Goal: Task Accomplishment & Management: Manage account settings

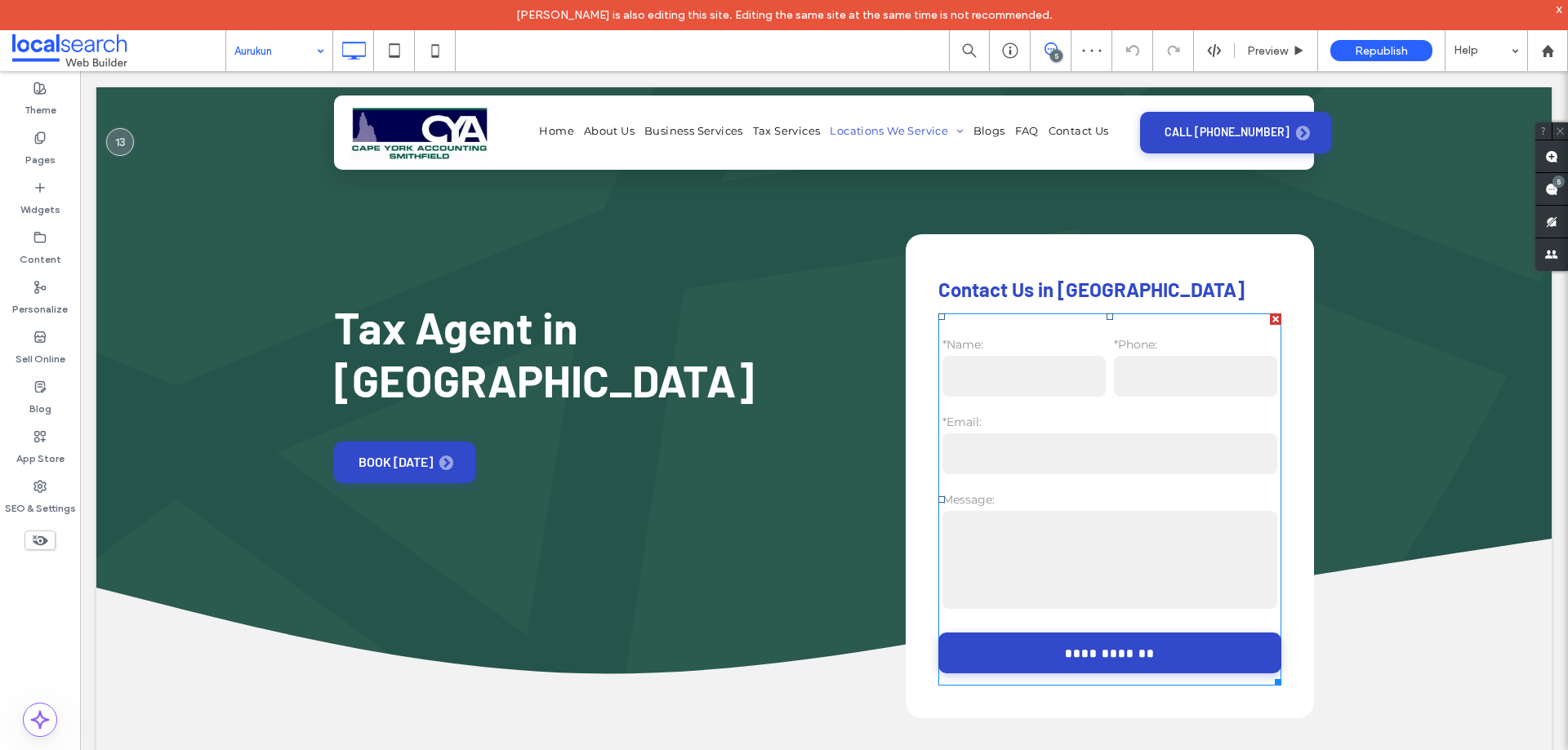
click at [1080, 448] on input "email" at bounding box center [1109, 453] width 335 height 41
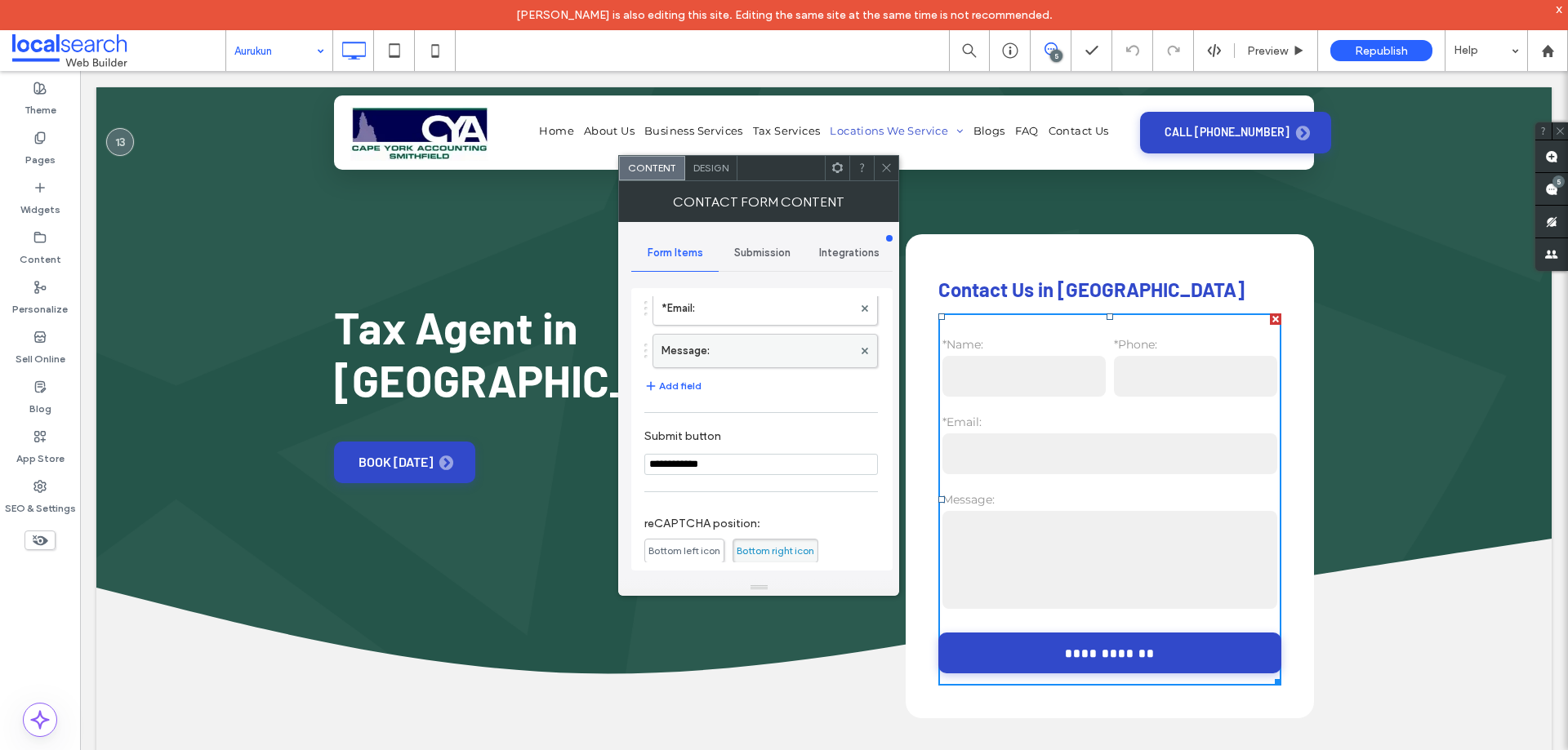
scroll to position [331, 0]
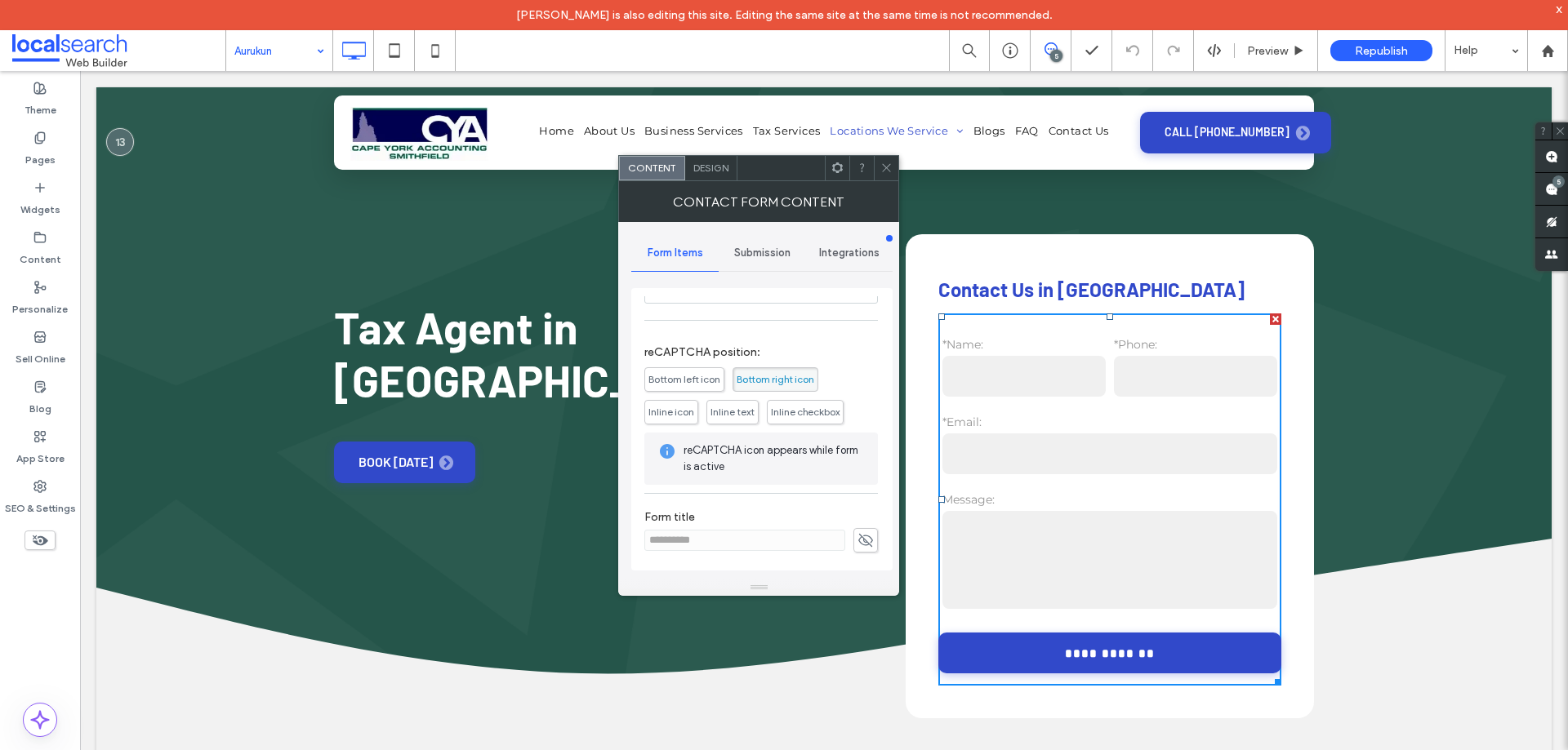
drag, startPoint x: 768, startPoint y: 248, endPoint x: 770, endPoint y: 265, distance: 17.1
click at [769, 248] on span "Submission" at bounding box center [762, 252] width 57 height 13
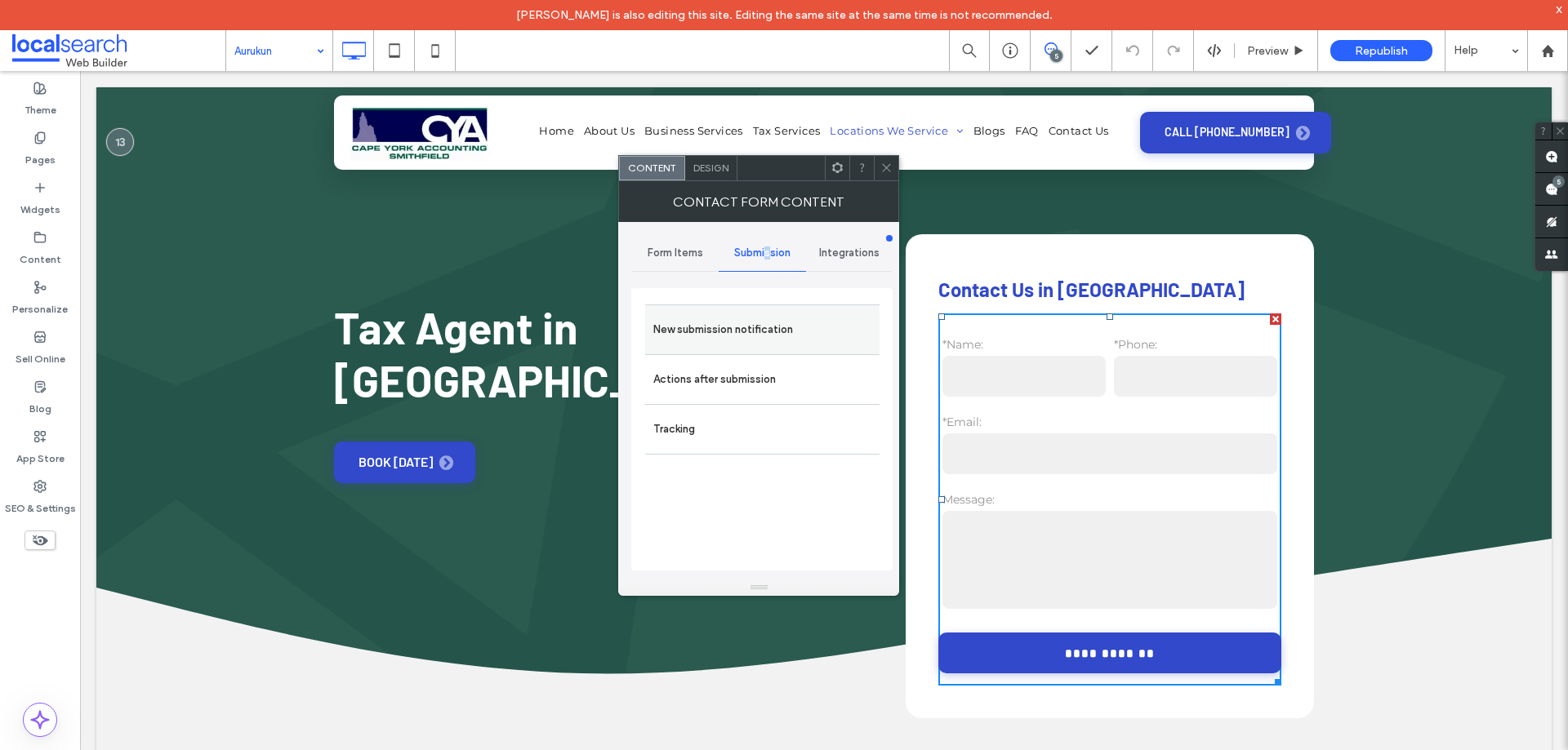
click at [765, 334] on label "New submission notification" at bounding box center [762, 330] width 218 height 33
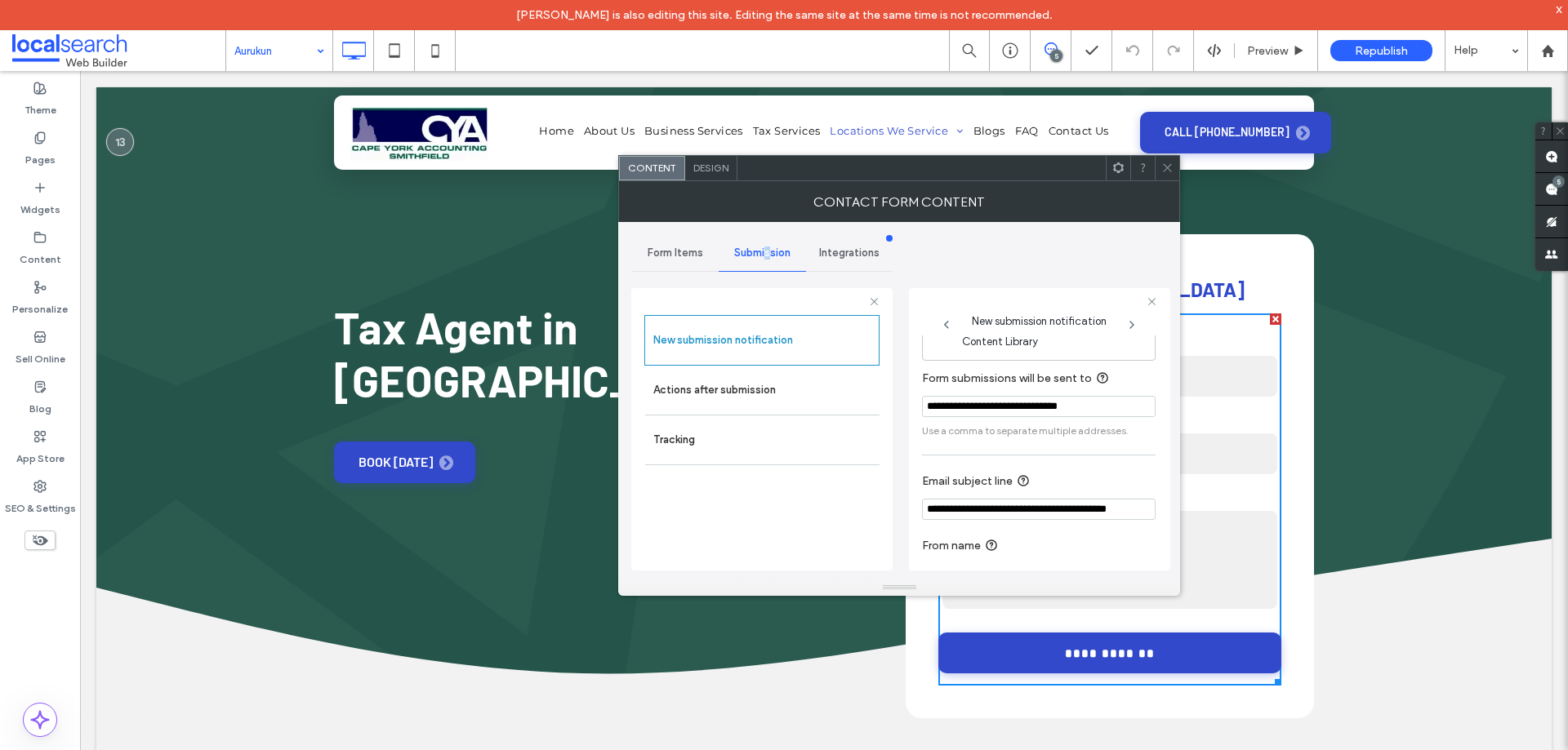
scroll to position [85, 0]
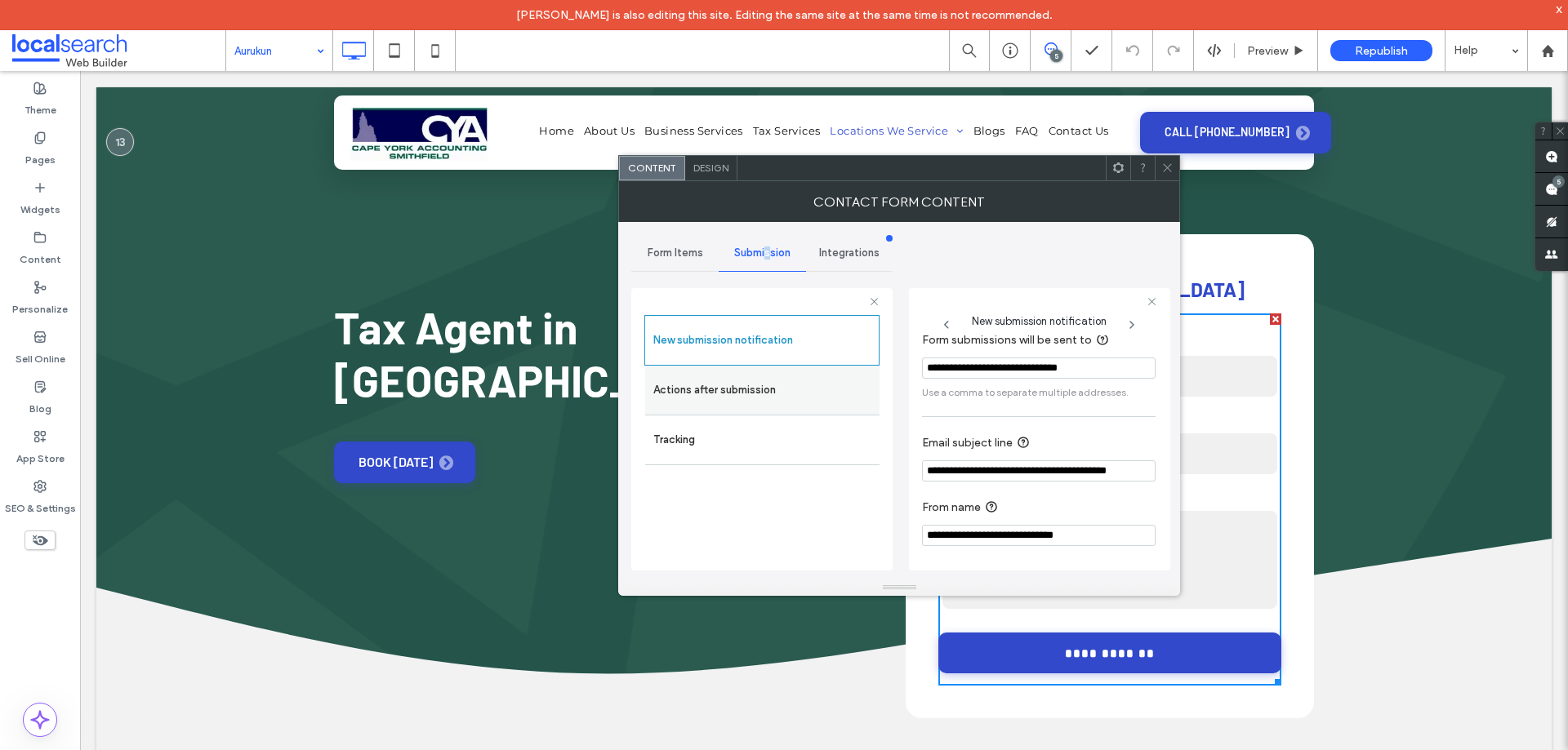
click at [734, 378] on label "Actions after submission" at bounding box center [762, 391] width 218 height 33
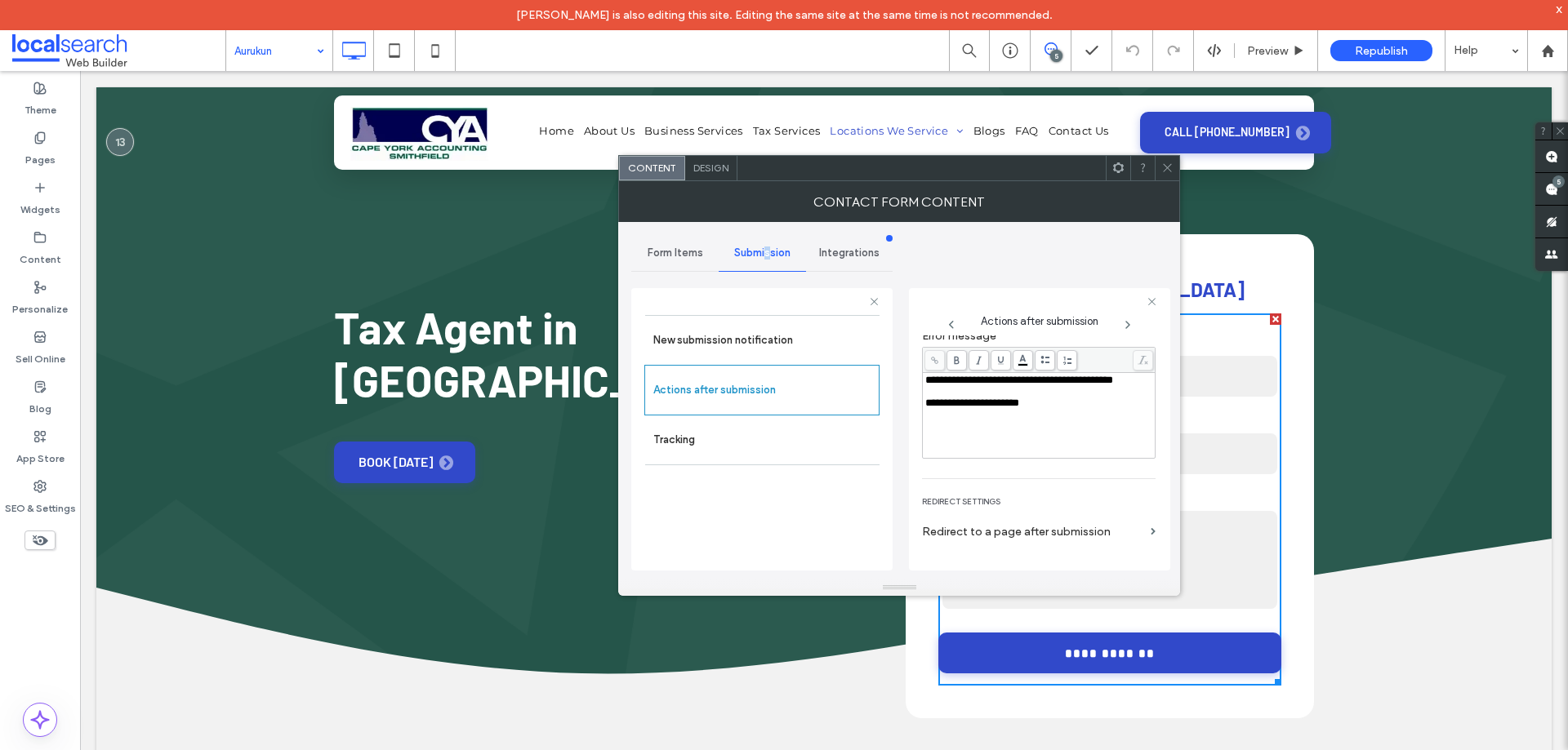
scroll to position [282, 0]
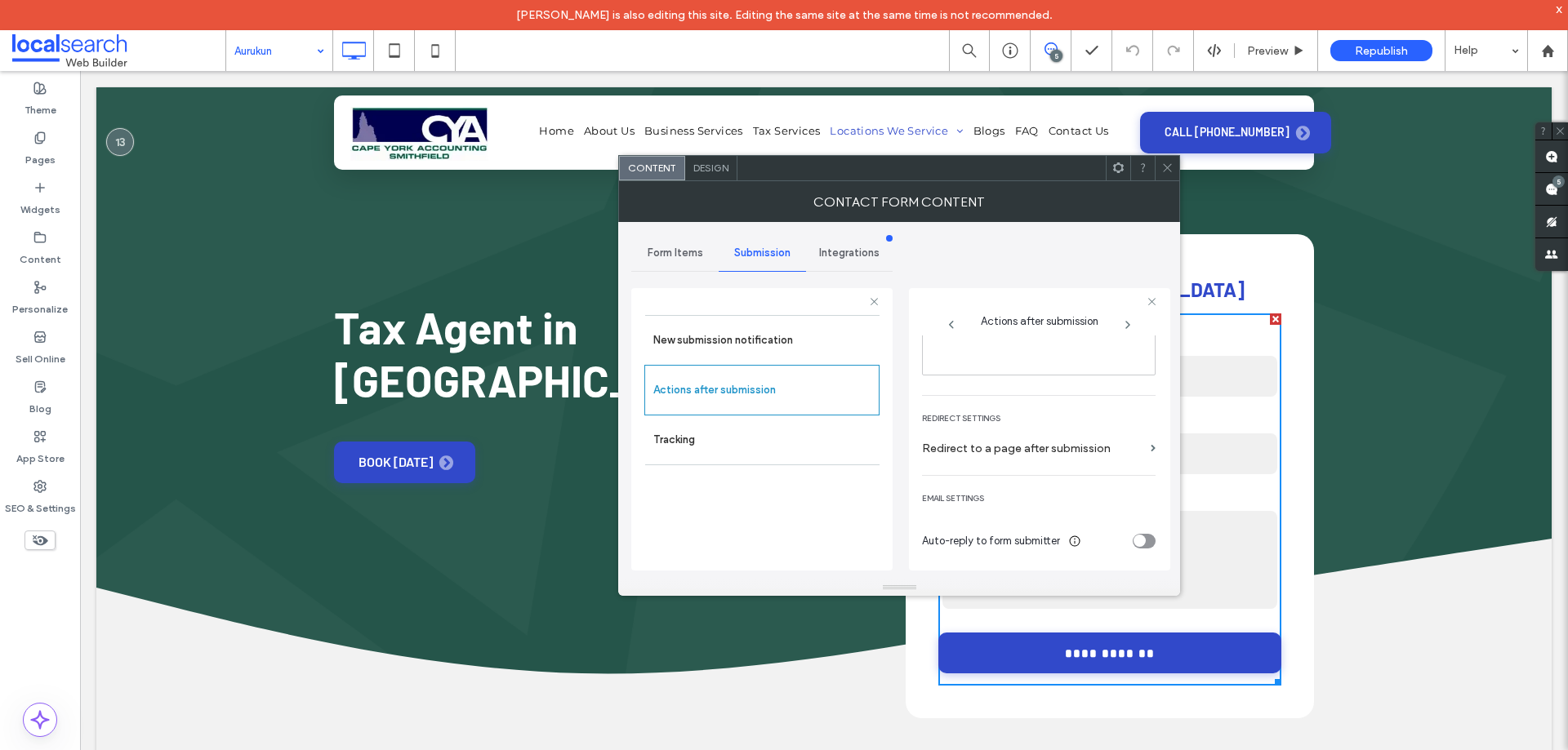
click at [1159, 165] on div at bounding box center [1167, 168] width 24 height 24
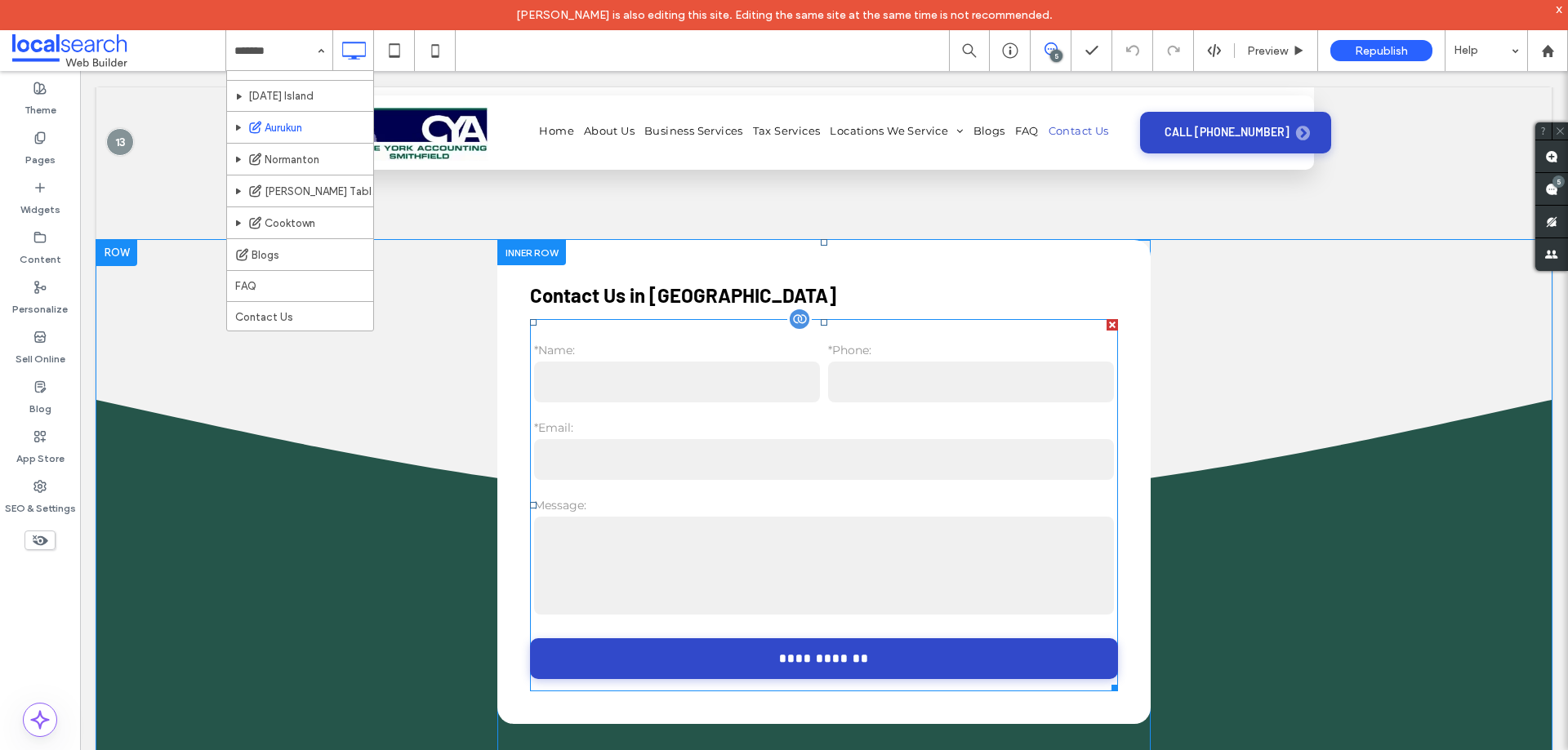
scroll to position [5387, 0]
click at [756, 420] on label "*Email:" at bounding box center [824, 429] width 580 height 17
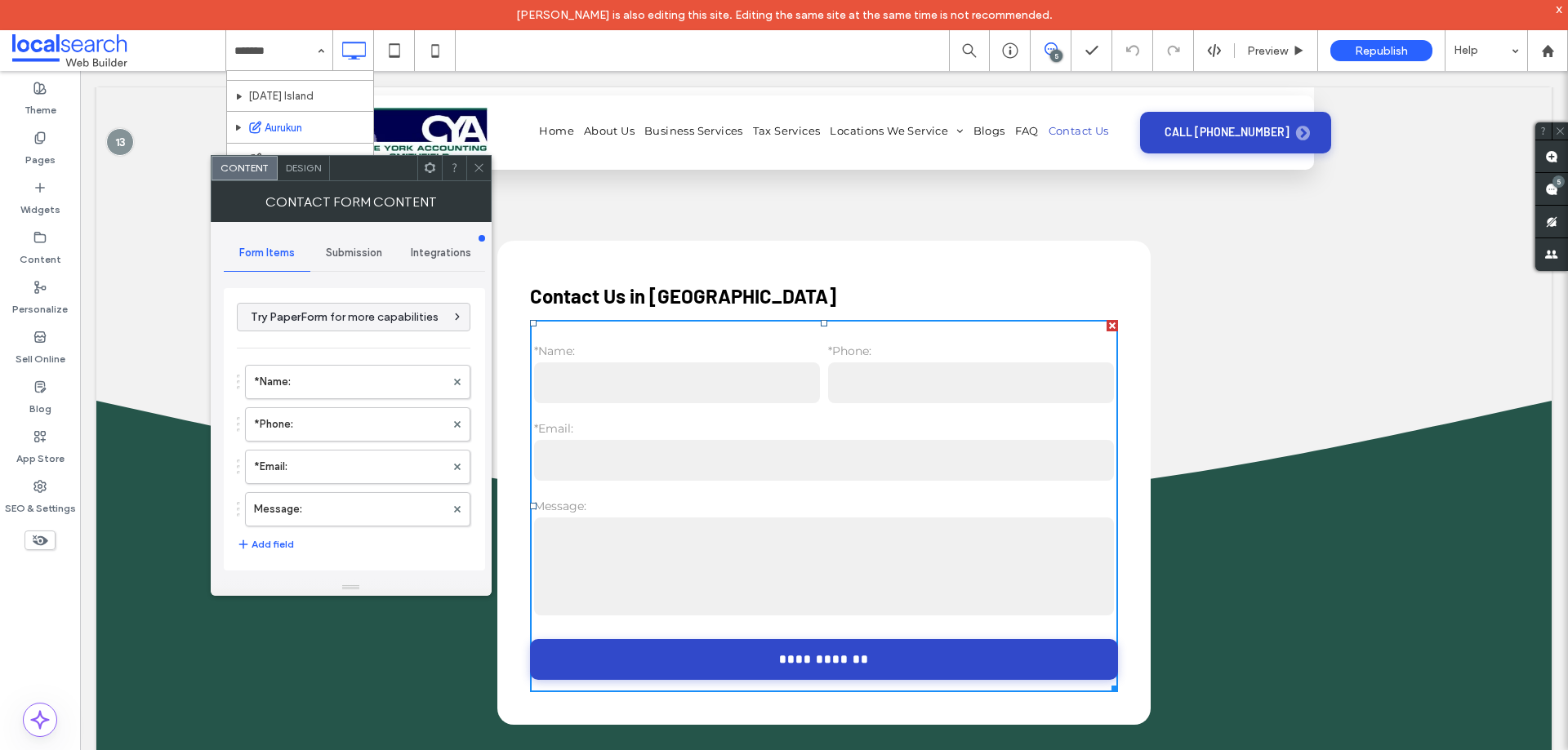
scroll to position [331, 0]
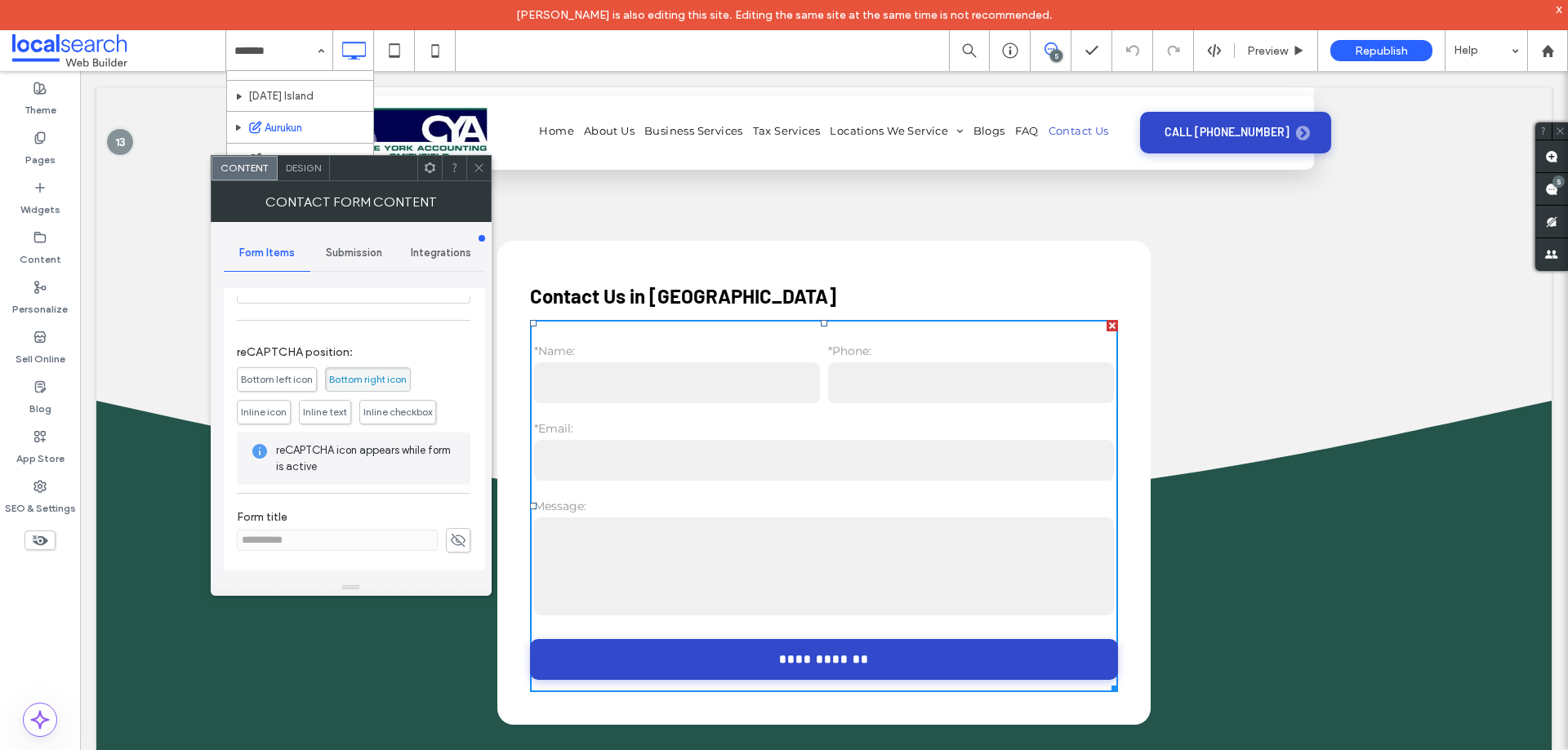
drag, startPoint x: 366, startPoint y: 245, endPoint x: 367, endPoint y: 273, distance: 28.0
click at [366, 251] on span "Submission" at bounding box center [353, 252] width 57 height 13
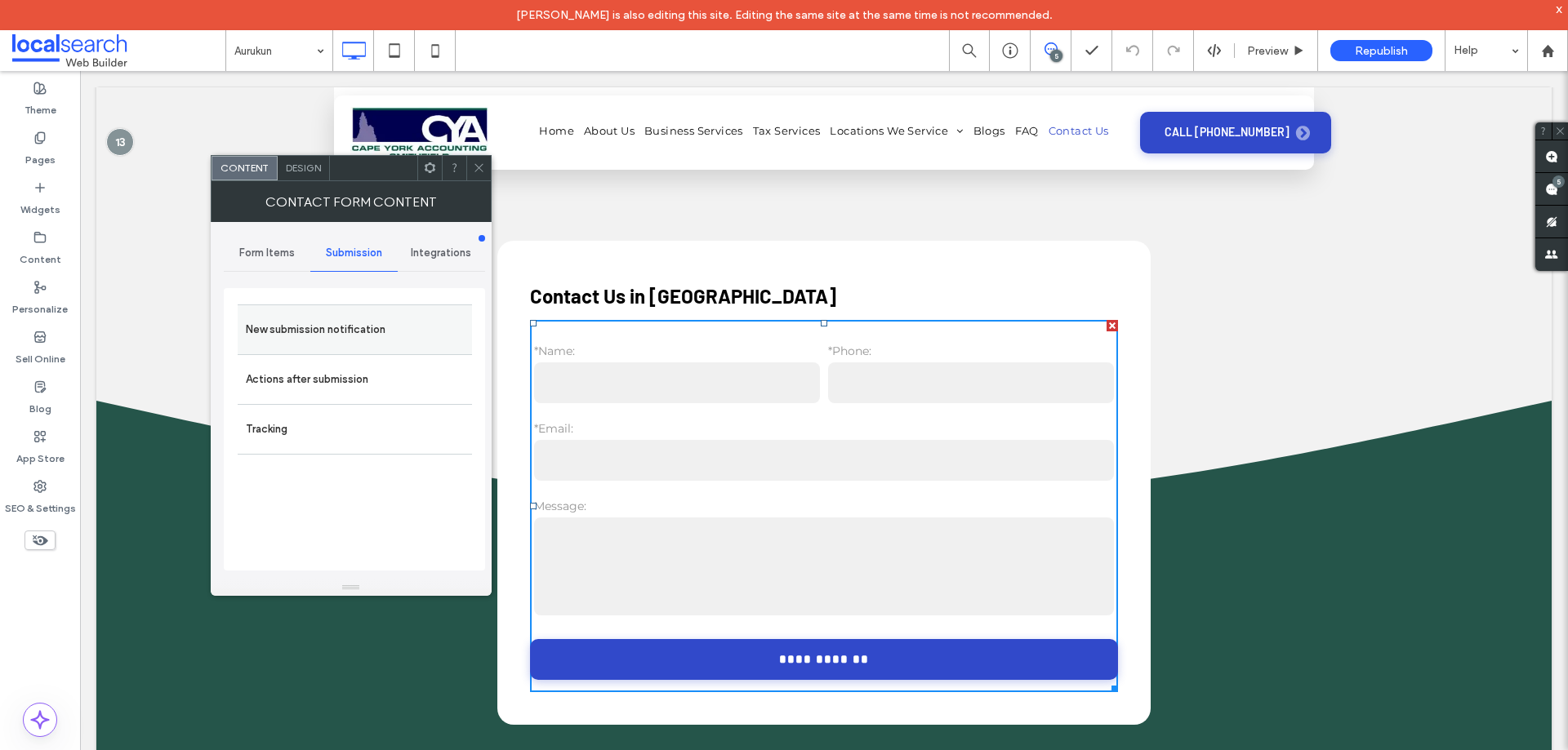
click at [368, 325] on label "New submission notification" at bounding box center [354, 330] width 218 height 33
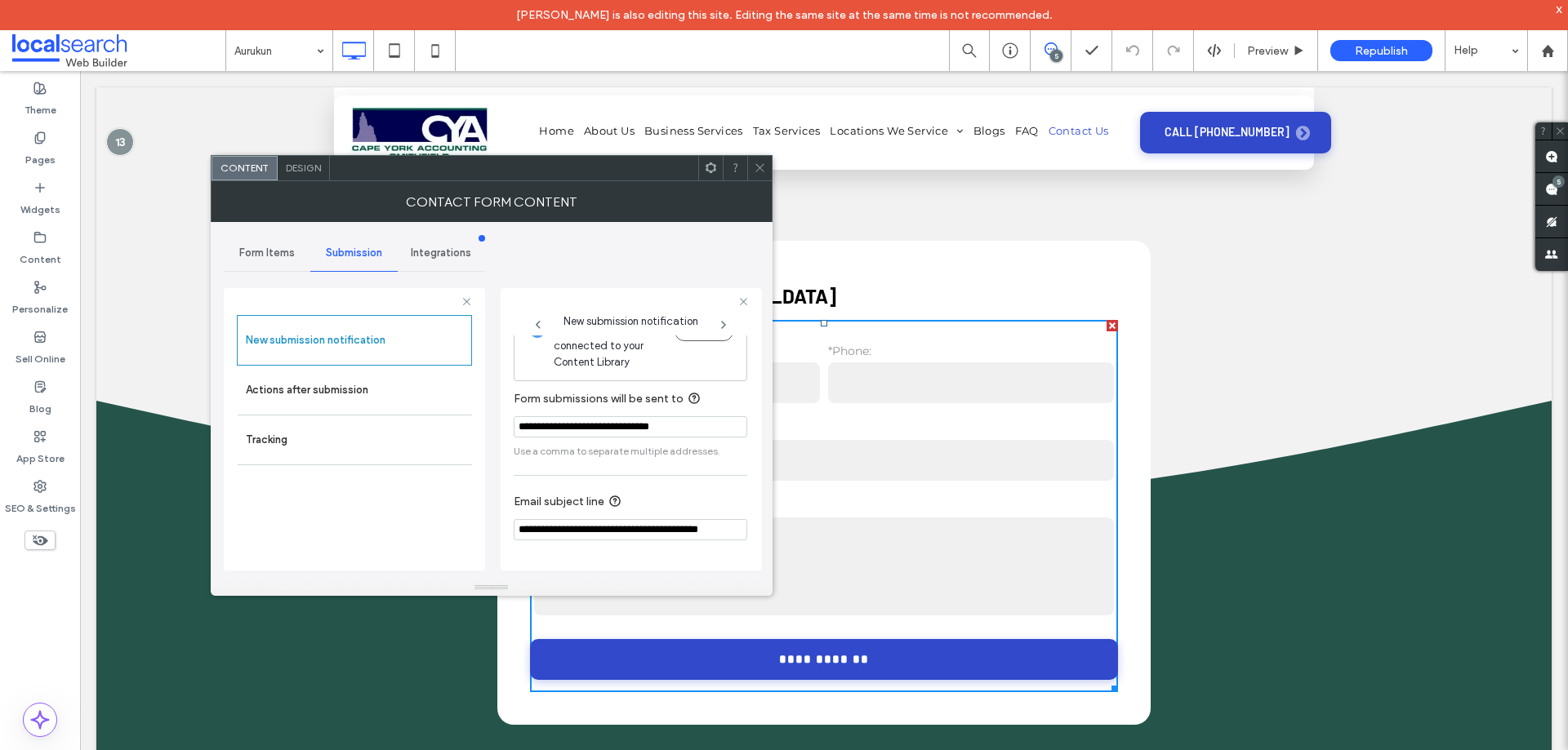
drag, startPoint x: 661, startPoint y: 408, endPoint x: 609, endPoint y: 407, distance: 52.0
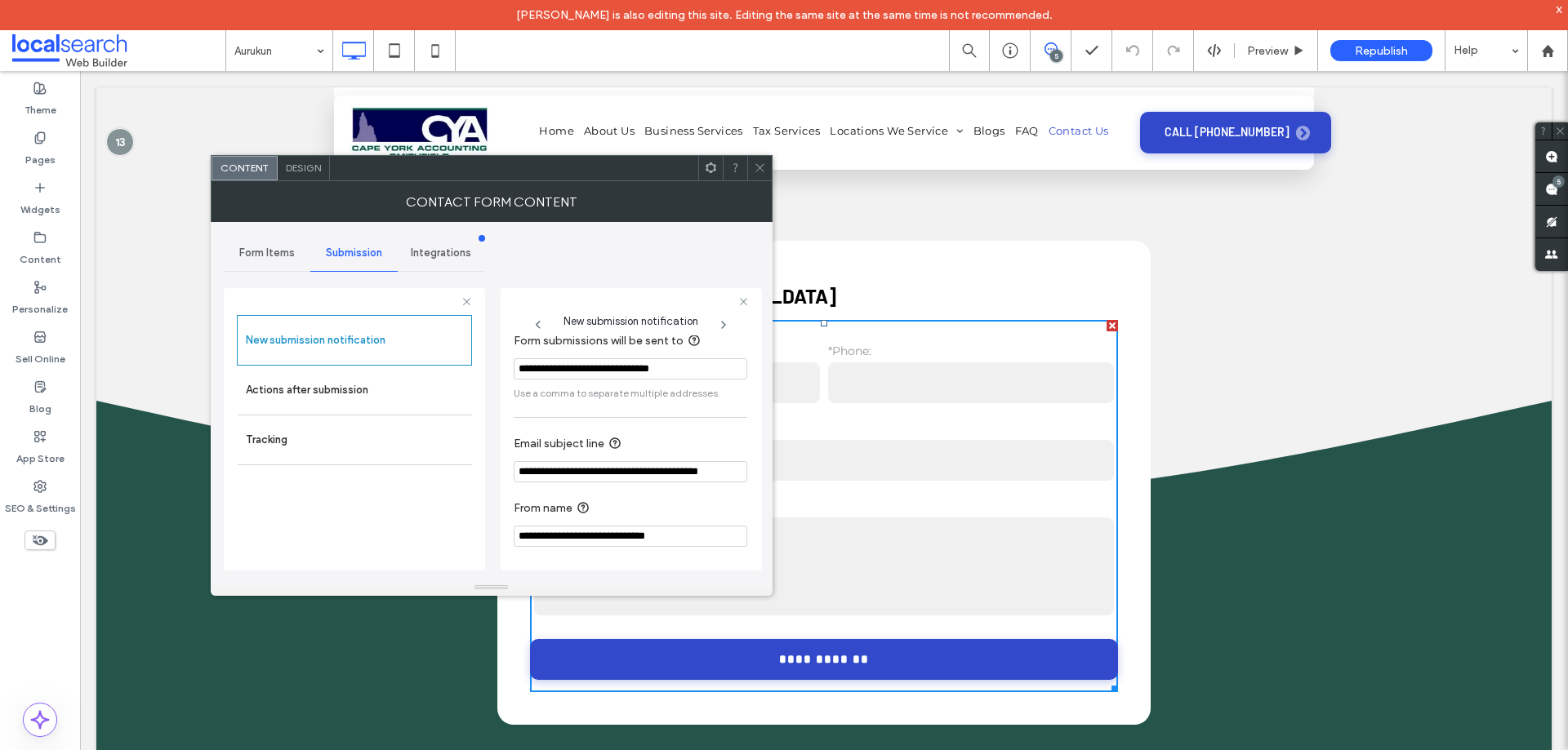
scroll to position [85, 0]
click at [356, 384] on label "Actions after submission" at bounding box center [354, 391] width 218 height 33
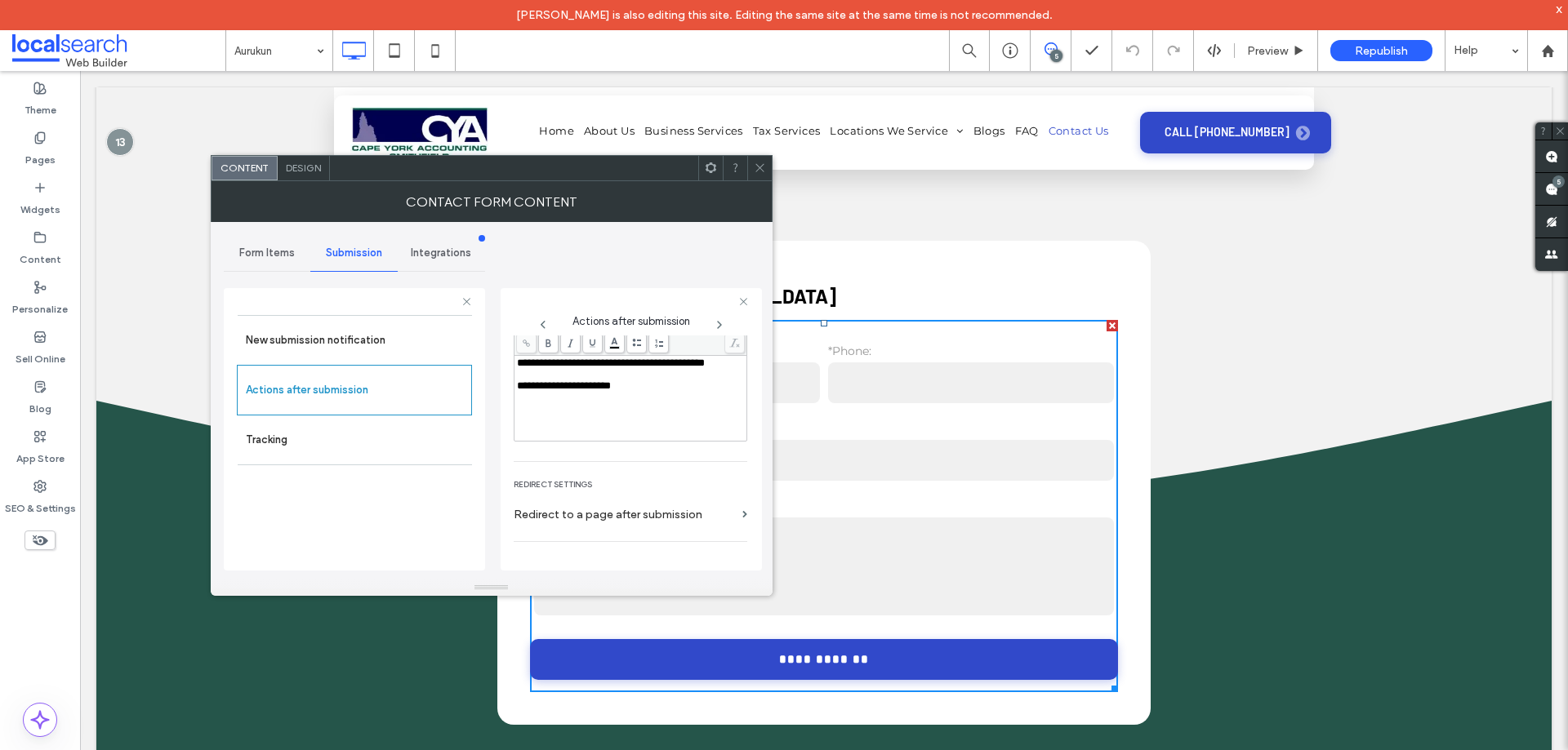
scroll to position [282, 0]
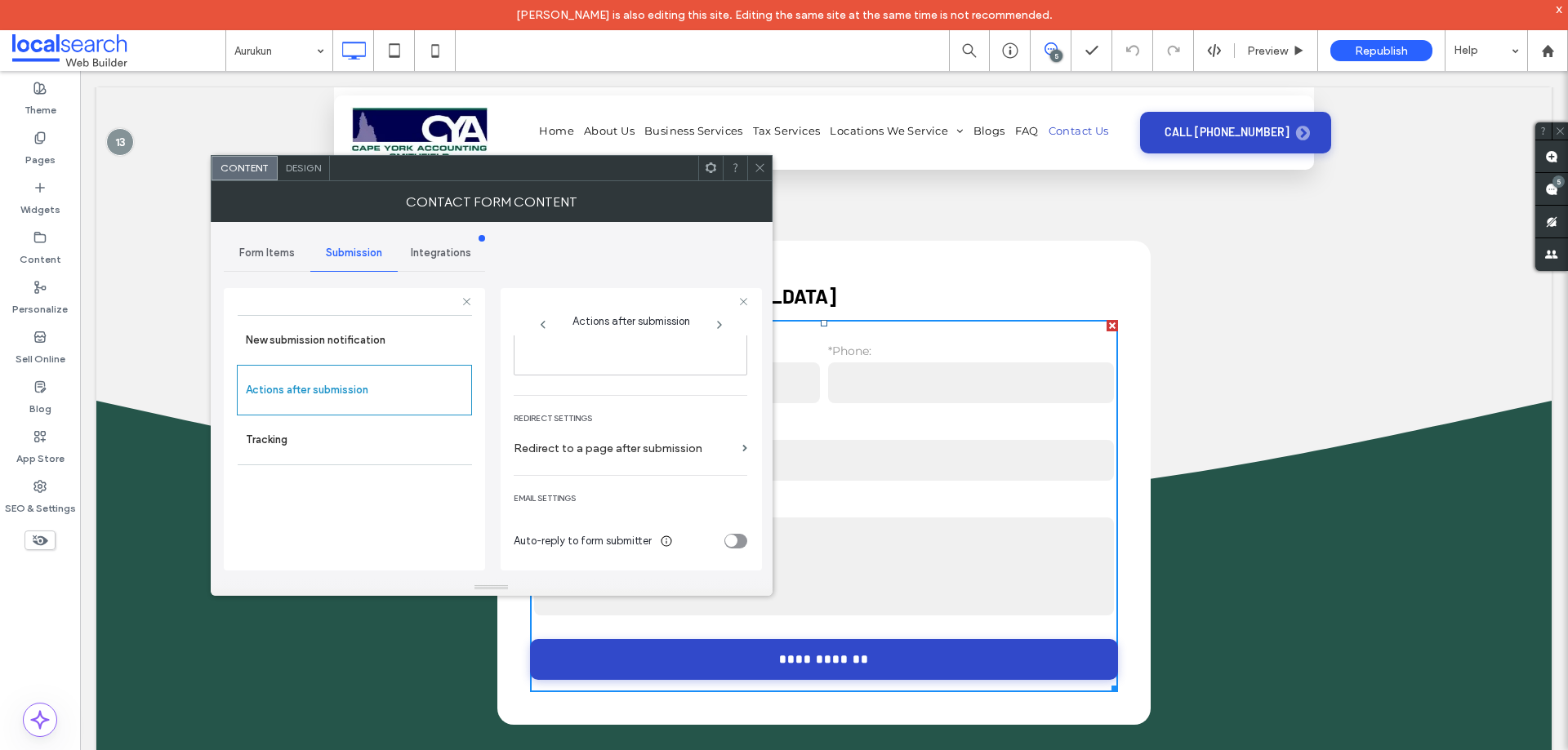
click at [761, 175] on span at bounding box center [760, 168] width 12 height 24
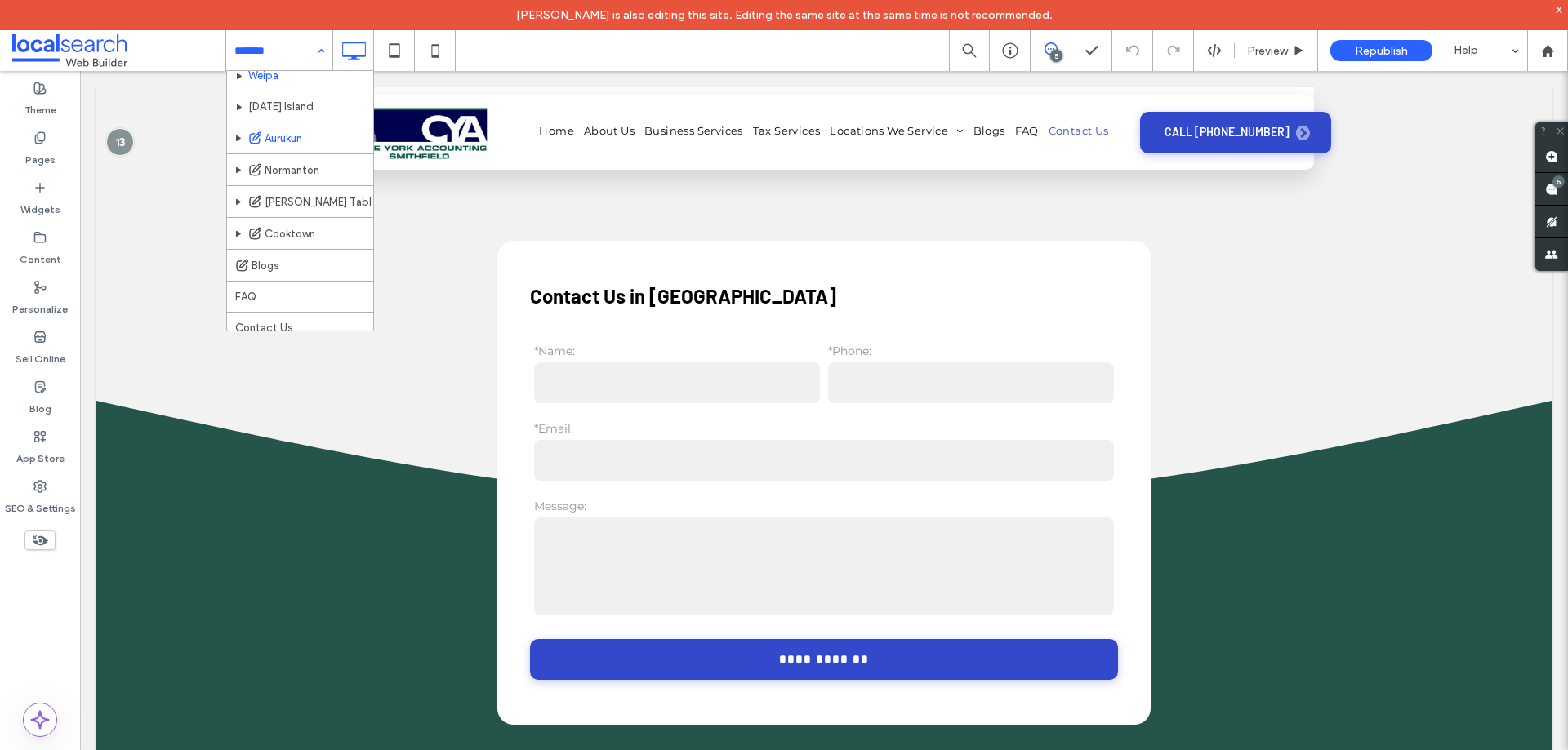
scroll to position [362, 0]
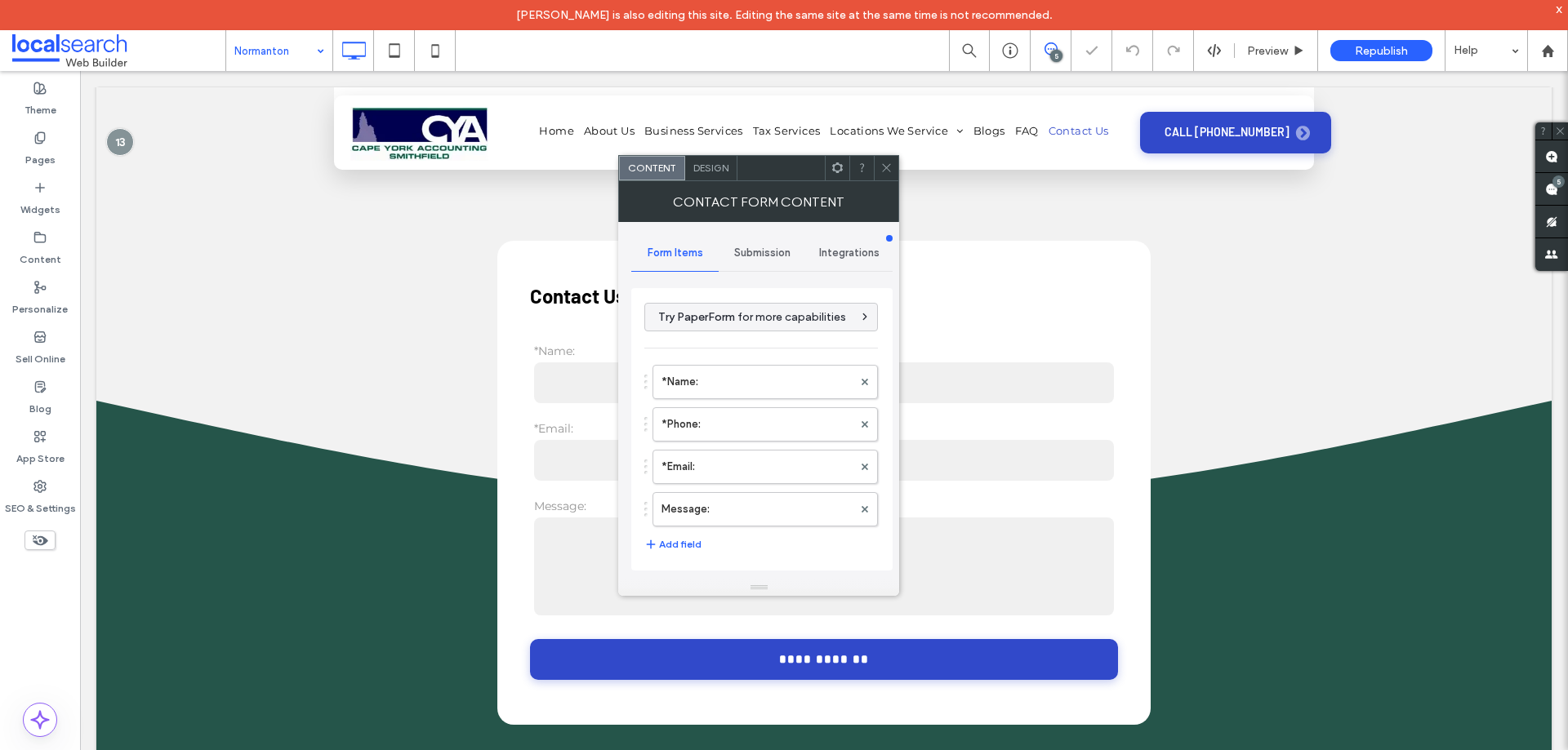
scroll to position [331, 0]
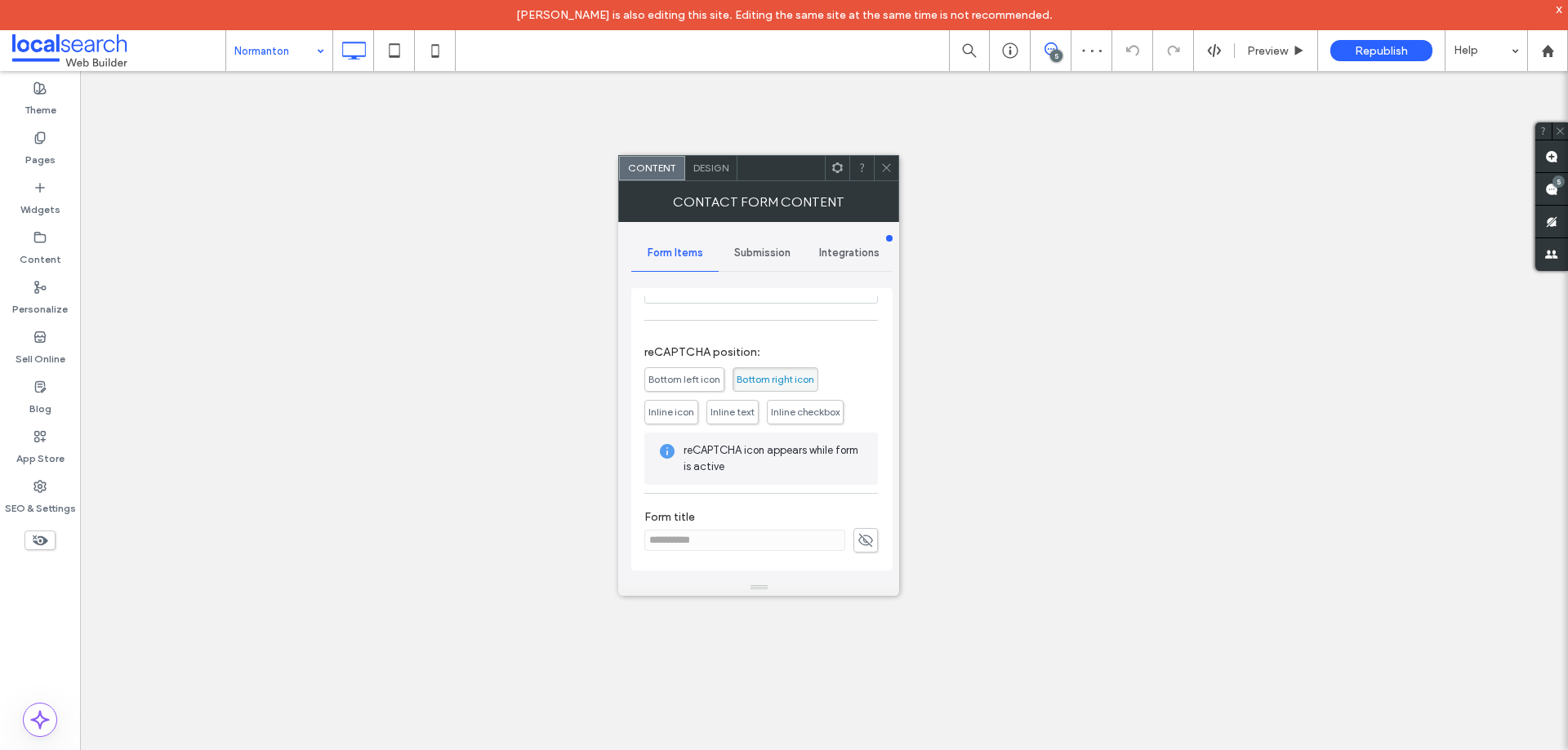
click at [768, 258] on span "Submission" at bounding box center [762, 252] width 57 height 13
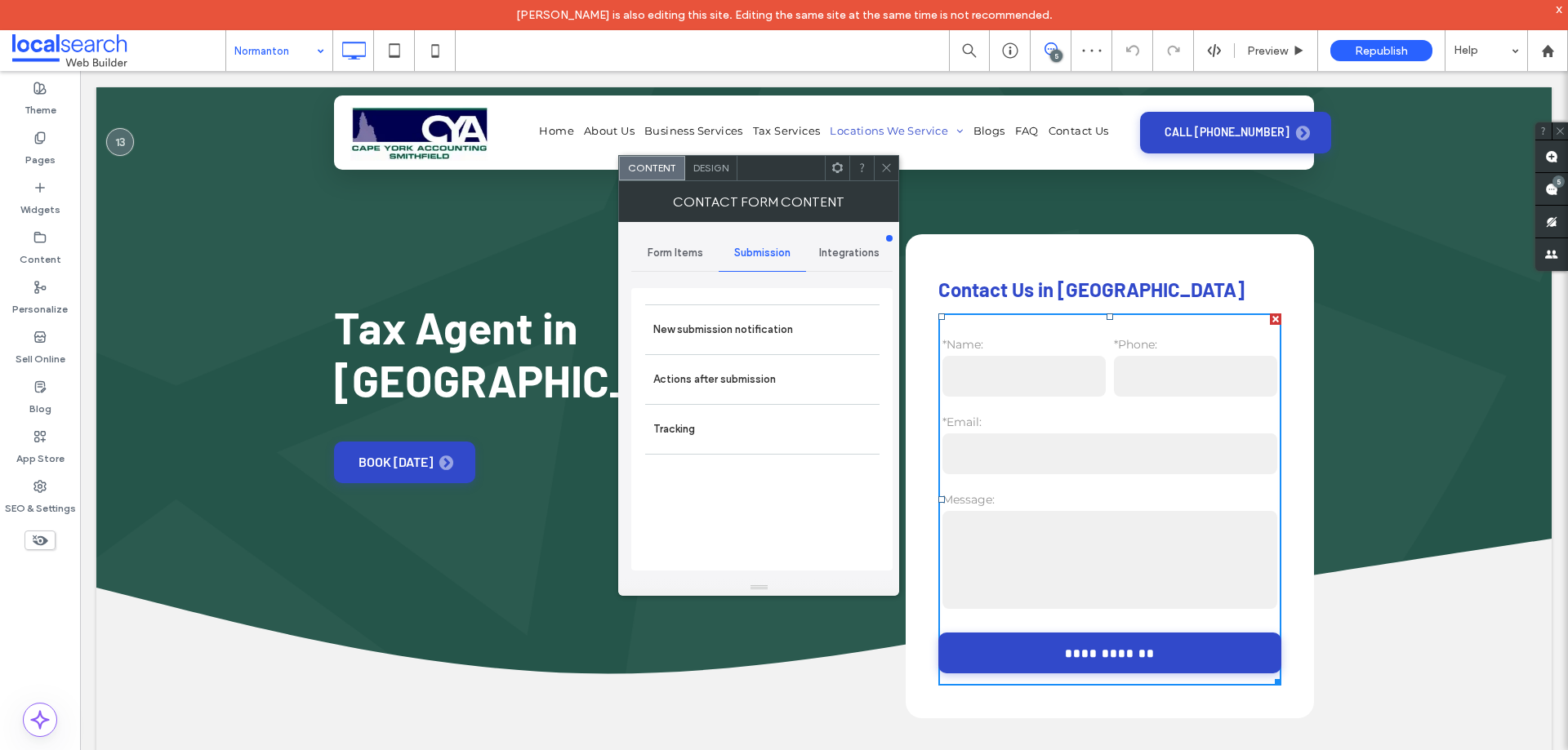
scroll to position [0, 0]
click at [765, 313] on label "New submission notification" at bounding box center [762, 330] width 218 height 33
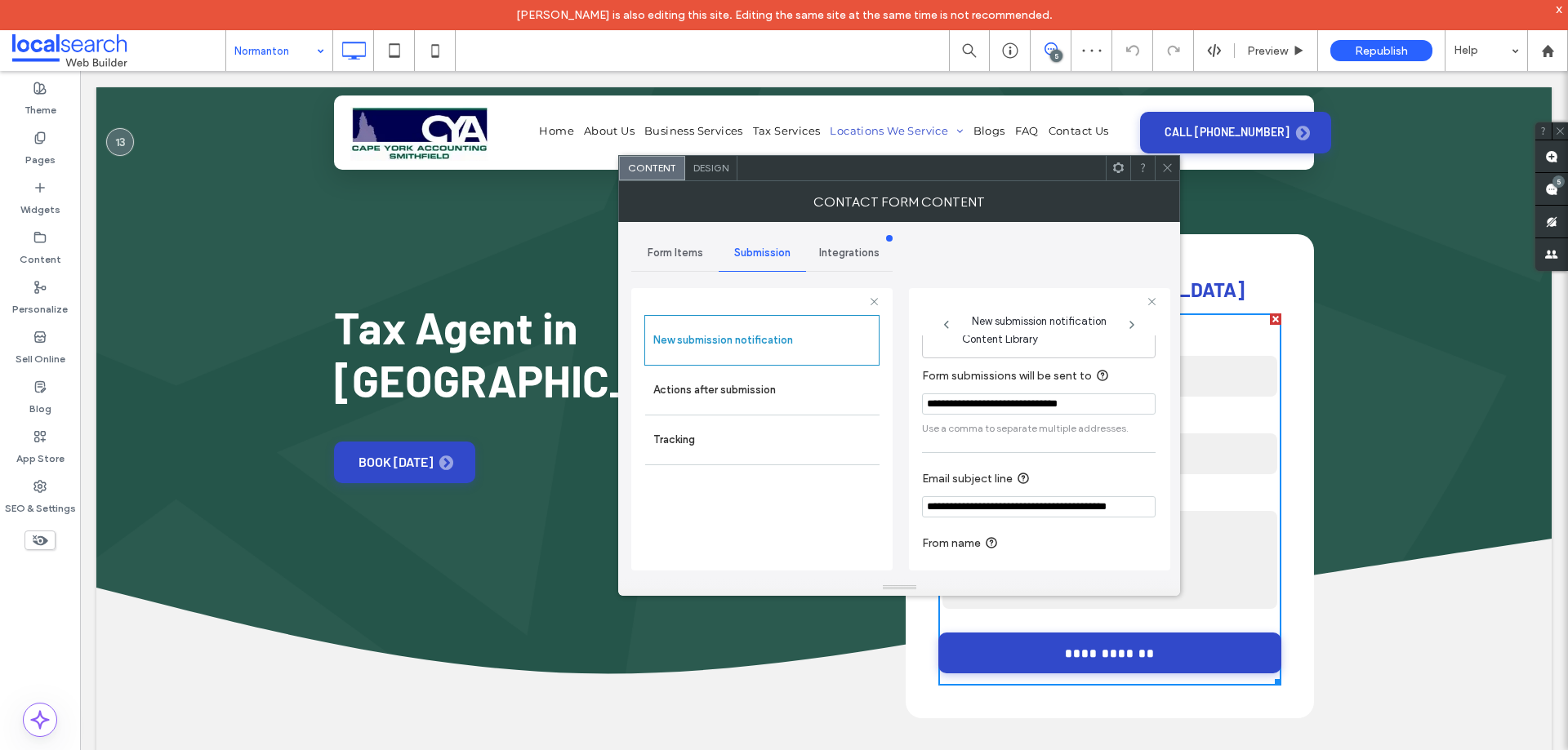
scroll to position [85, 0]
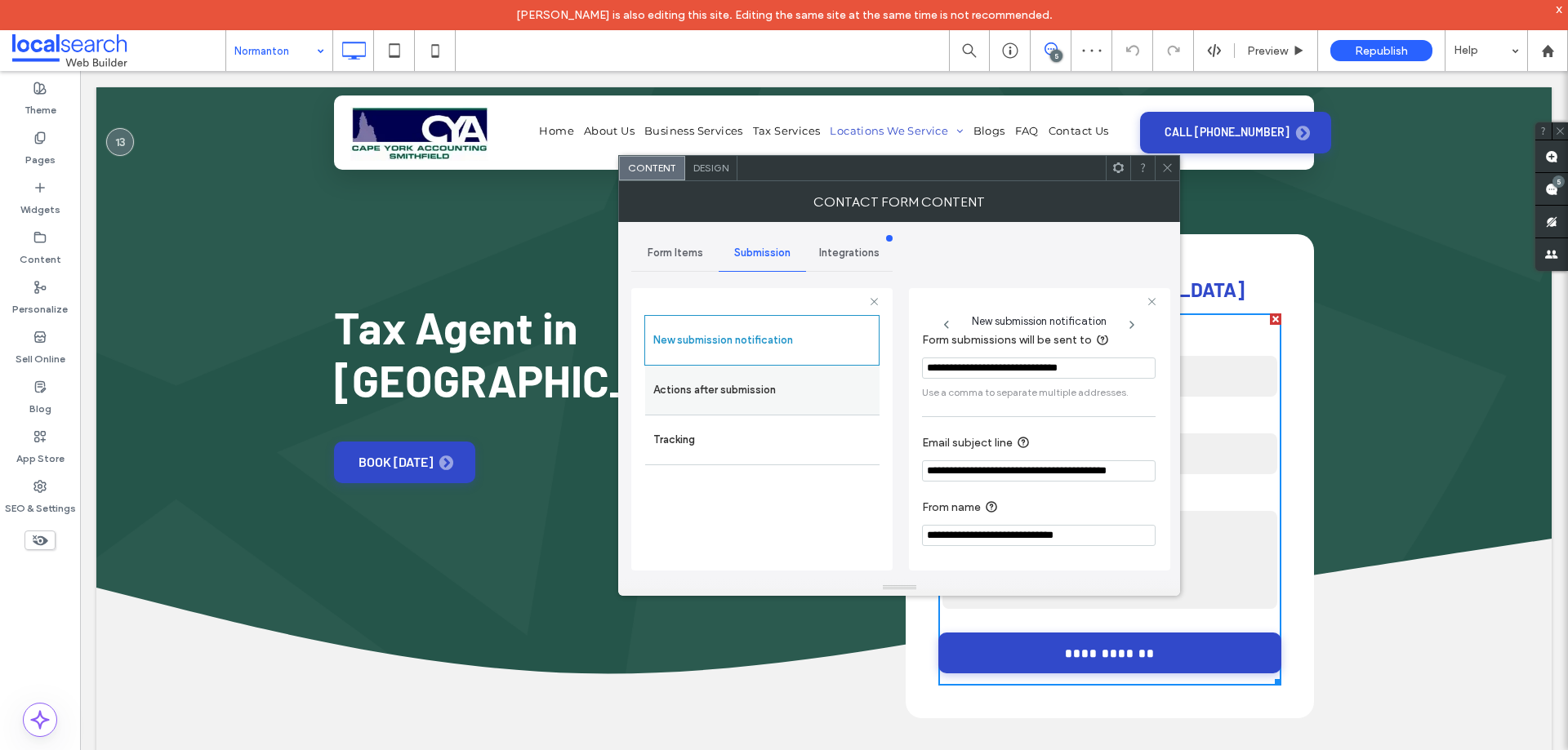
click at [738, 395] on label "Actions after submission" at bounding box center [762, 391] width 218 height 33
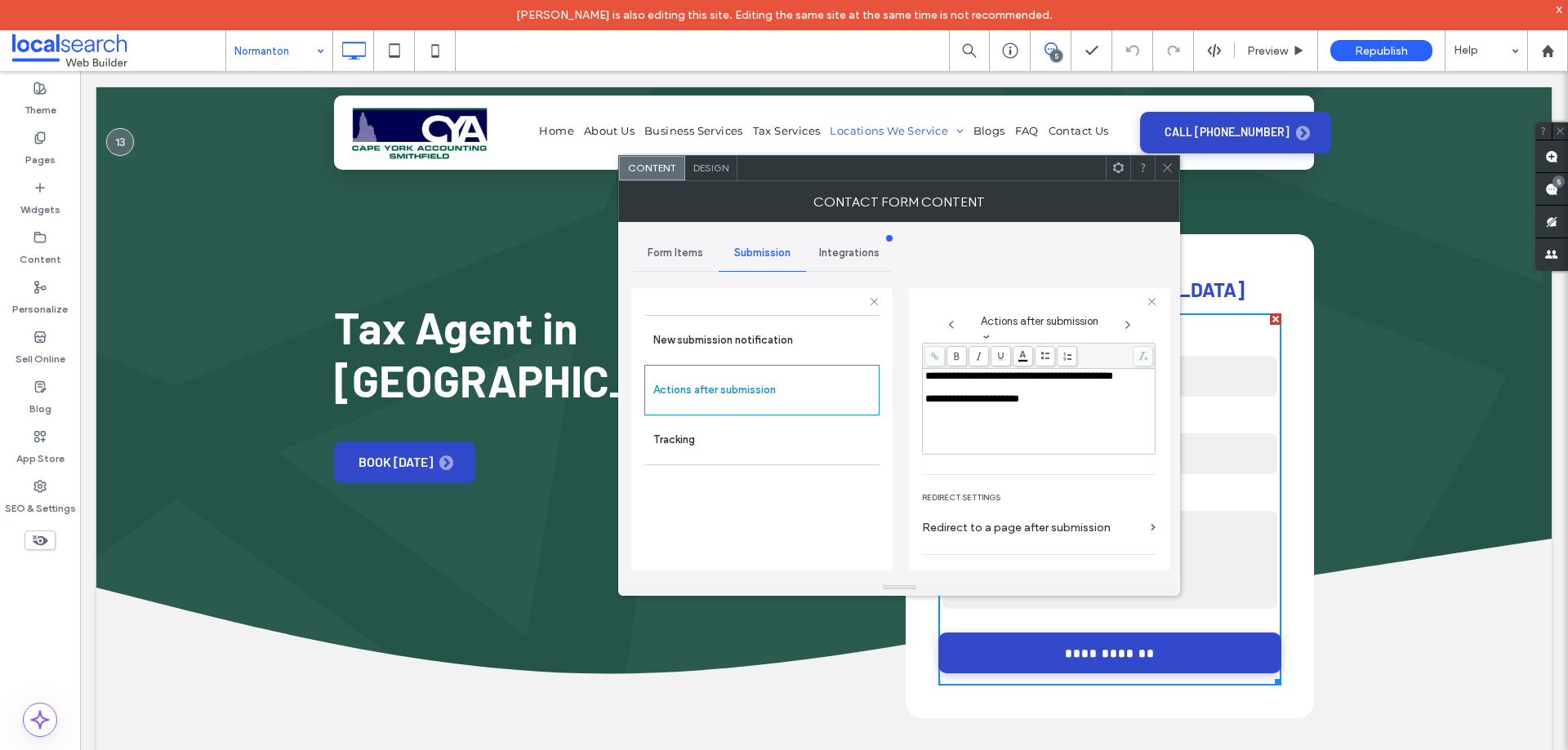
scroll to position [282, 0]
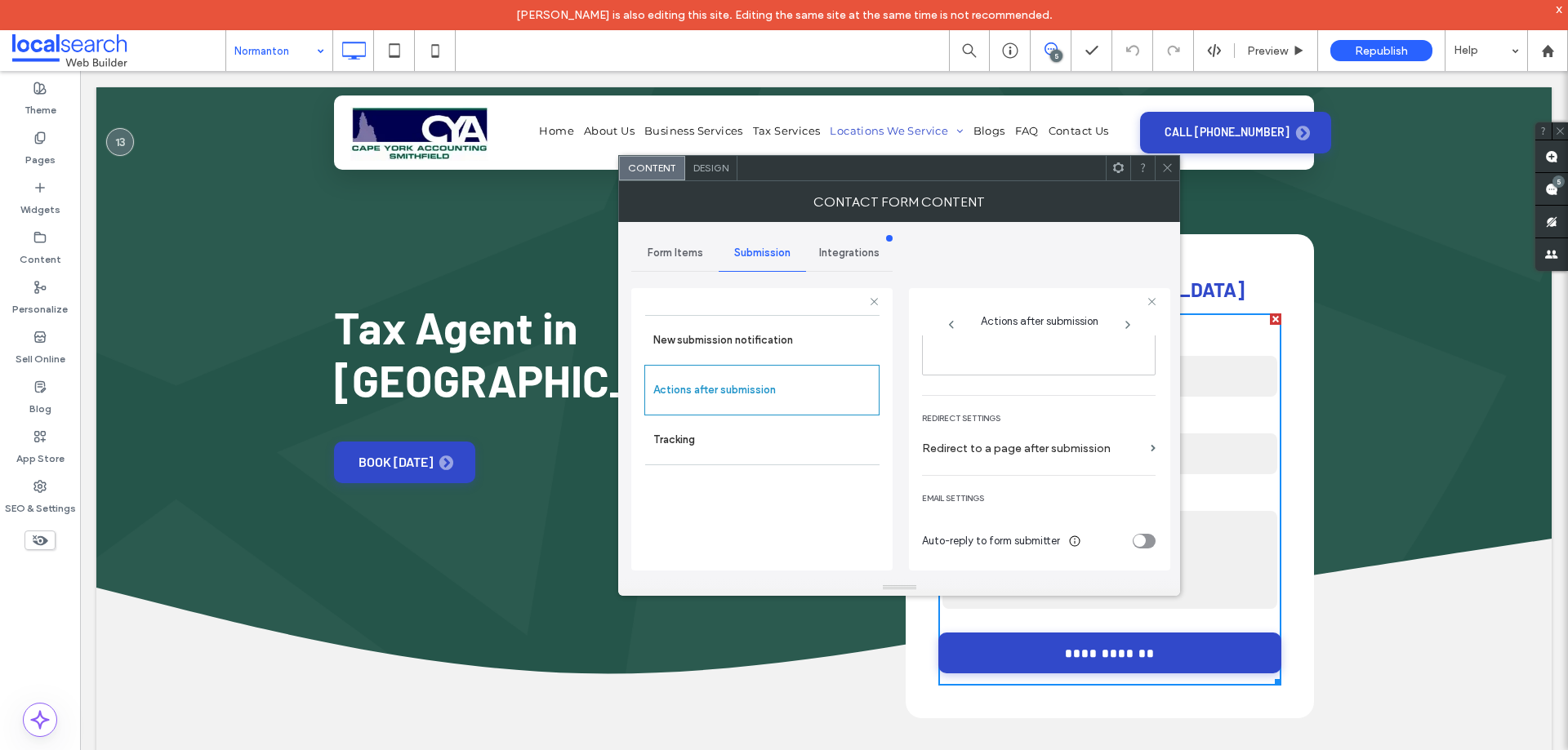
click at [1168, 166] on icon at bounding box center [1168, 168] width 12 height 12
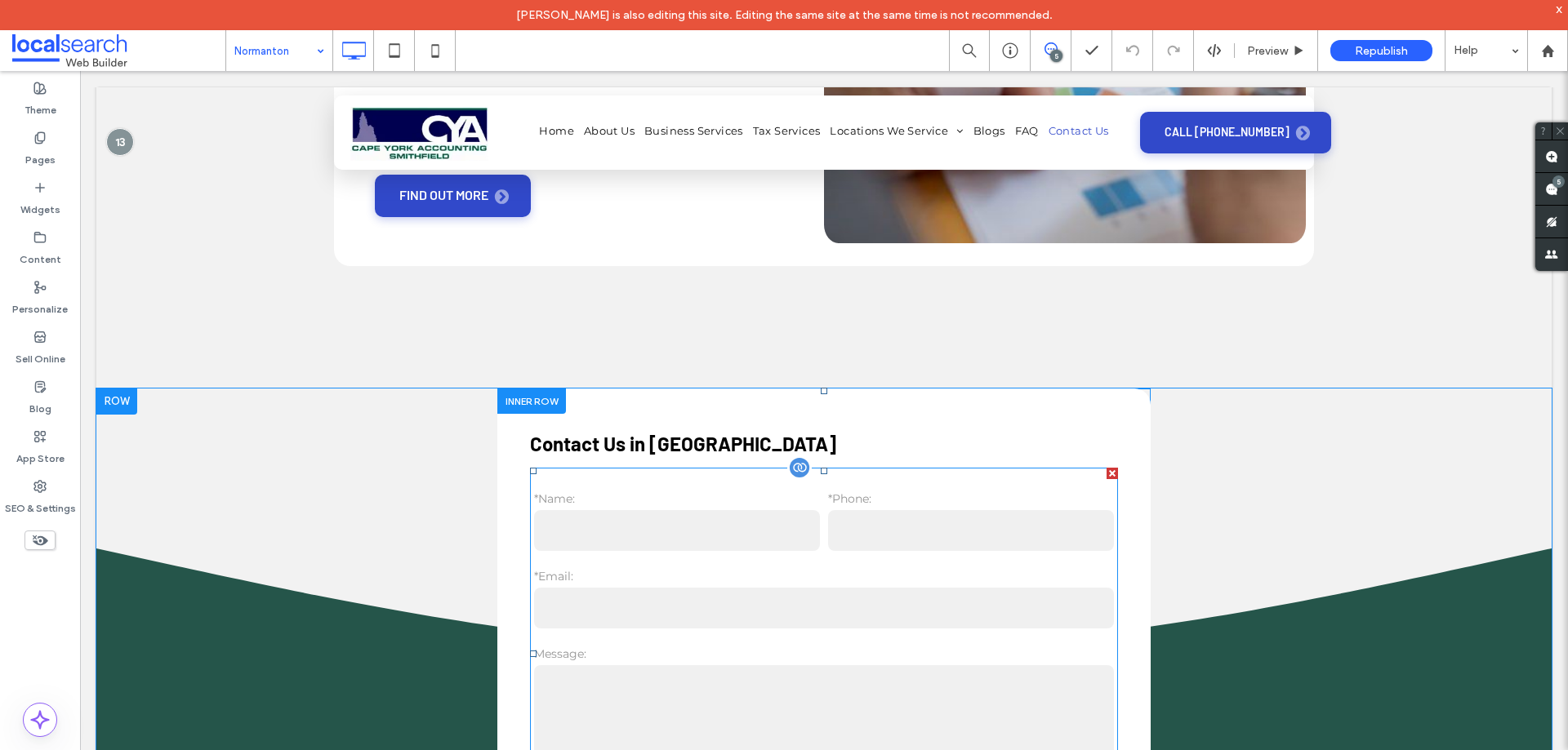
scroll to position [5468, 0]
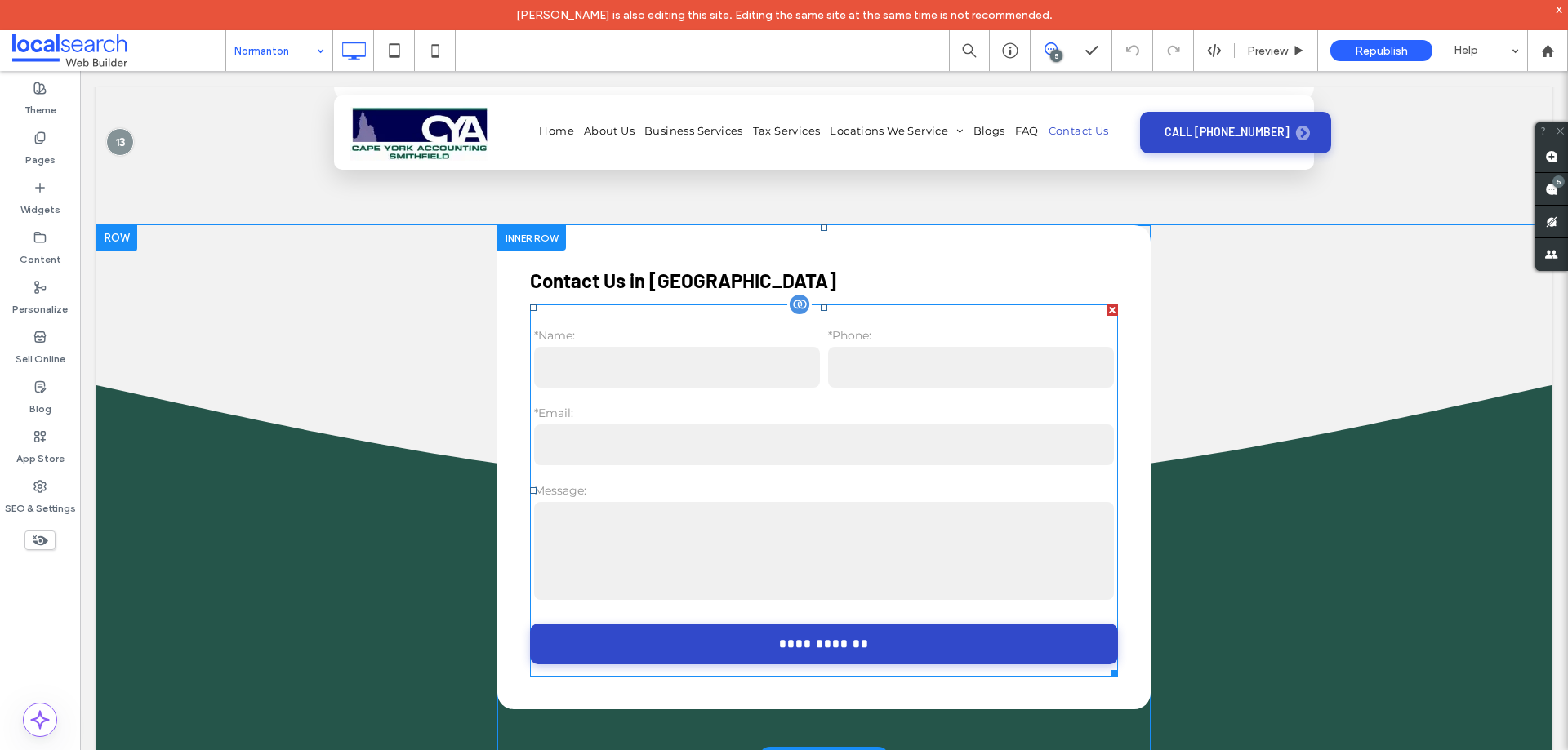
click at [737, 425] on input "email" at bounding box center [824, 445] width 580 height 41
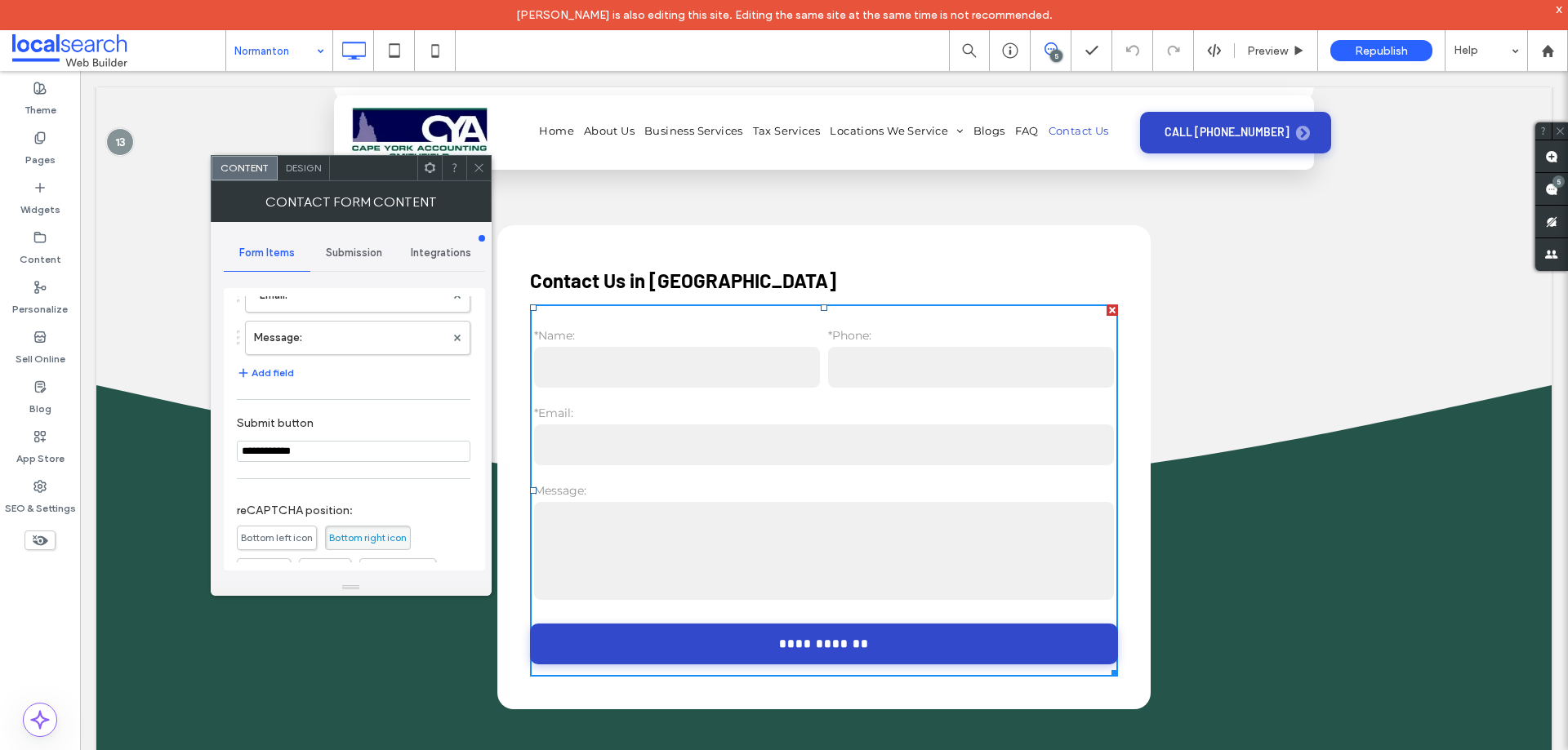
scroll to position [331, 0]
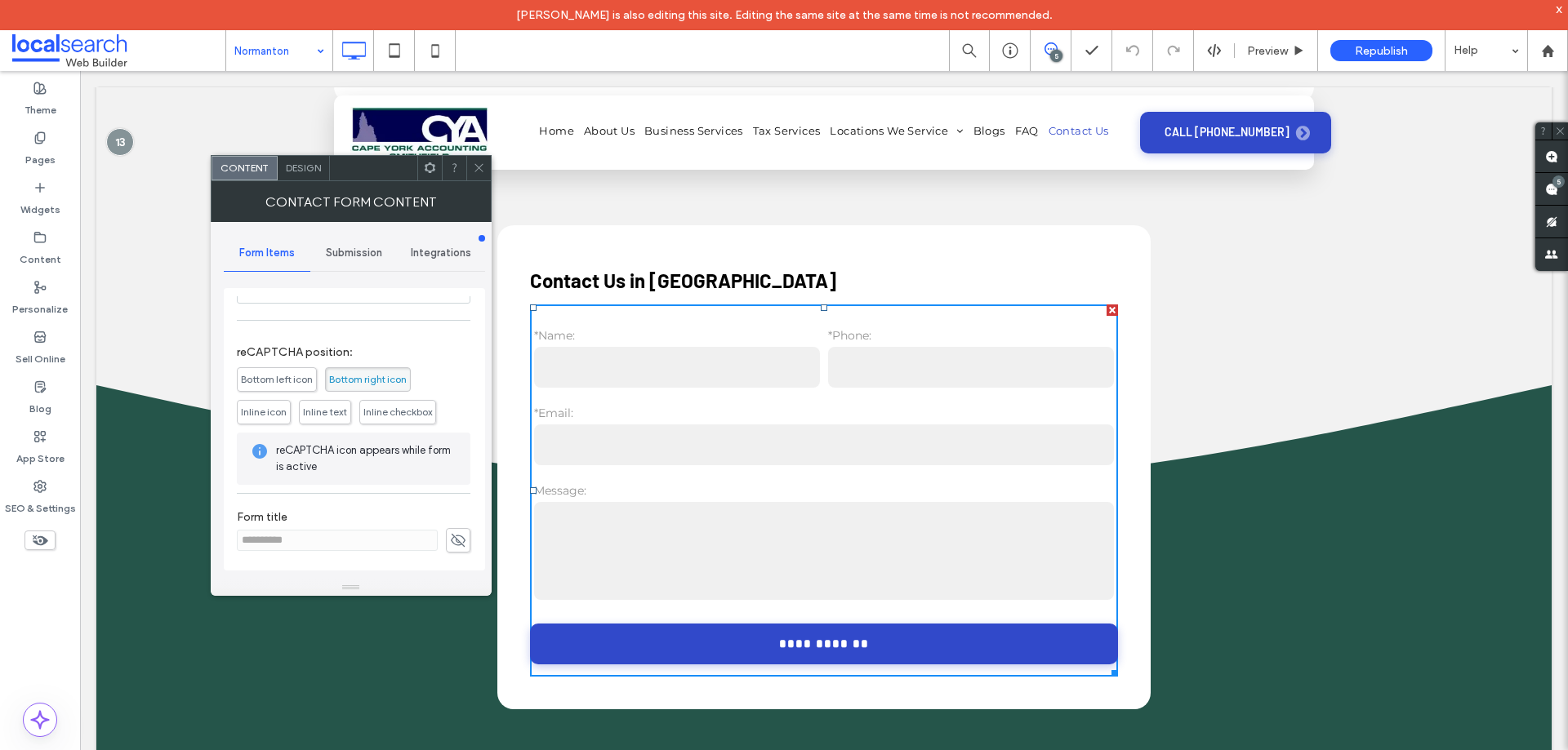
drag, startPoint x: 350, startPoint y: 257, endPoint x: 347, endPoint y: 269, distance: 12.4
click at [350, 258] on span "Submission" at bounding box center [353, 252] width 57 height 13
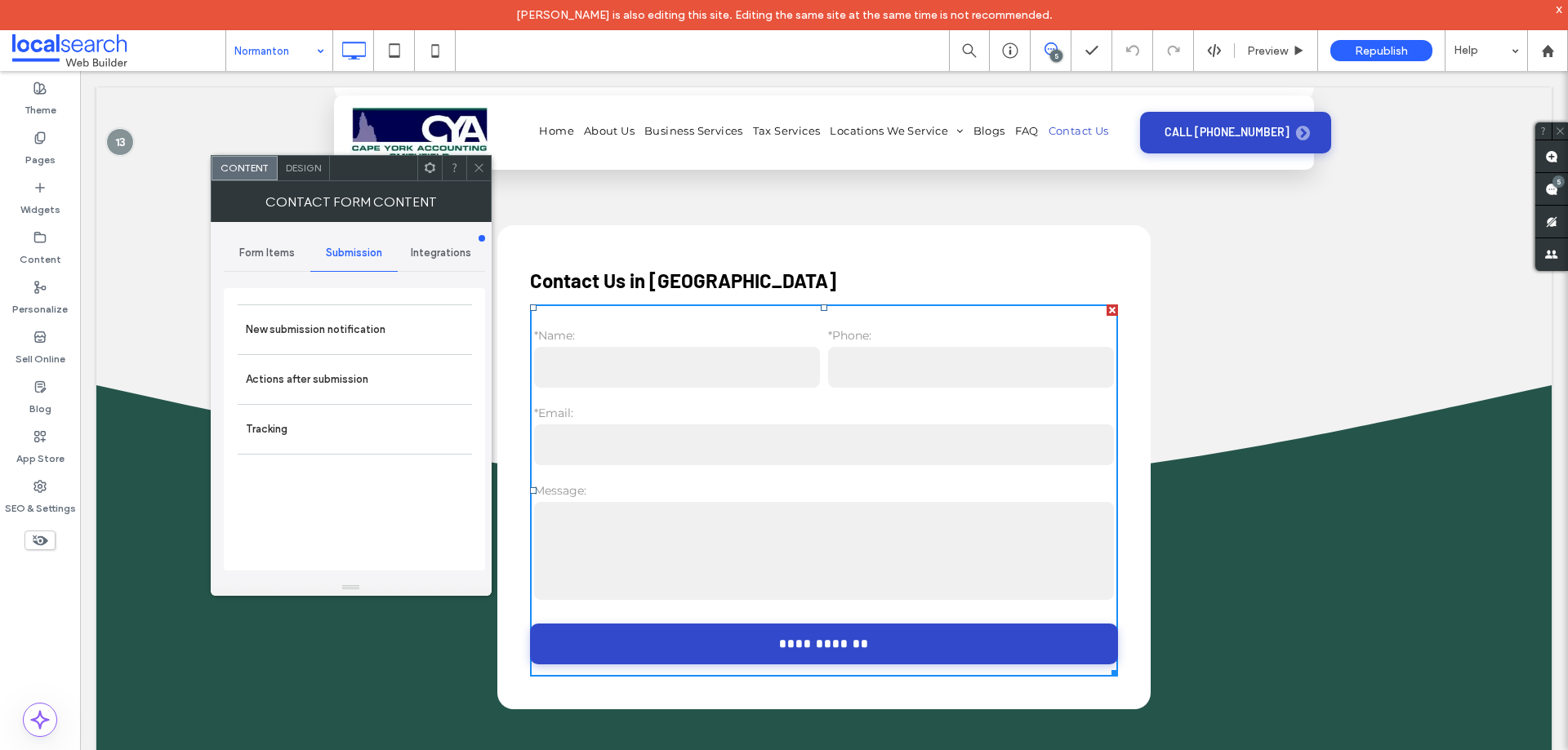
click at [349, 314] on label "New submission notification" at bounding box center [354, 330] width 218 height 33
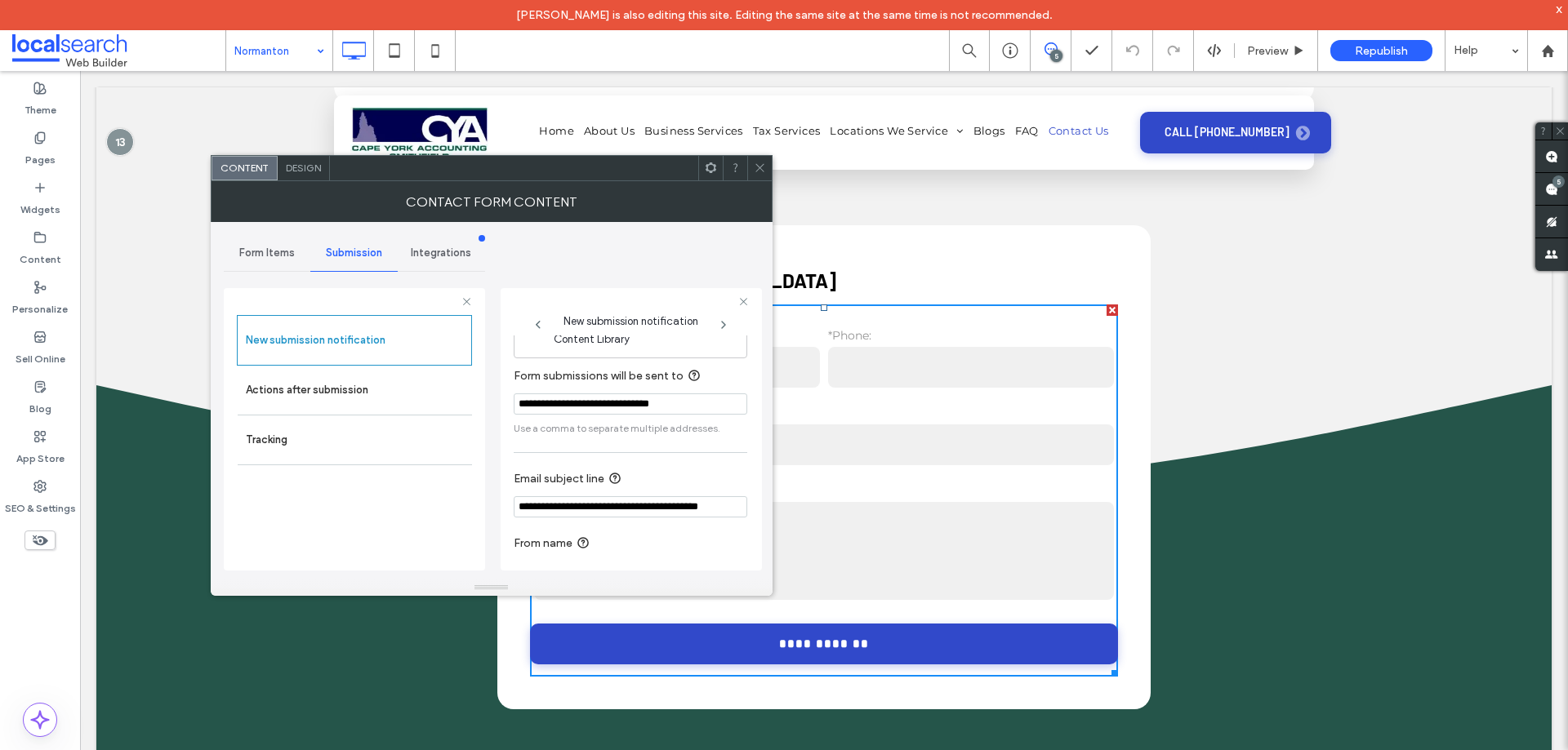
scroll to position [85, 0]
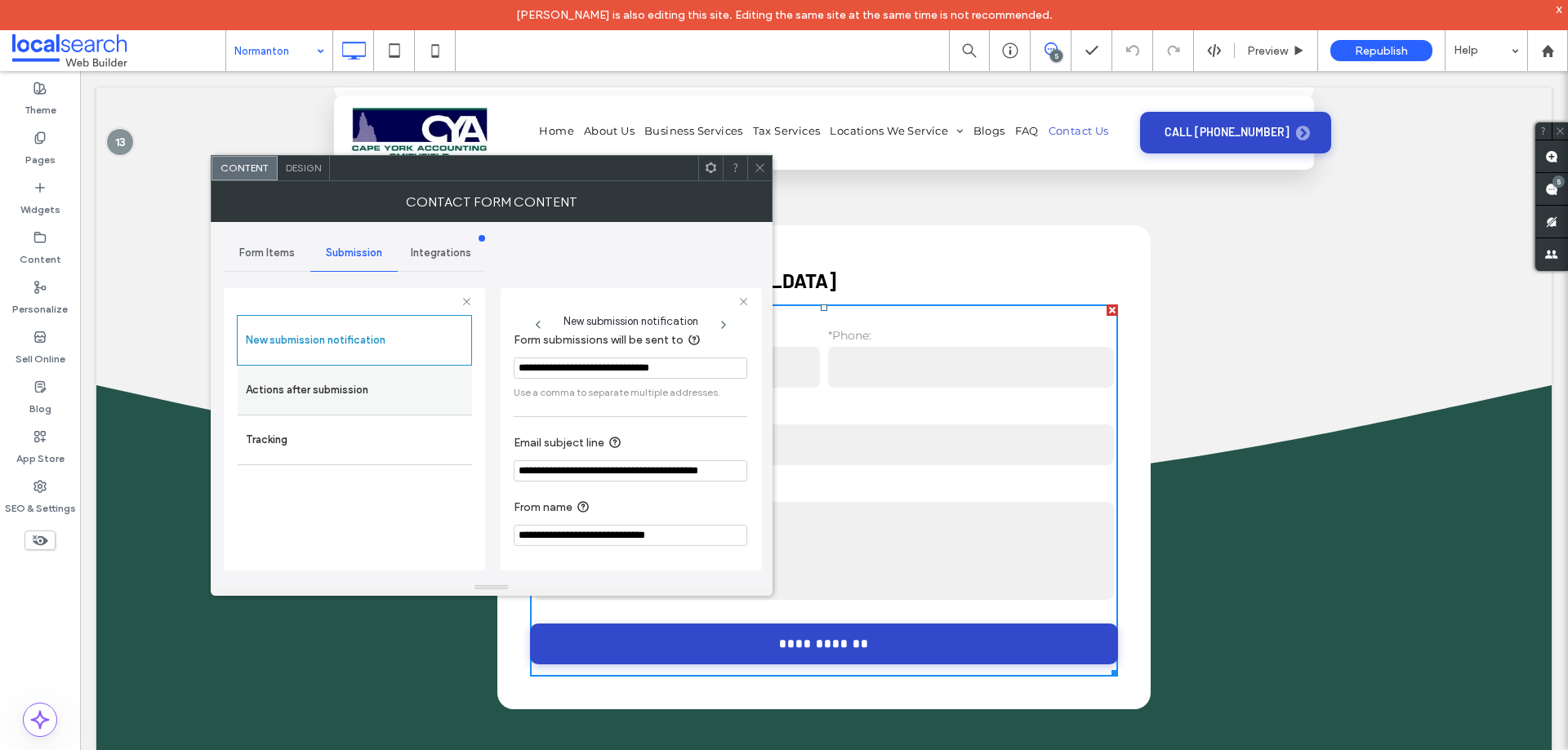
click at [277, 389] on label "Actions after submission" at bounding box center [354, 391] width 218 height 33
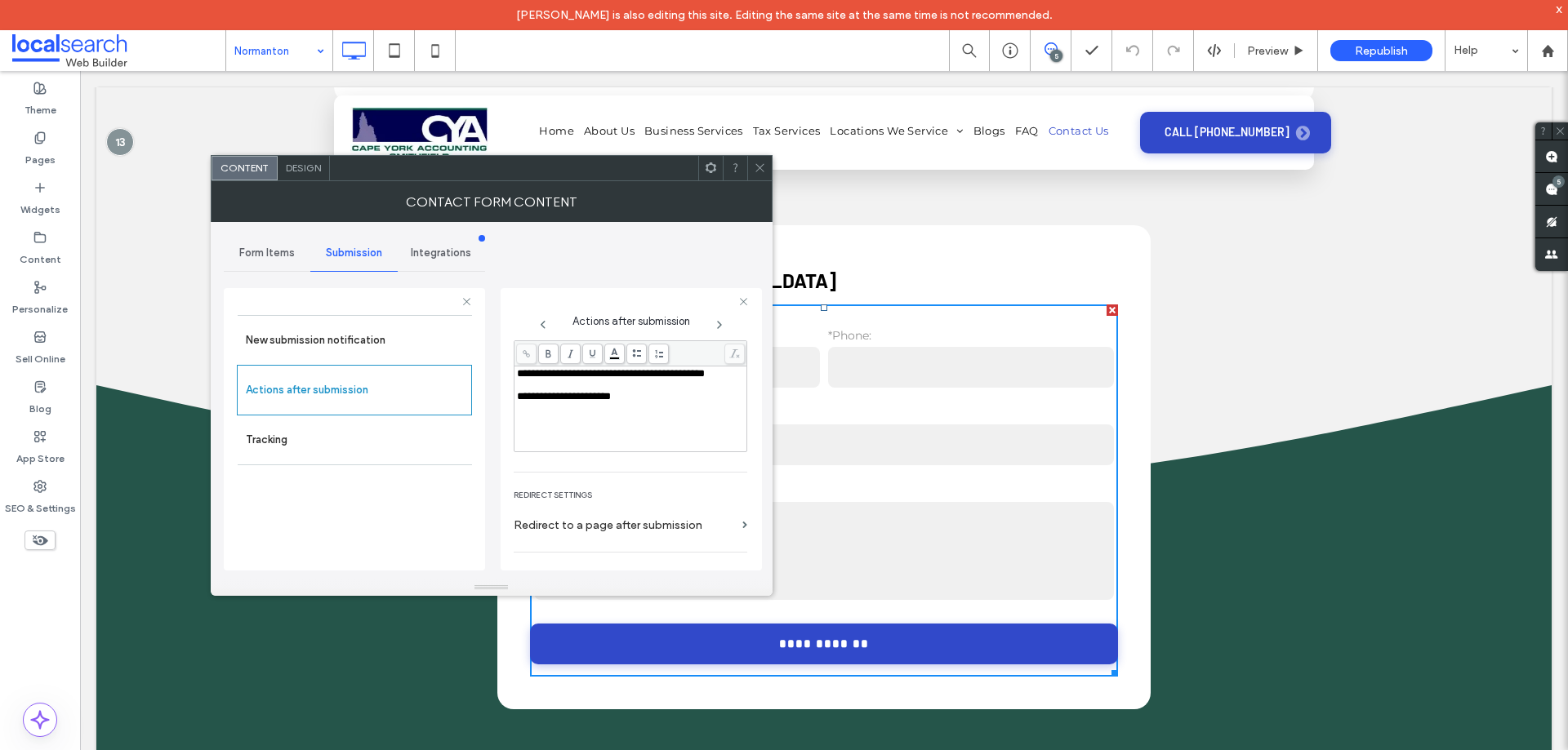
scroll to position [282, 0]
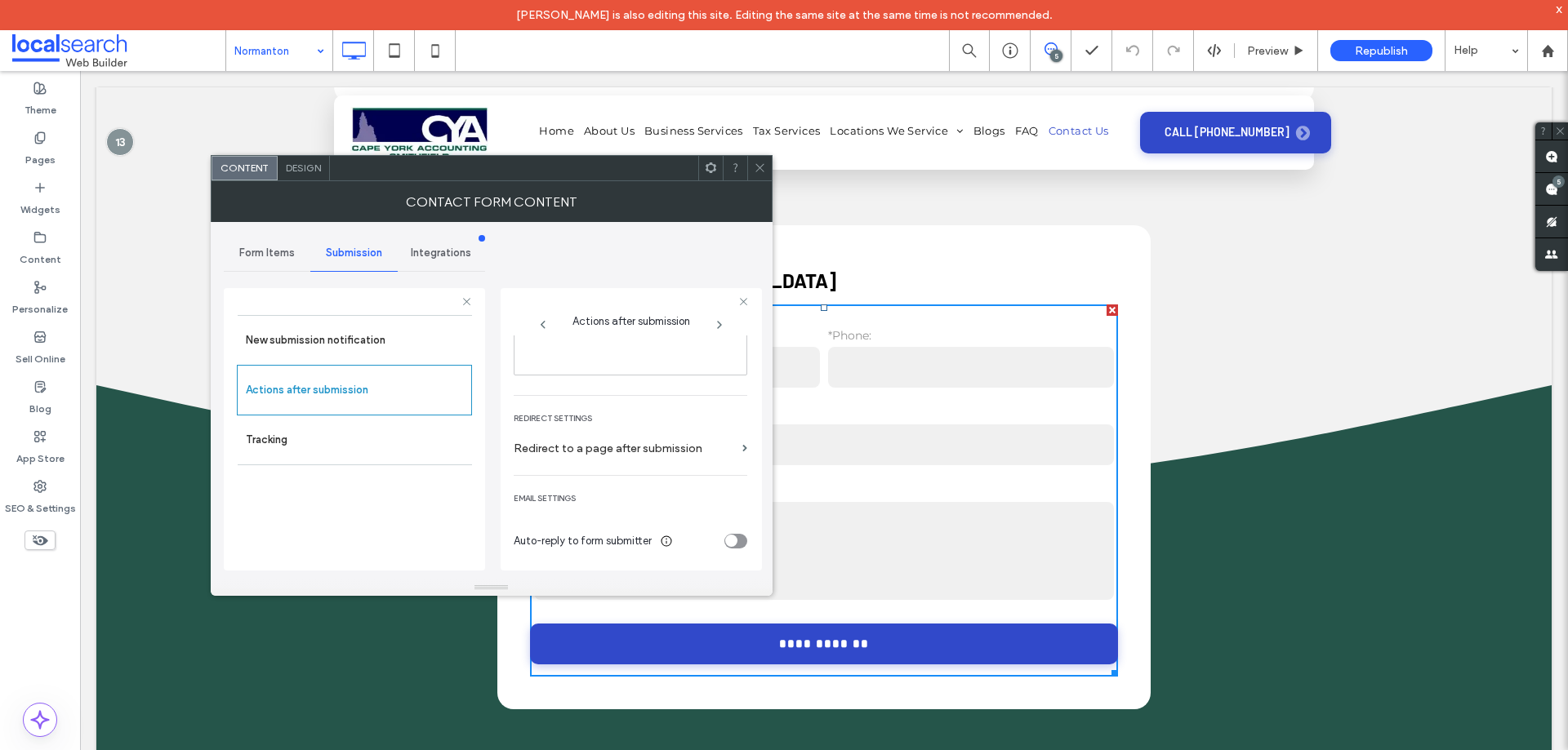
click at [763, 165] on icon at bounding box center [760, 168] width 12 height 12
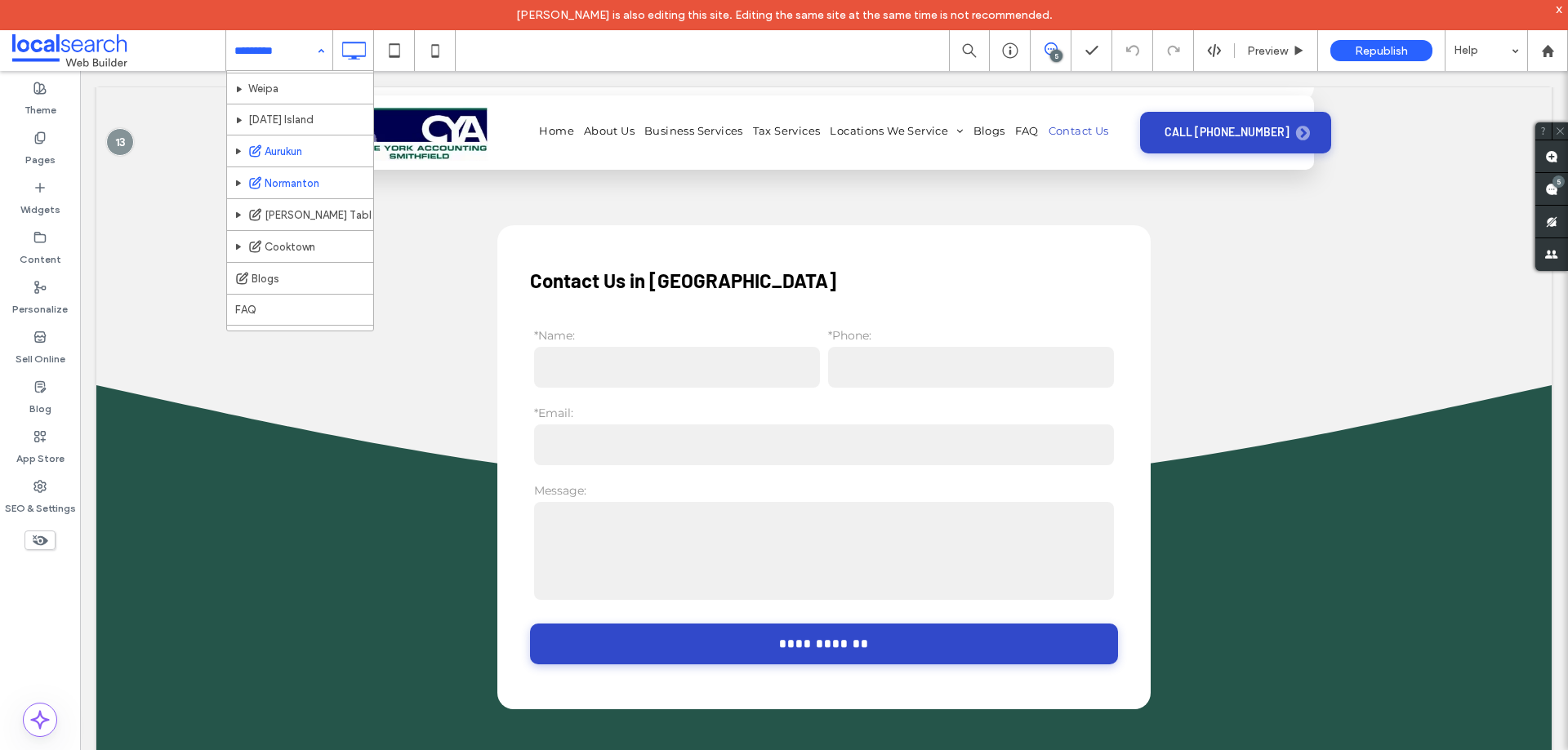
scroll to position [362, 0]
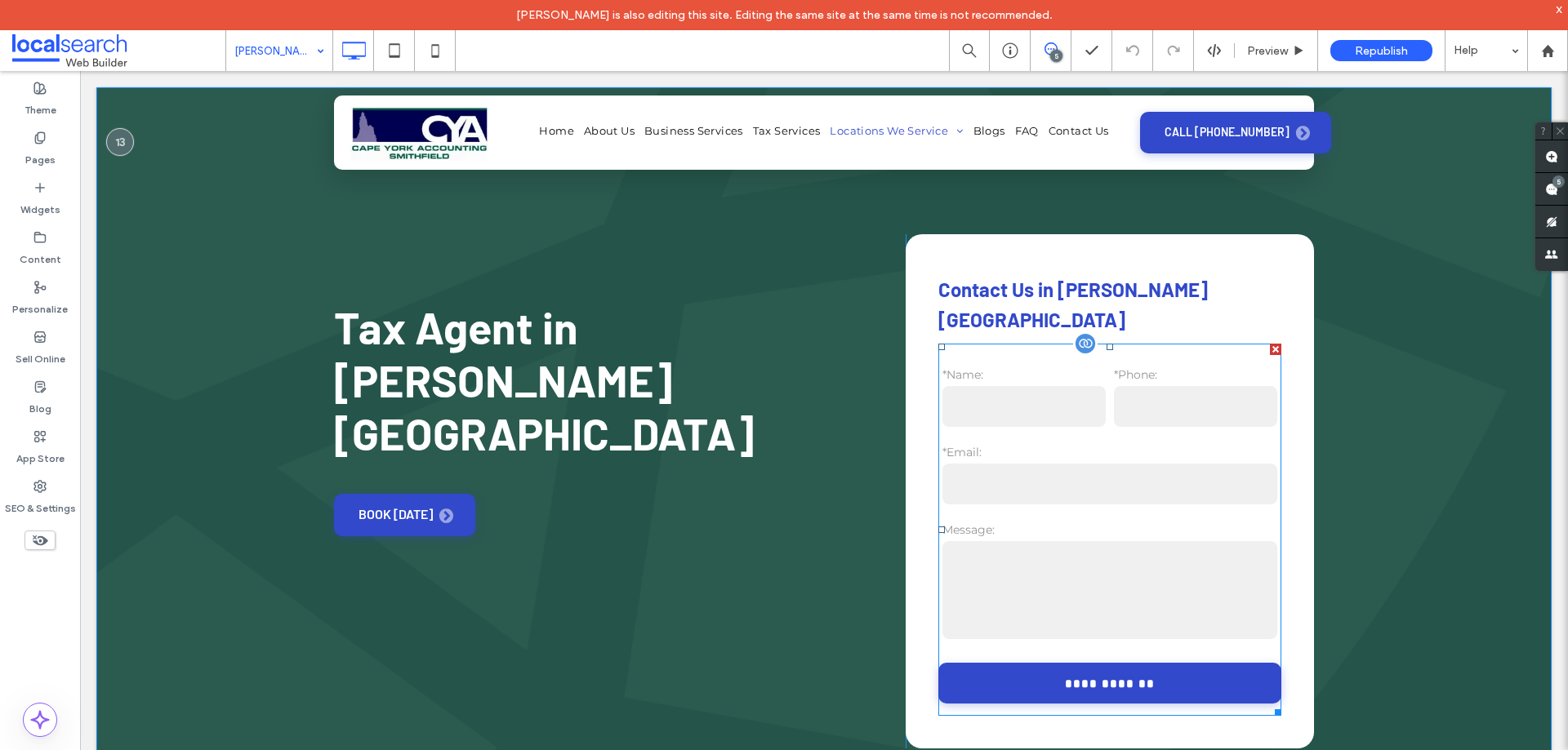
click at [1101, 466] on input "email" at bounding box center [1109, 484] width 335 height 41
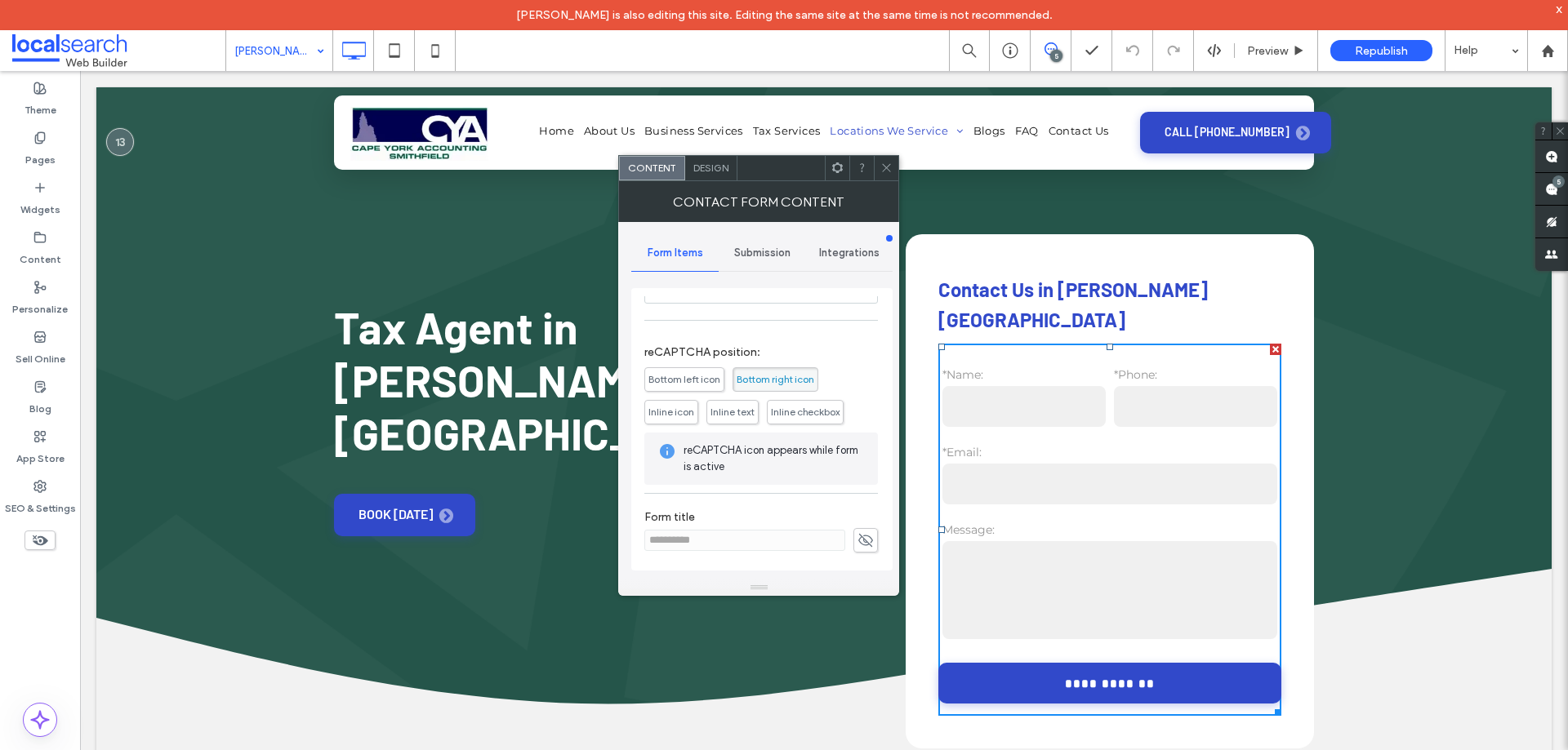
click at [760, 257] on span "Submission" at bounding box center [762, 252] width 57 height 13
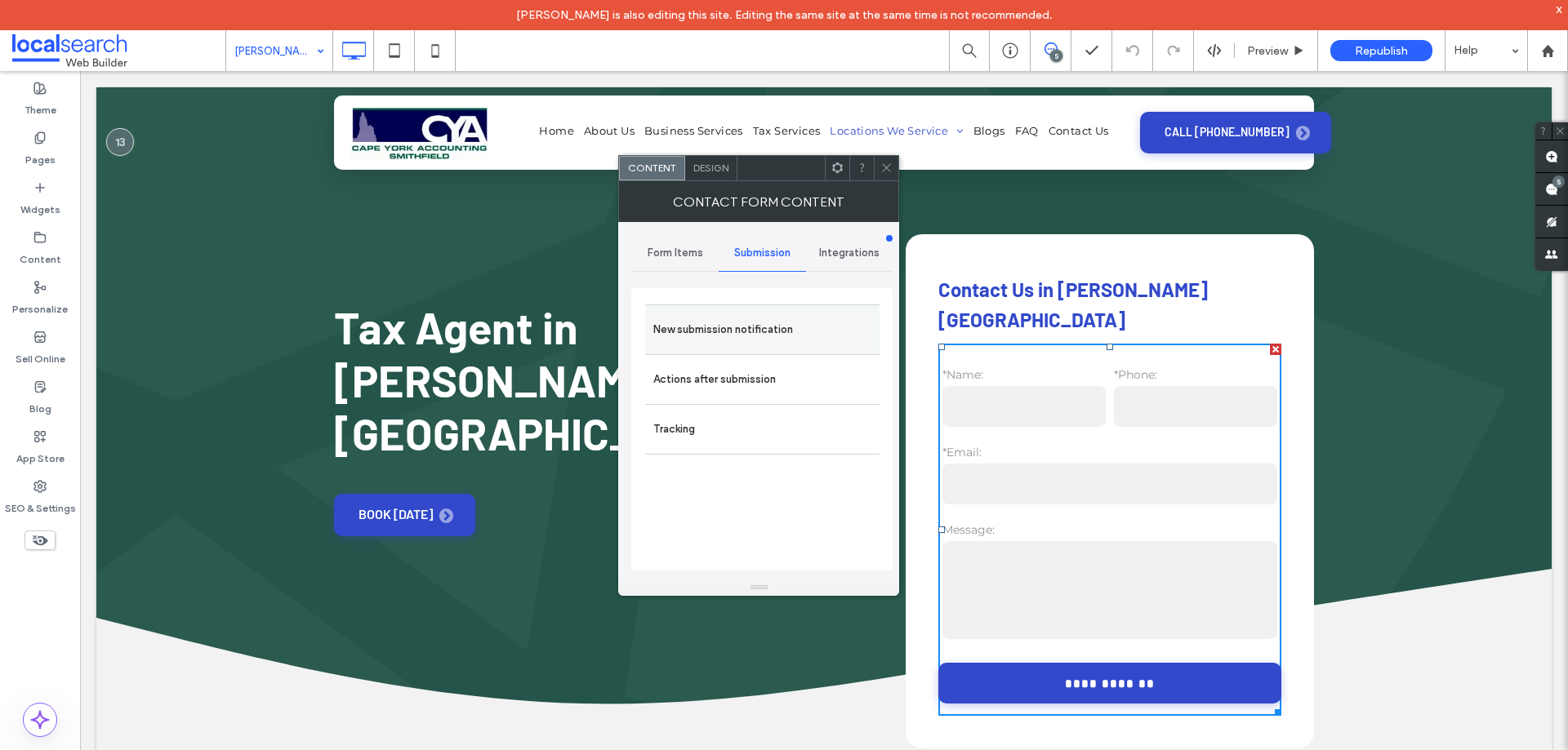
click at [752, 331] on label "New submission notification" at bounding box center [762, 330] width 218 height 33
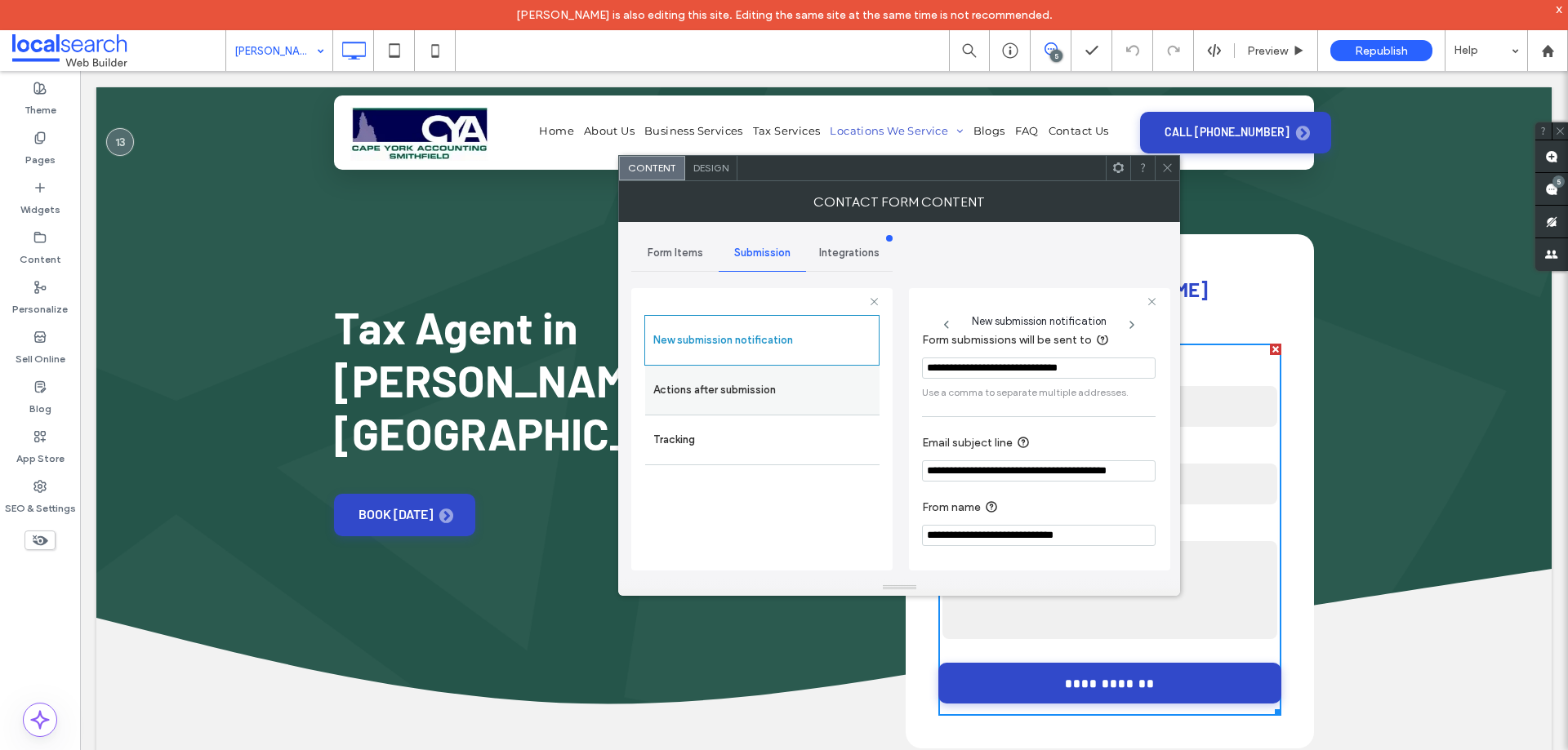
click at [744, 398] on label "Actions after submission" at bounding box center [762, 391] width 218 height 33
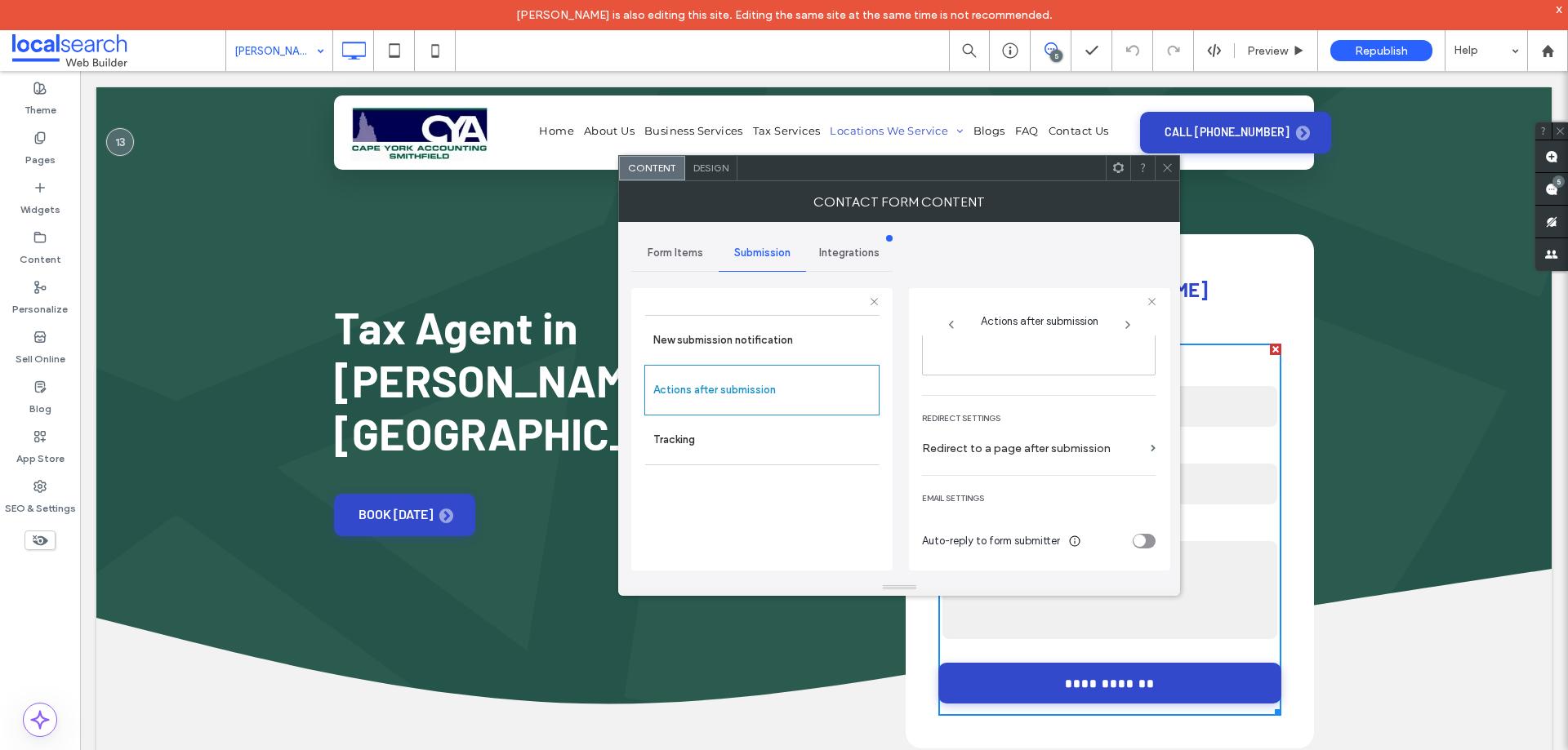
click at [1166, 160] on span at bounding box center [1168, 168] width 12 height 24
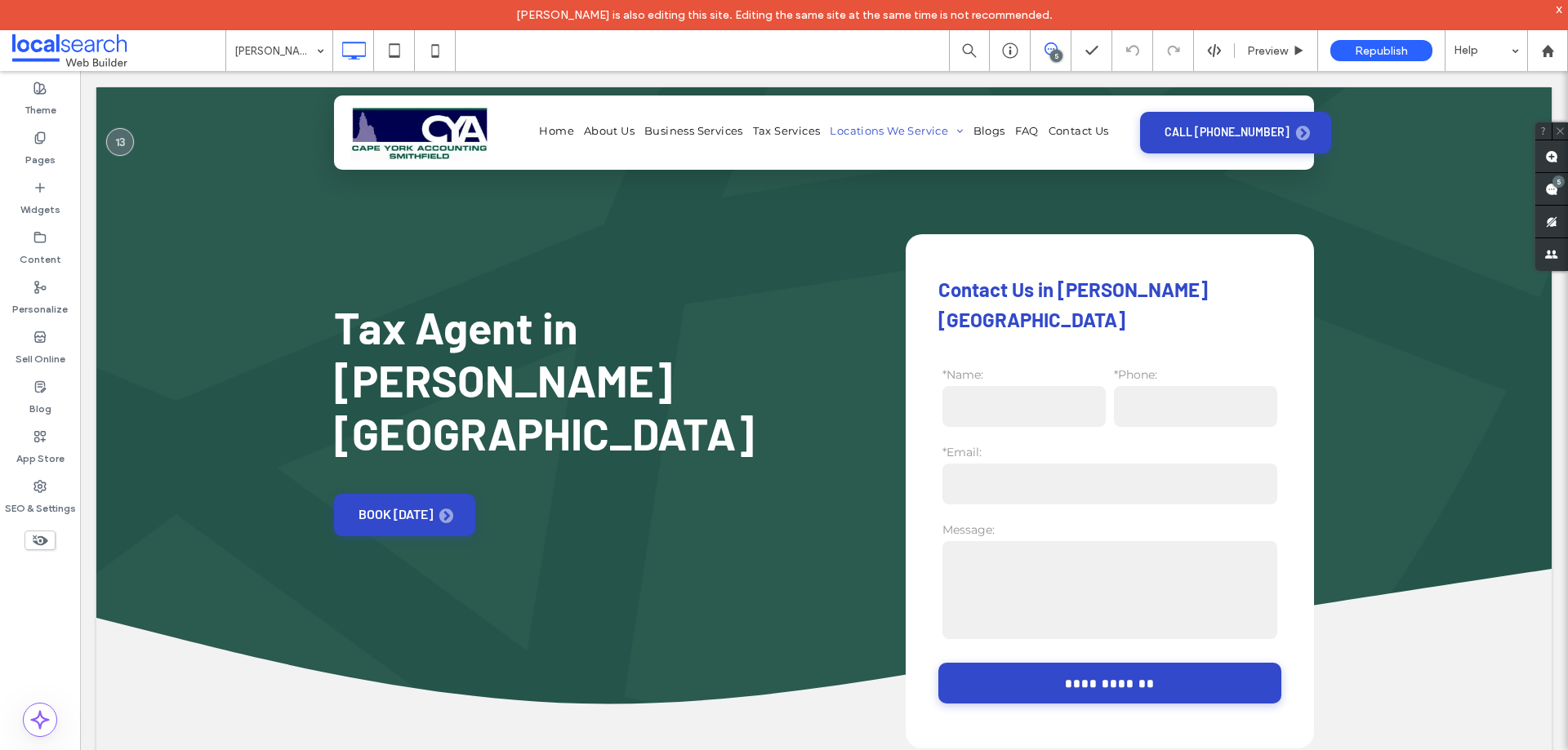
drag, startPoint x: 332, startPoint y: 41, endPoint x: 336, endPoint y: 69, distance: 28.3
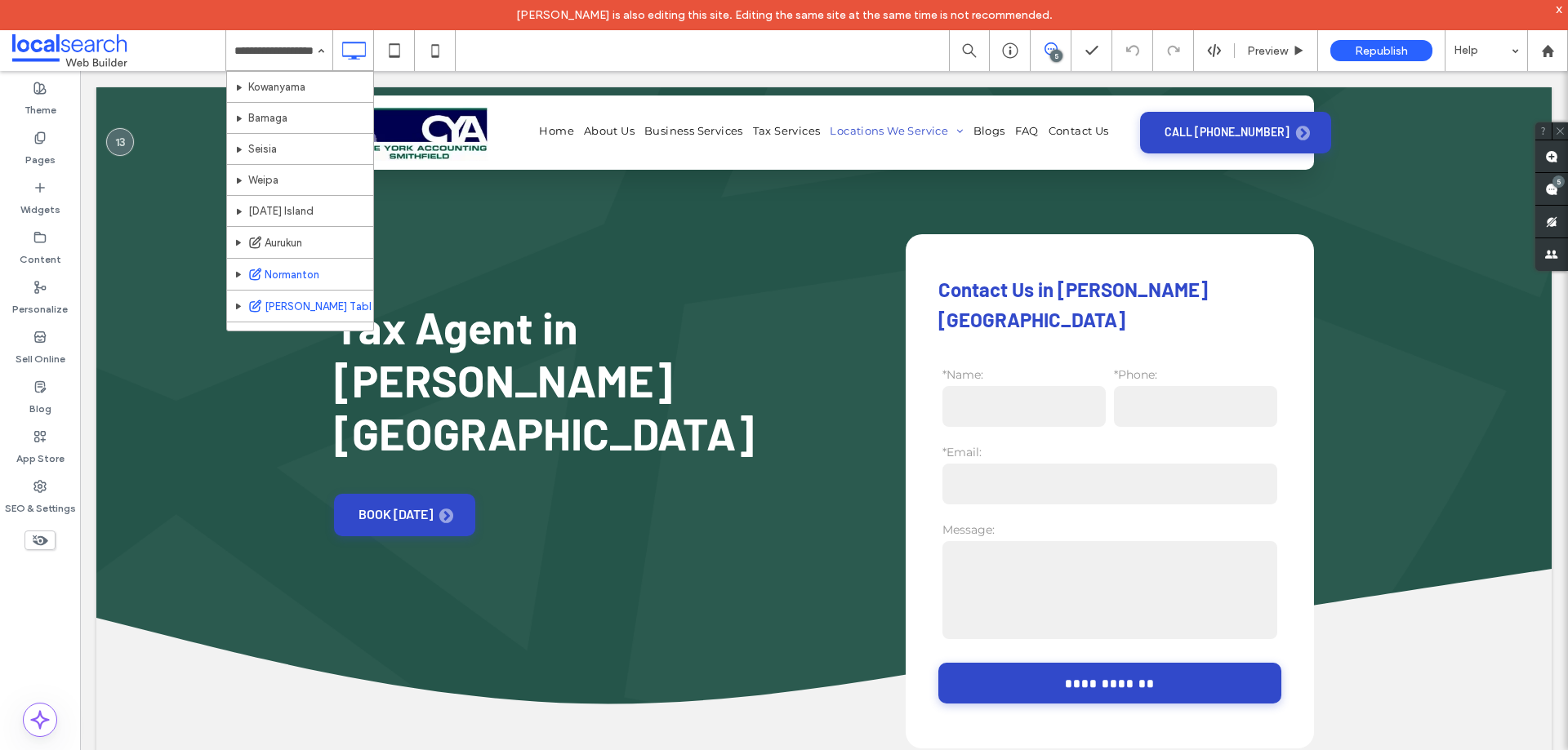
scroll to position [362, 0]
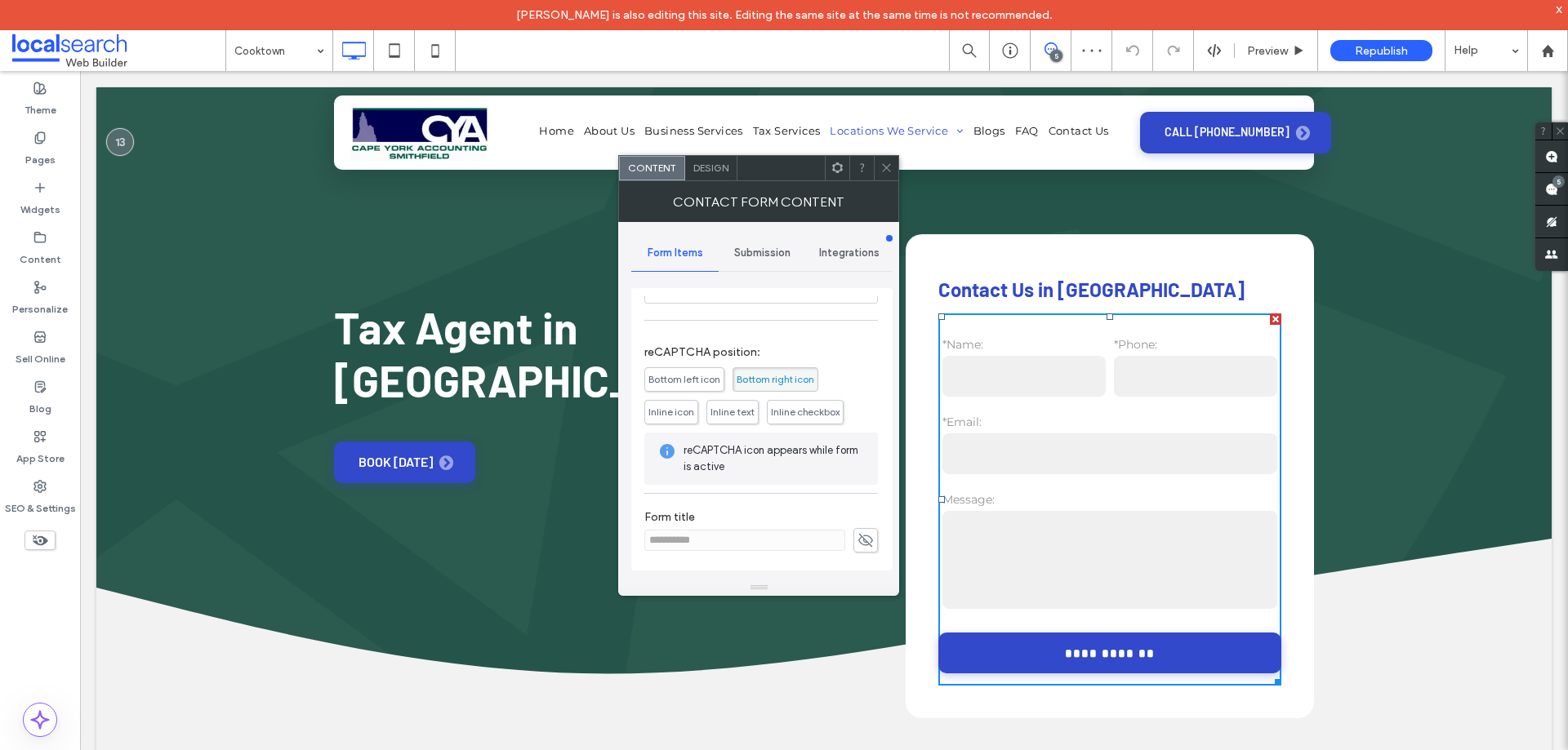
click at [765, 238] on div "Submission" at bounding box center [762, 252] width 87 height 36
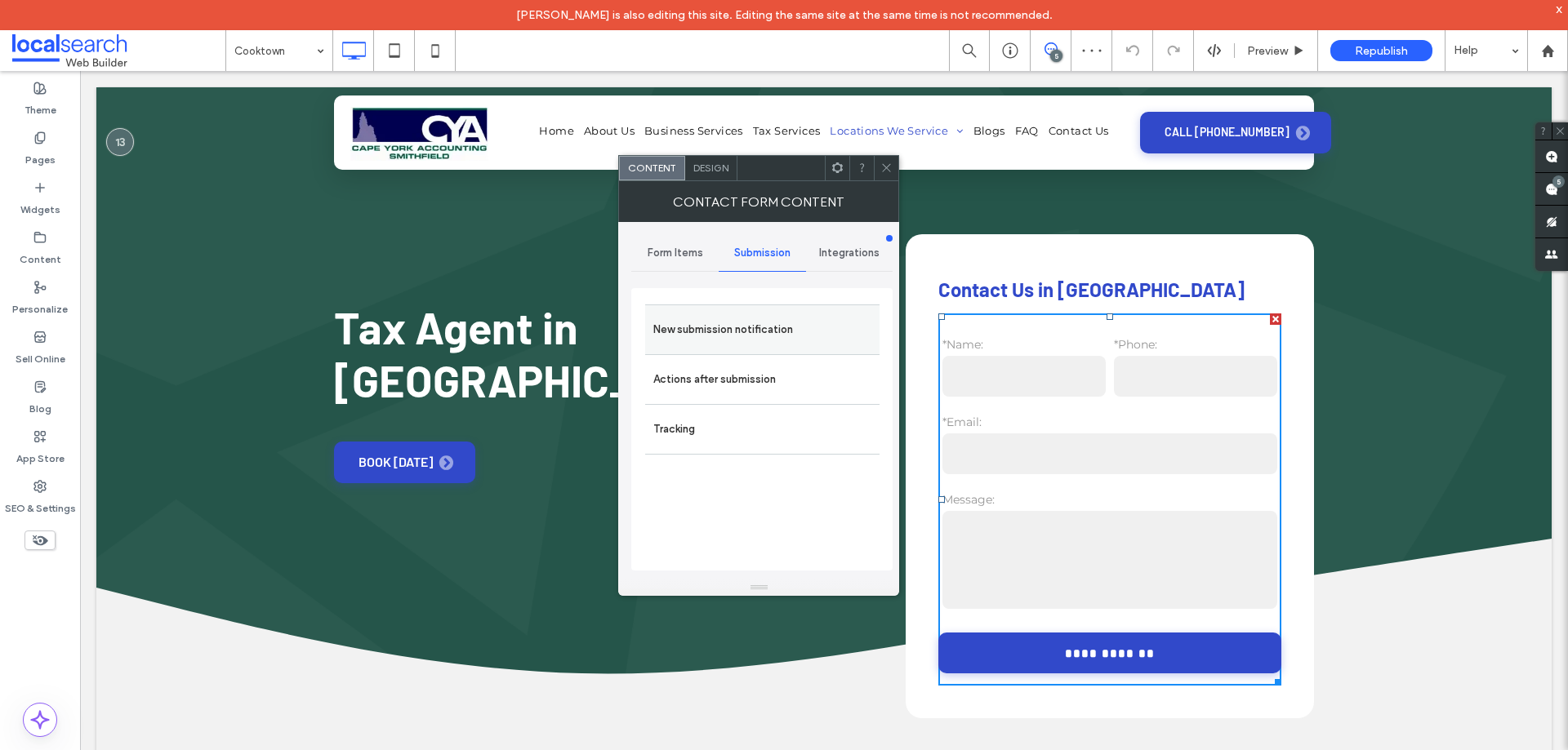
click at [764, 327] on label "New submission notification" at bounding box center [762, 330] width 218 height 33
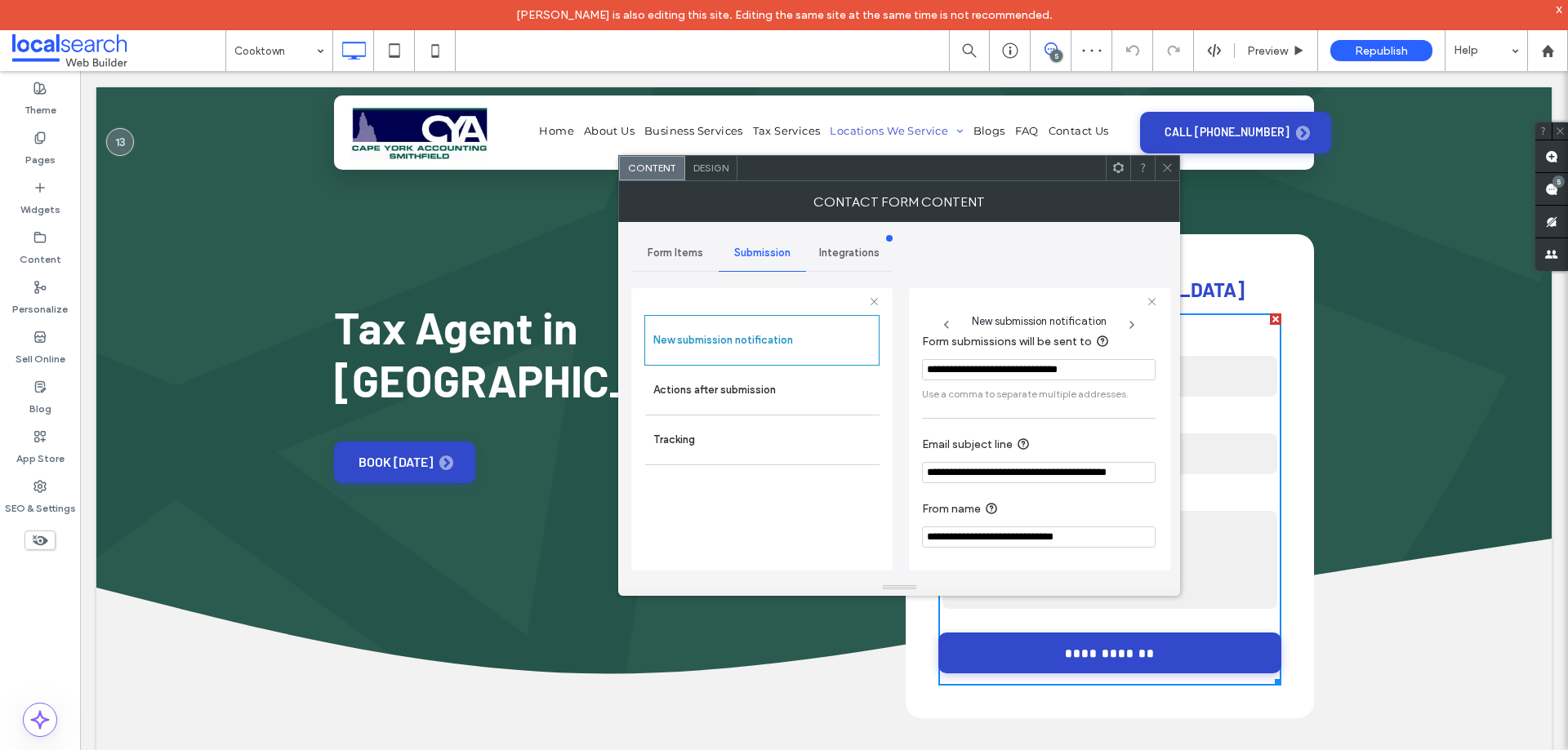
scroll to position [85, 0]
click at [715, 397] on label "Actions after submission" at bounding box center [762, 391] width 218 height 33
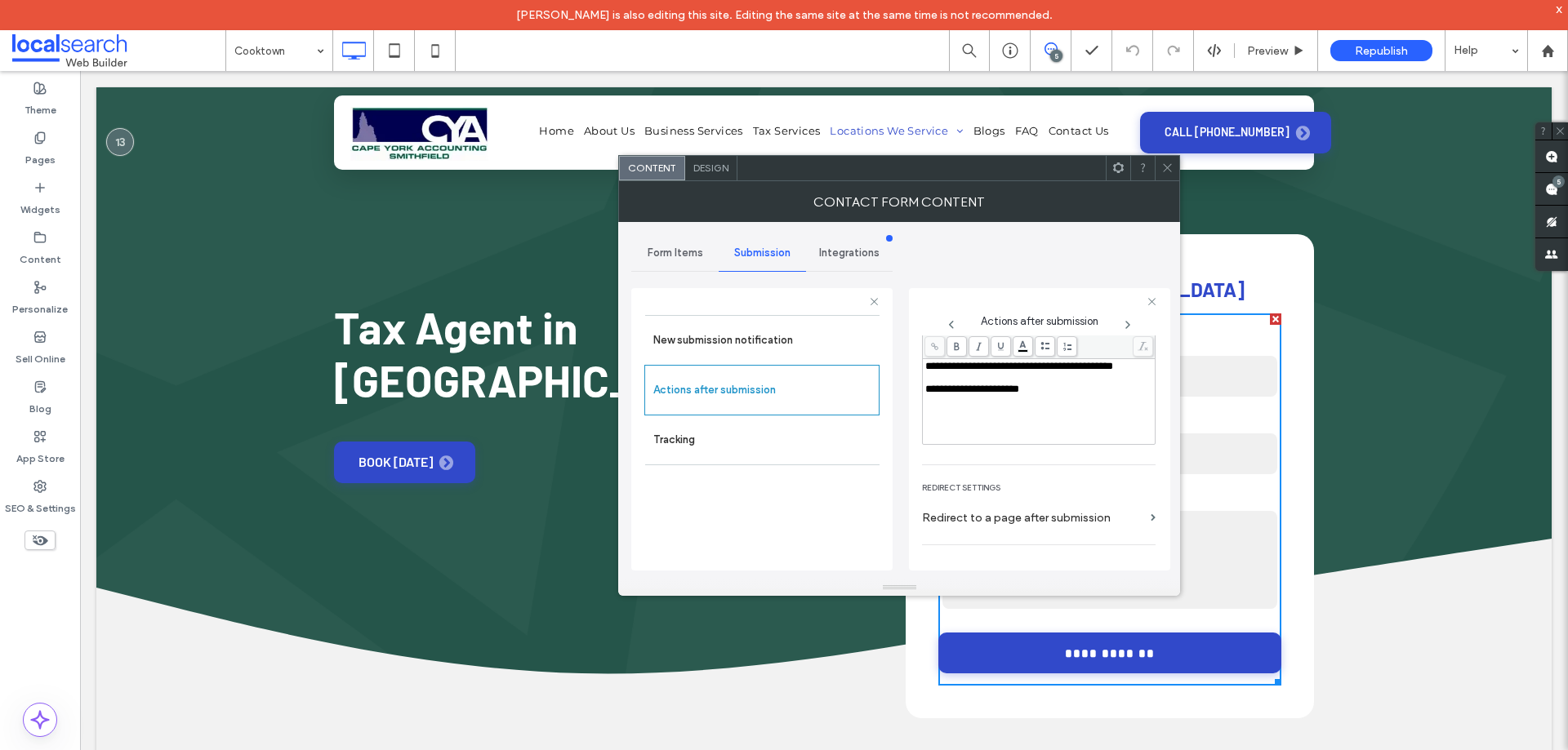
scroll to position [282, 0]
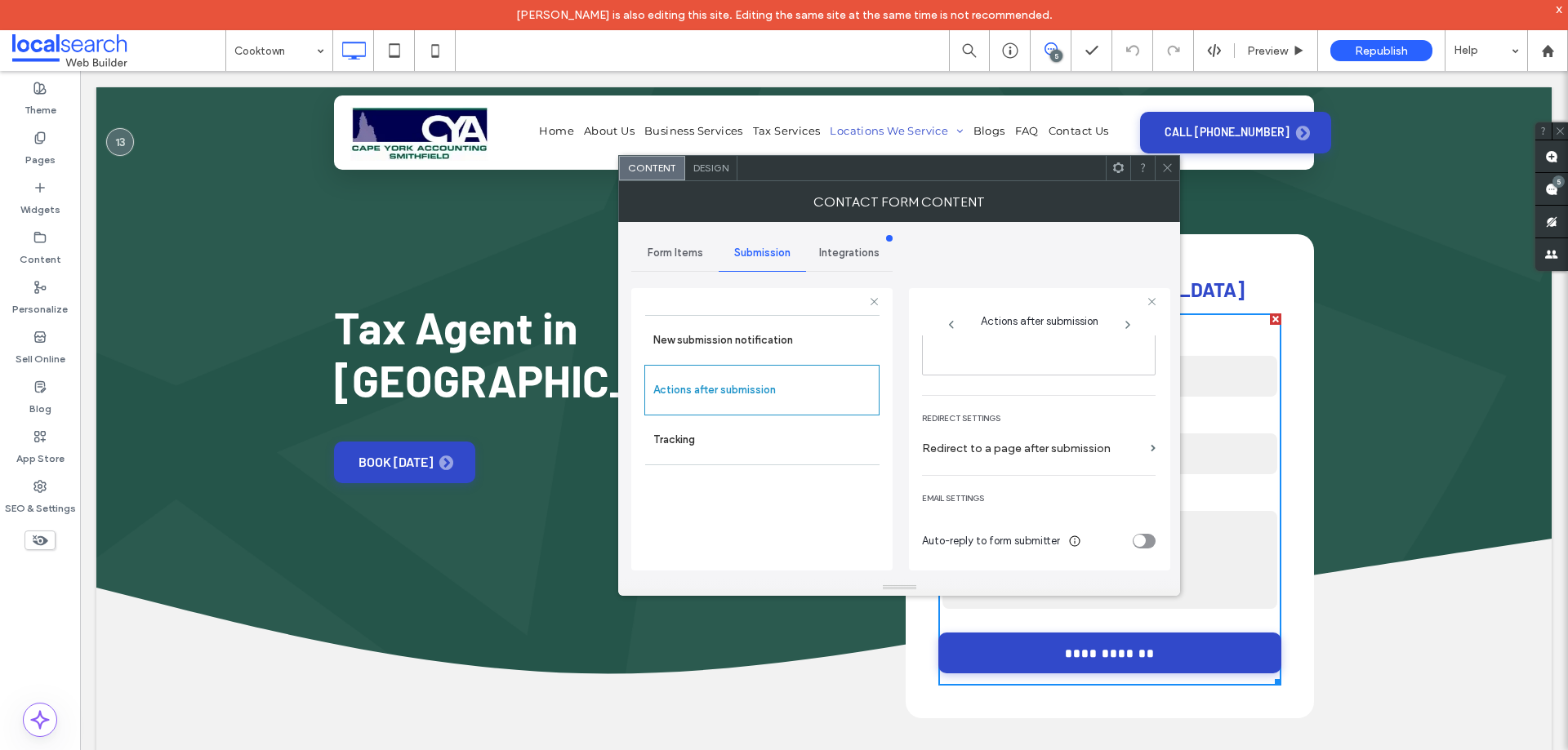
click at [1170, 165] on use at bounding box center [1168, 168] width 8 height 8
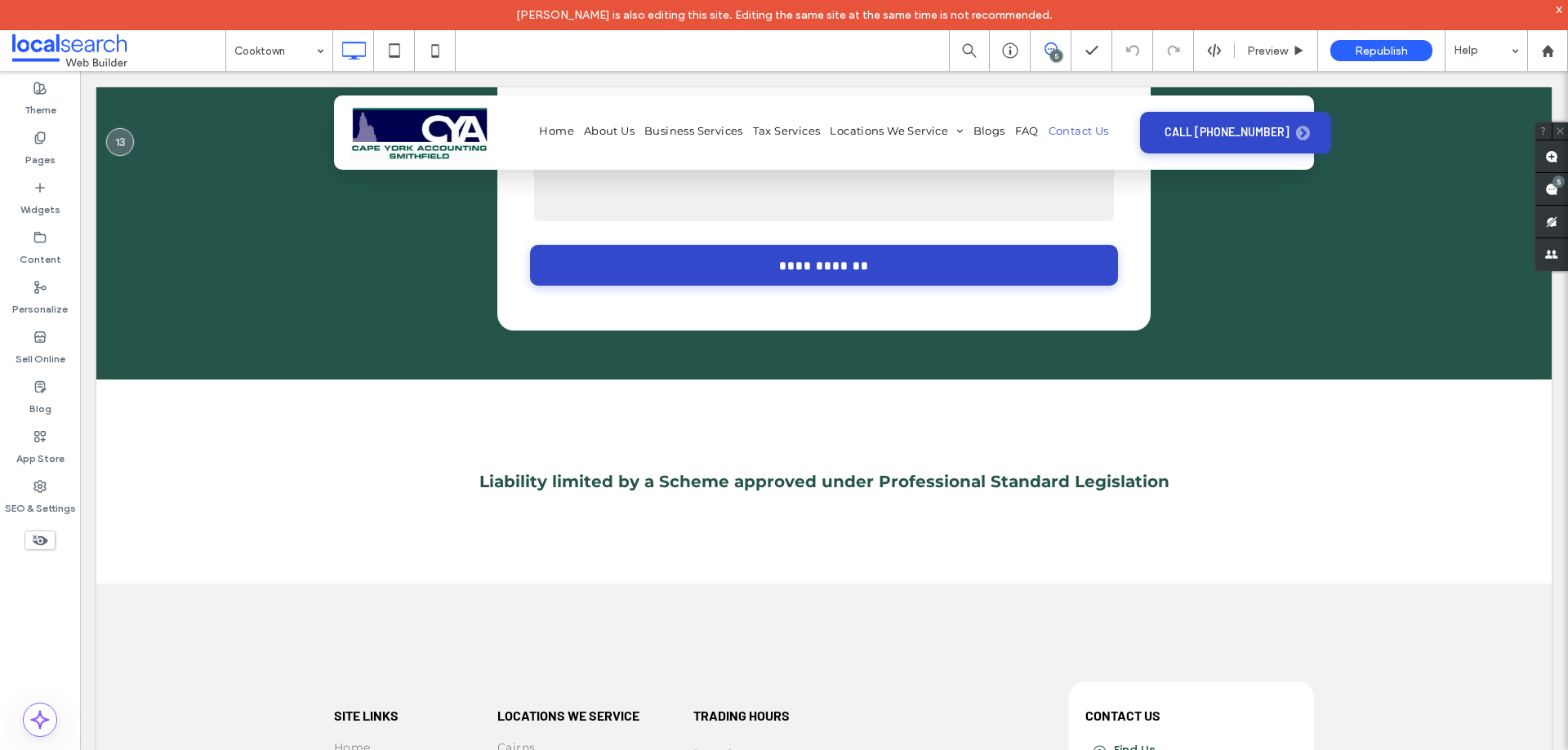
scroll to position [5338, 0]
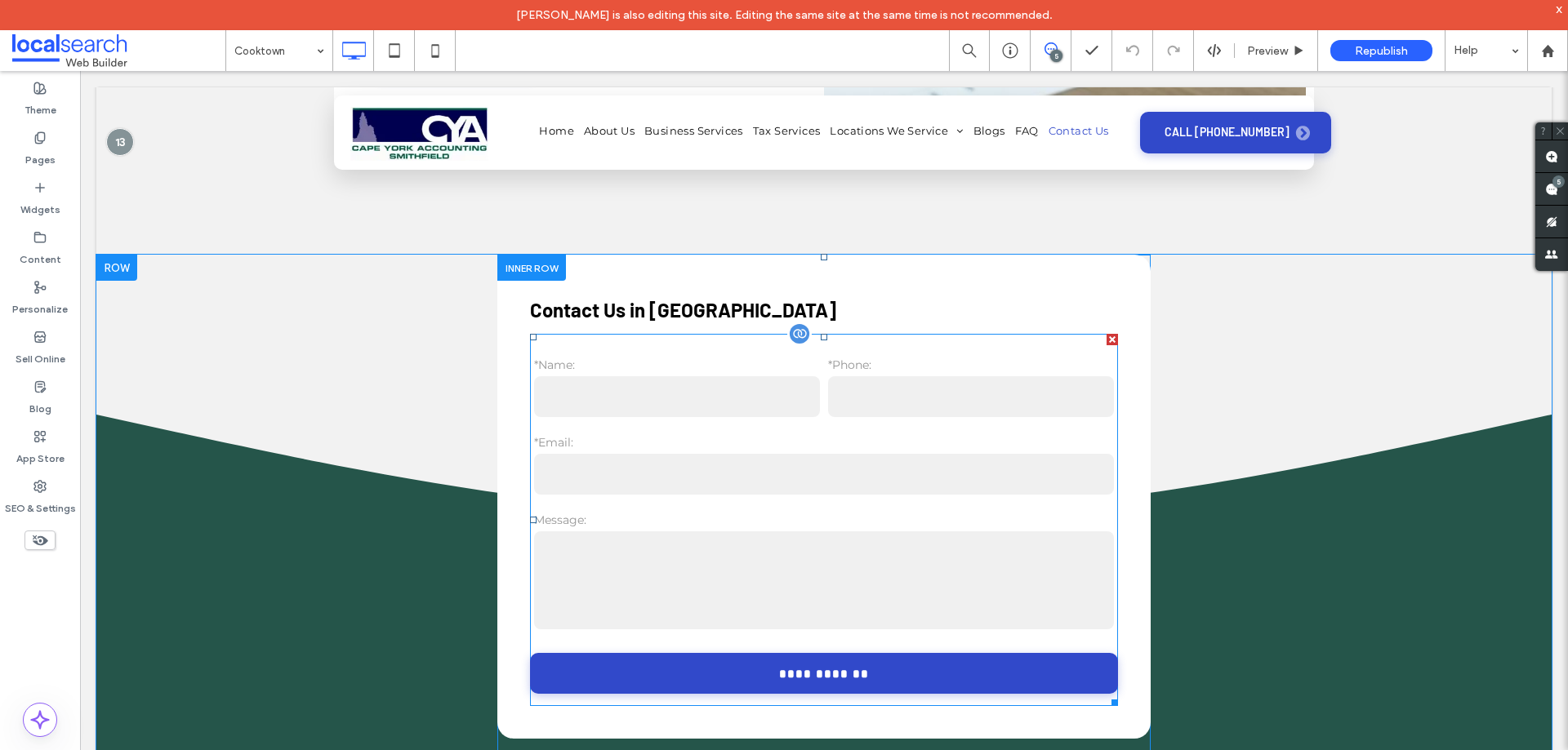
click at [820, 454] on input "email" at bounding box center [824, 474] width 580 height 41
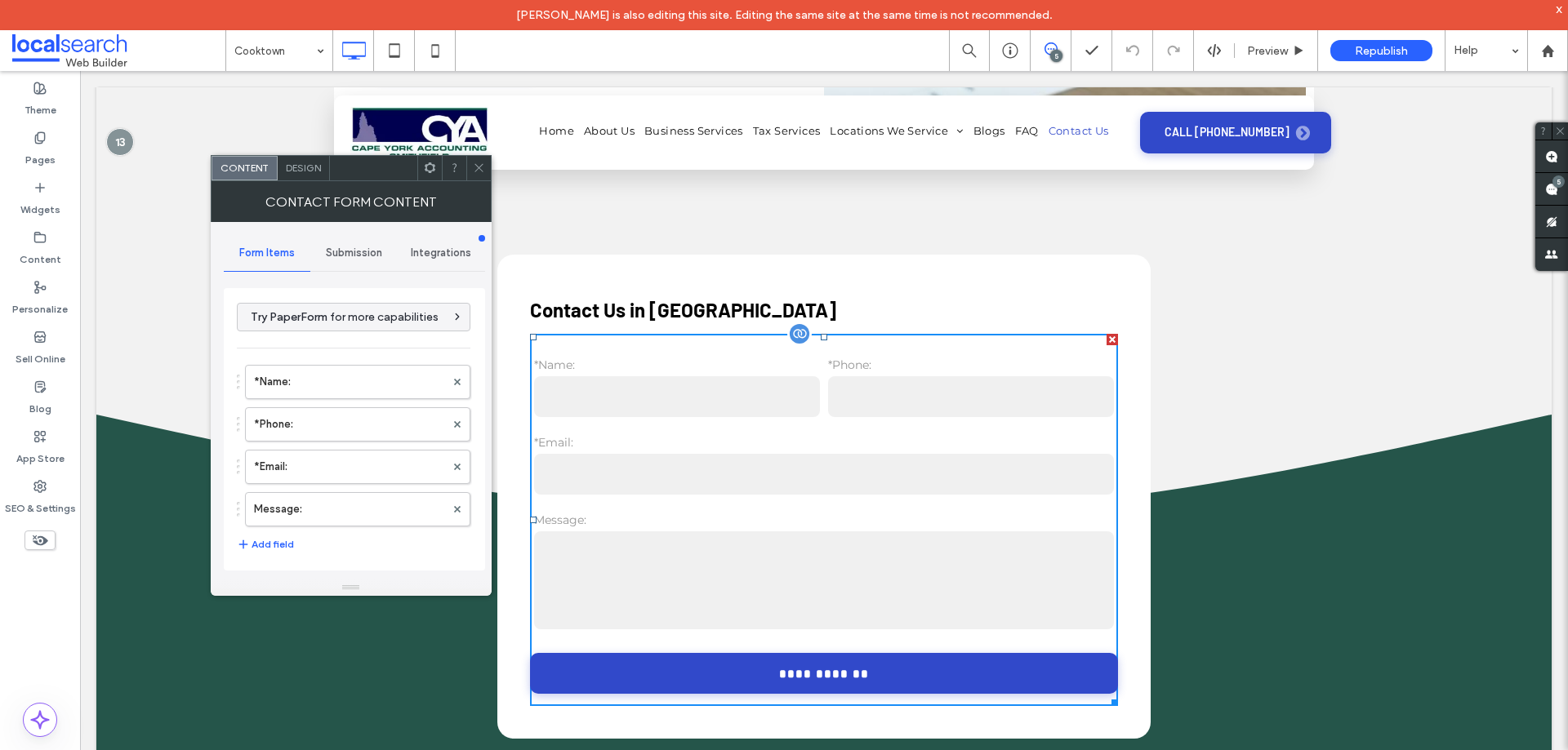
type input "**********"
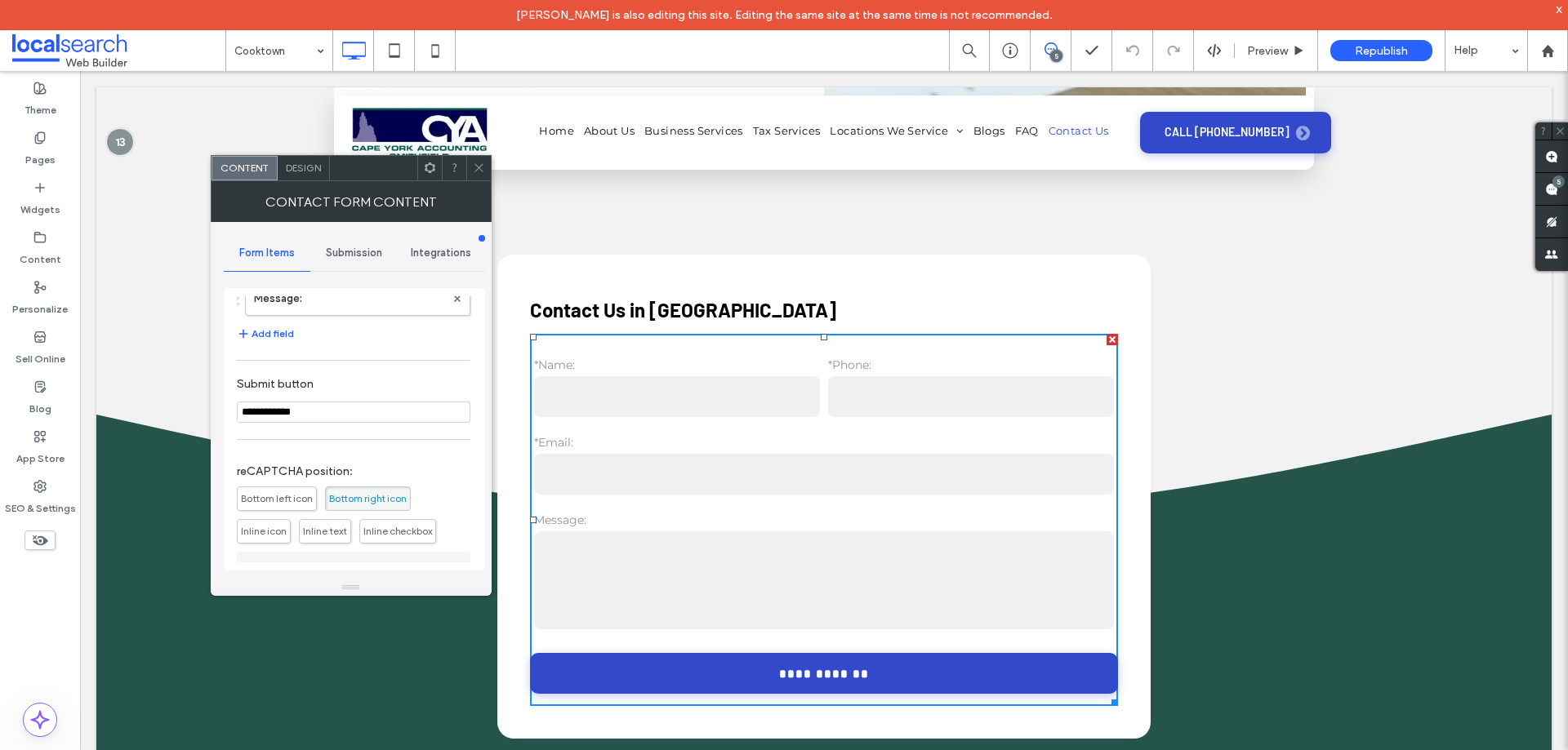
scroll to position [331, 0]
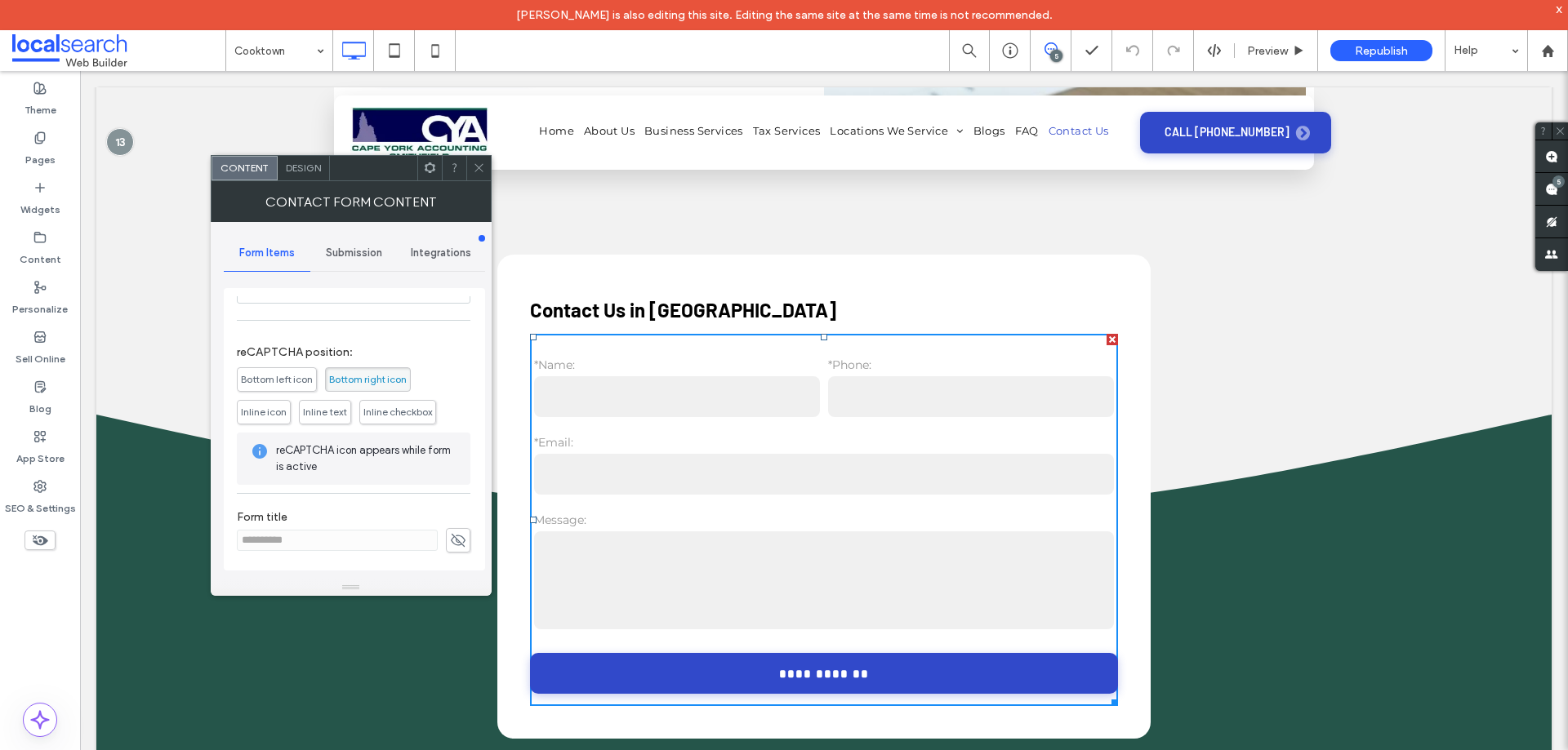
drag, startPoint x: 362, startPoint y: 246, endPoint x: 364, endPoint y: 263, distance: 17.1
click at [362, 247] on span "Submission" at bounding box center [353, 252] width 57 height 13
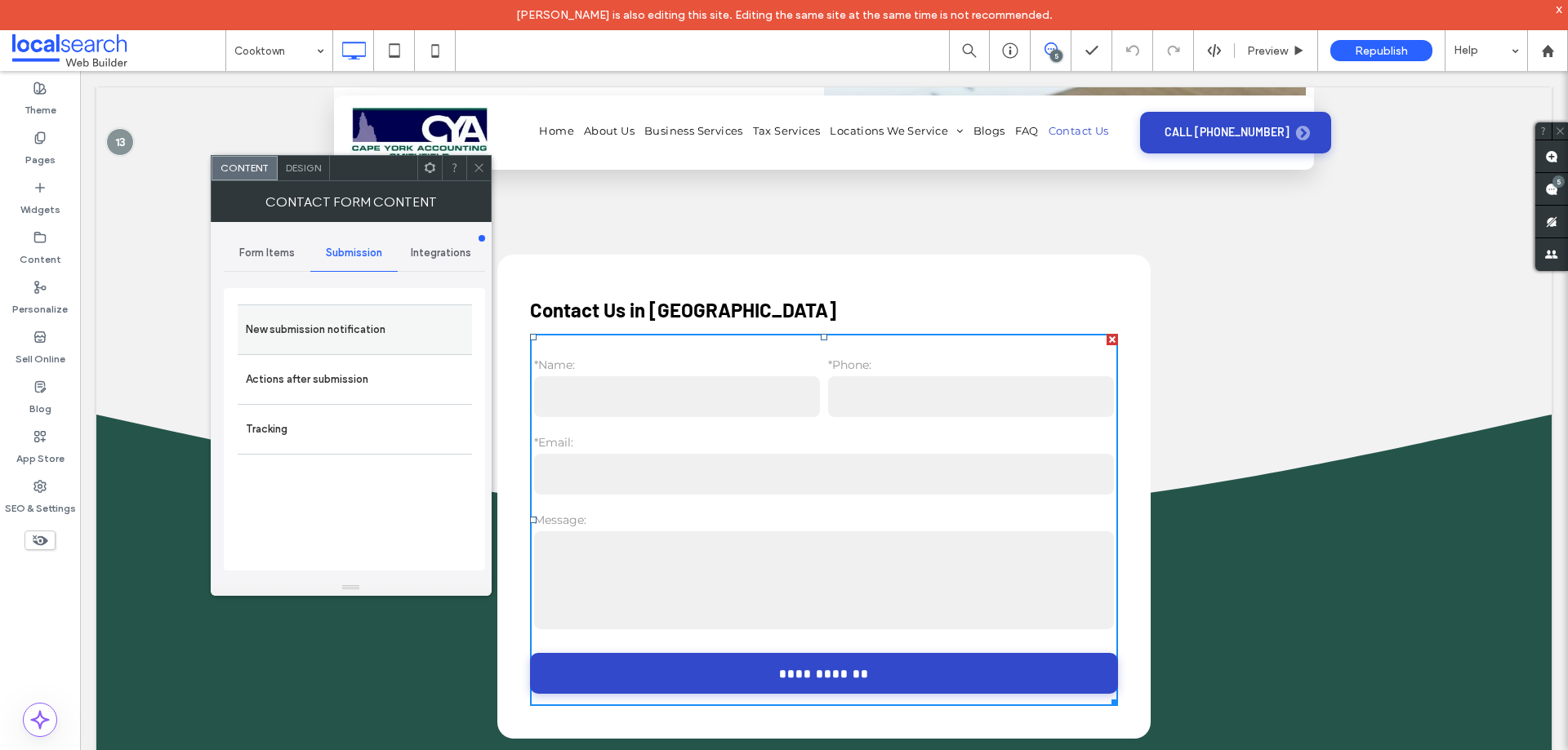
drag, startPoint x: 364, startPoint y: 263, endPoint x: 360, endPoint y: 331, distance: 68.1
click at [360, 306] on div "New submission notification" at bounding box center [354, 329] width 234 height 50
click at [359, 333] on label "New submission notification" at bounding box center [354, 330] width 218 height 33
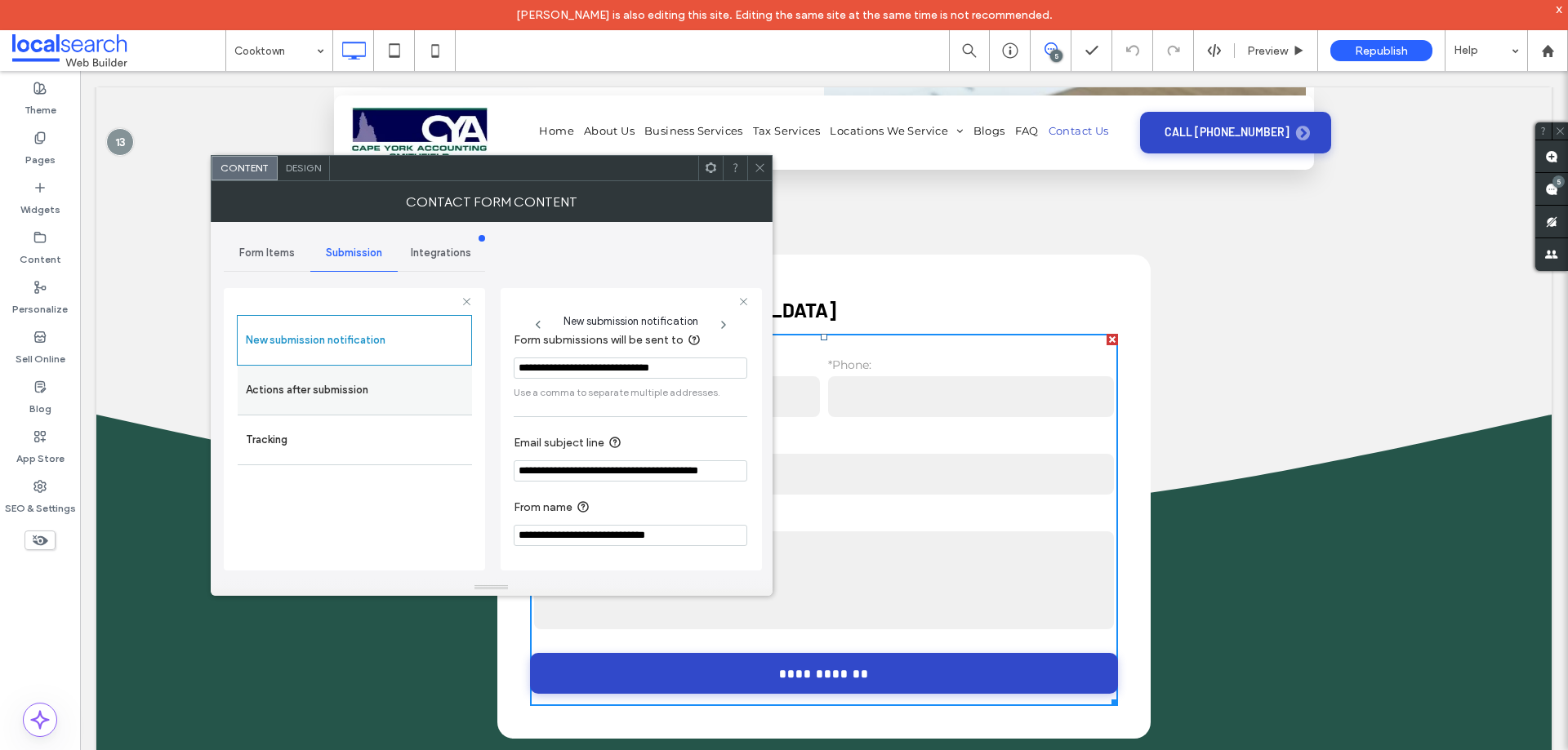
drag, startPoint x: 279, startPoint y: 385, endPoint x: 317, endPoint y: 395, distance: 39.3
click at [283, 386] on label "Actions after submission" at bounding box center [354, 391] width 218 height 33
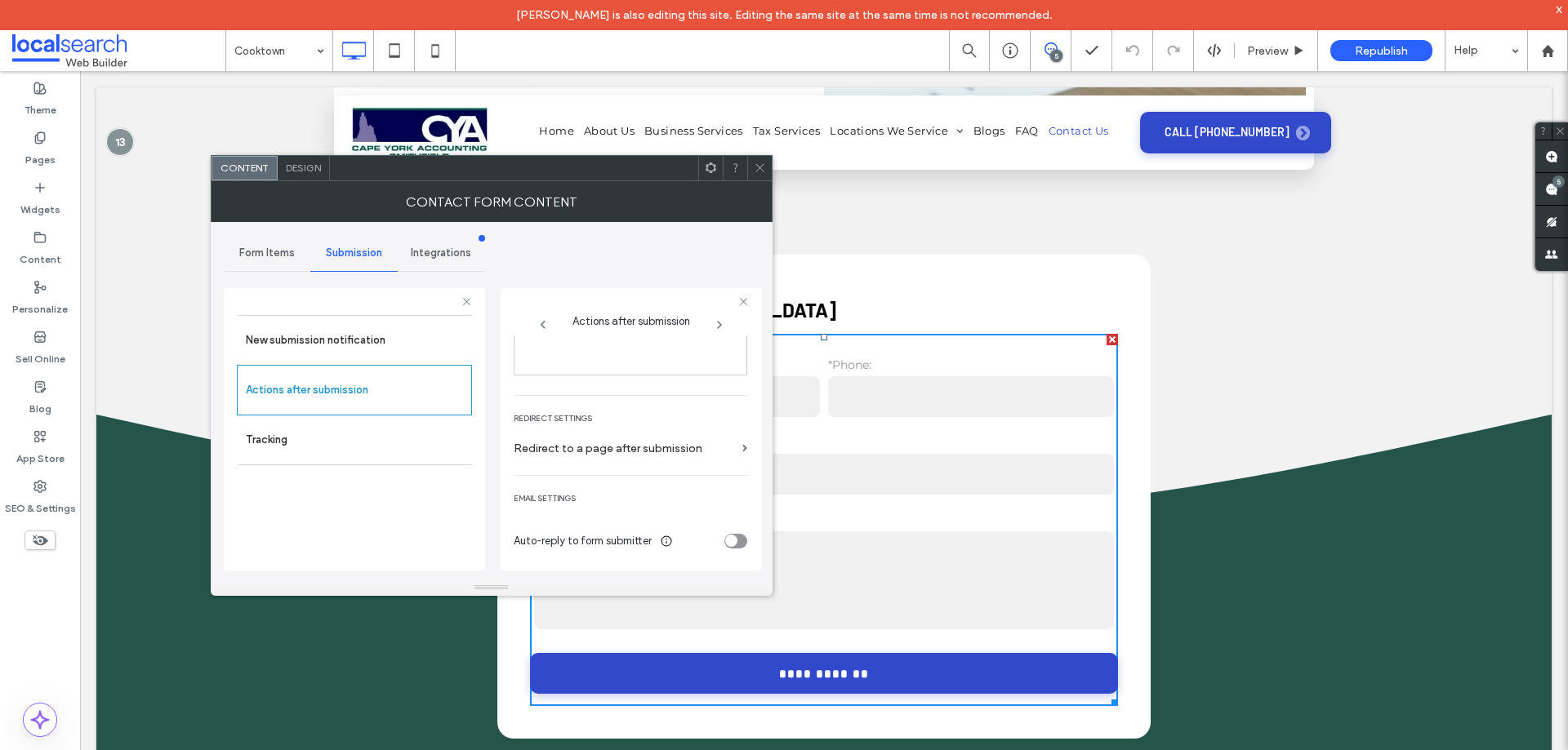
click at [764, 163] on icon at bounding box center [760, 168] width 12 height 12
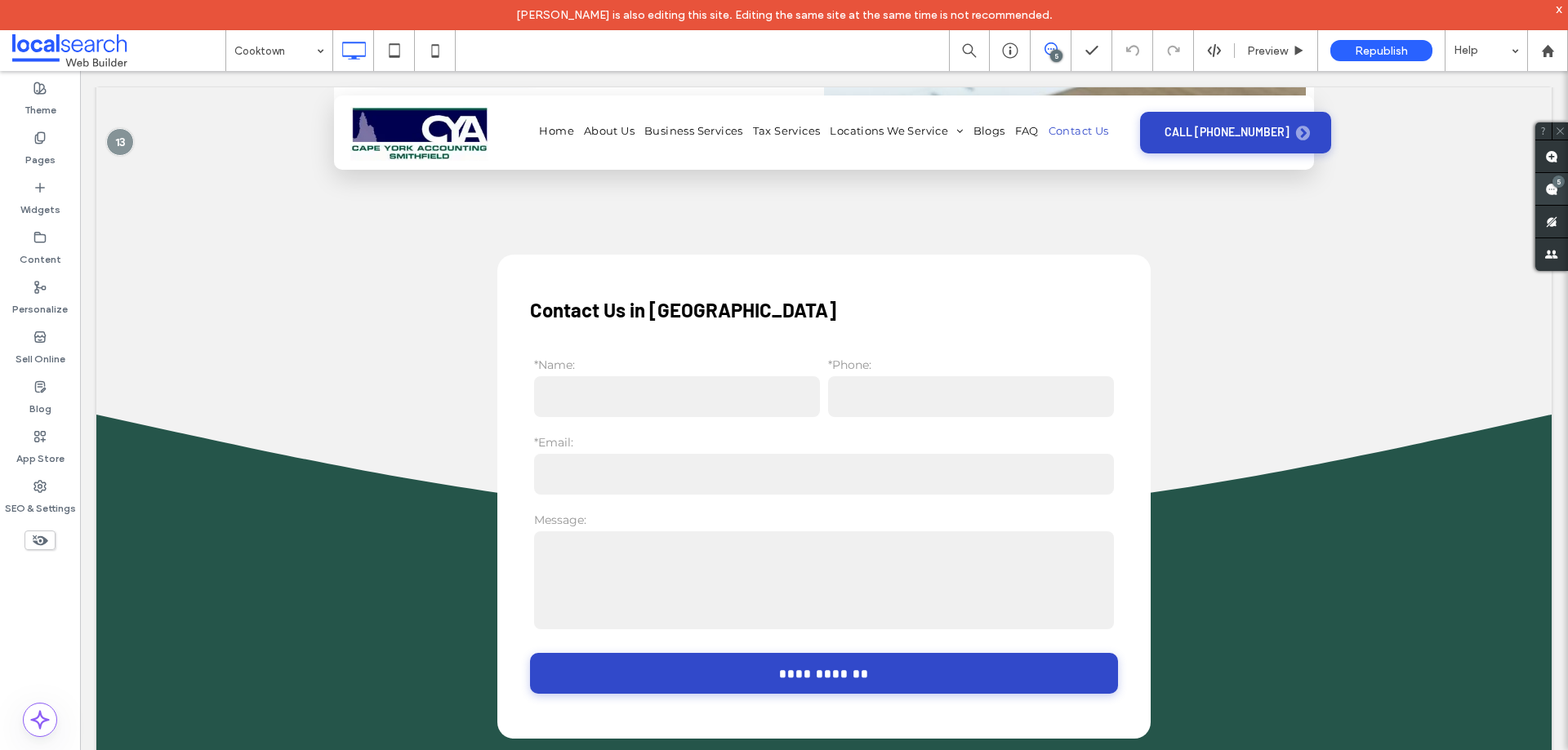
click at [1560, 191] on span at bounding box center [1551, 189] width 33 height 32
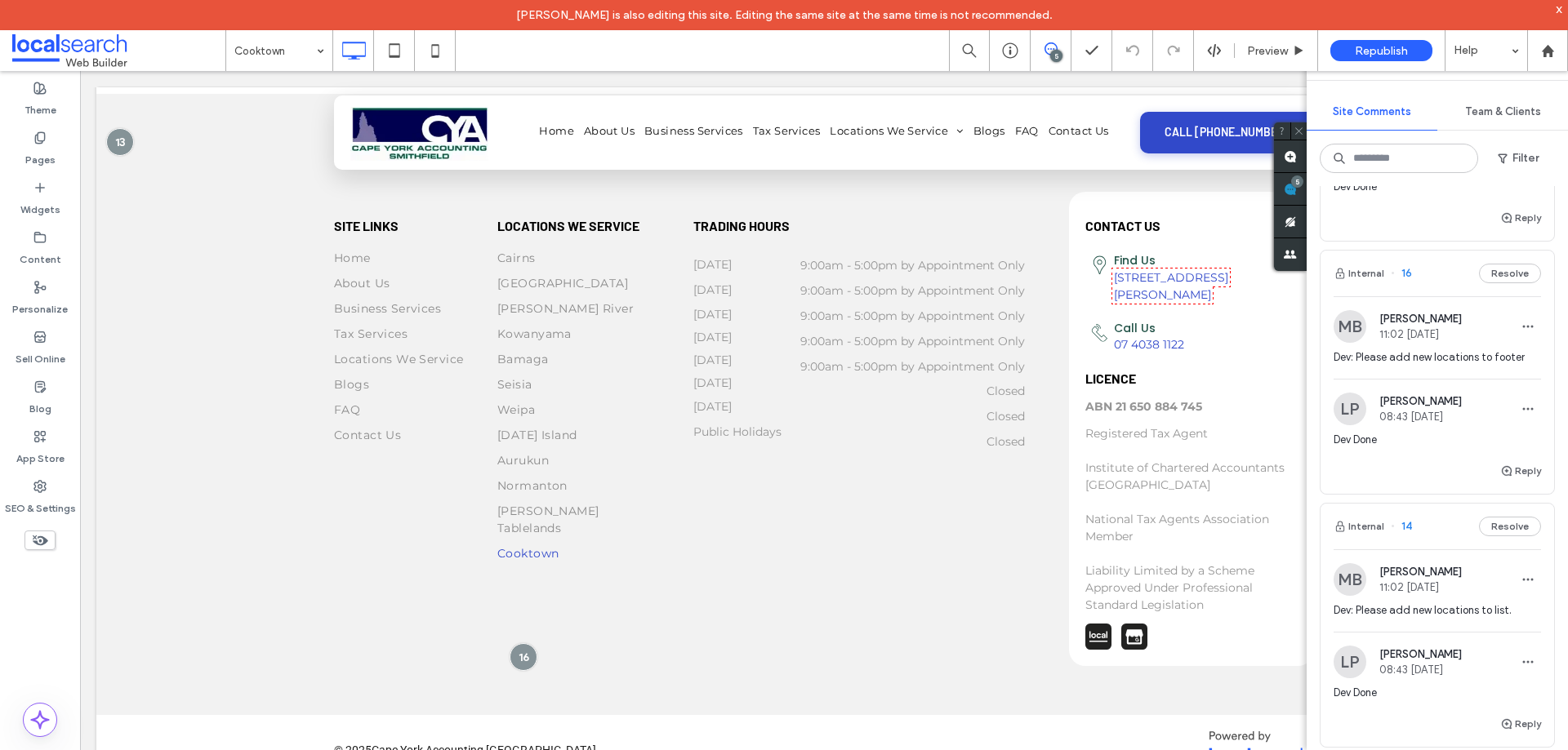
scroll to position [0, 0]
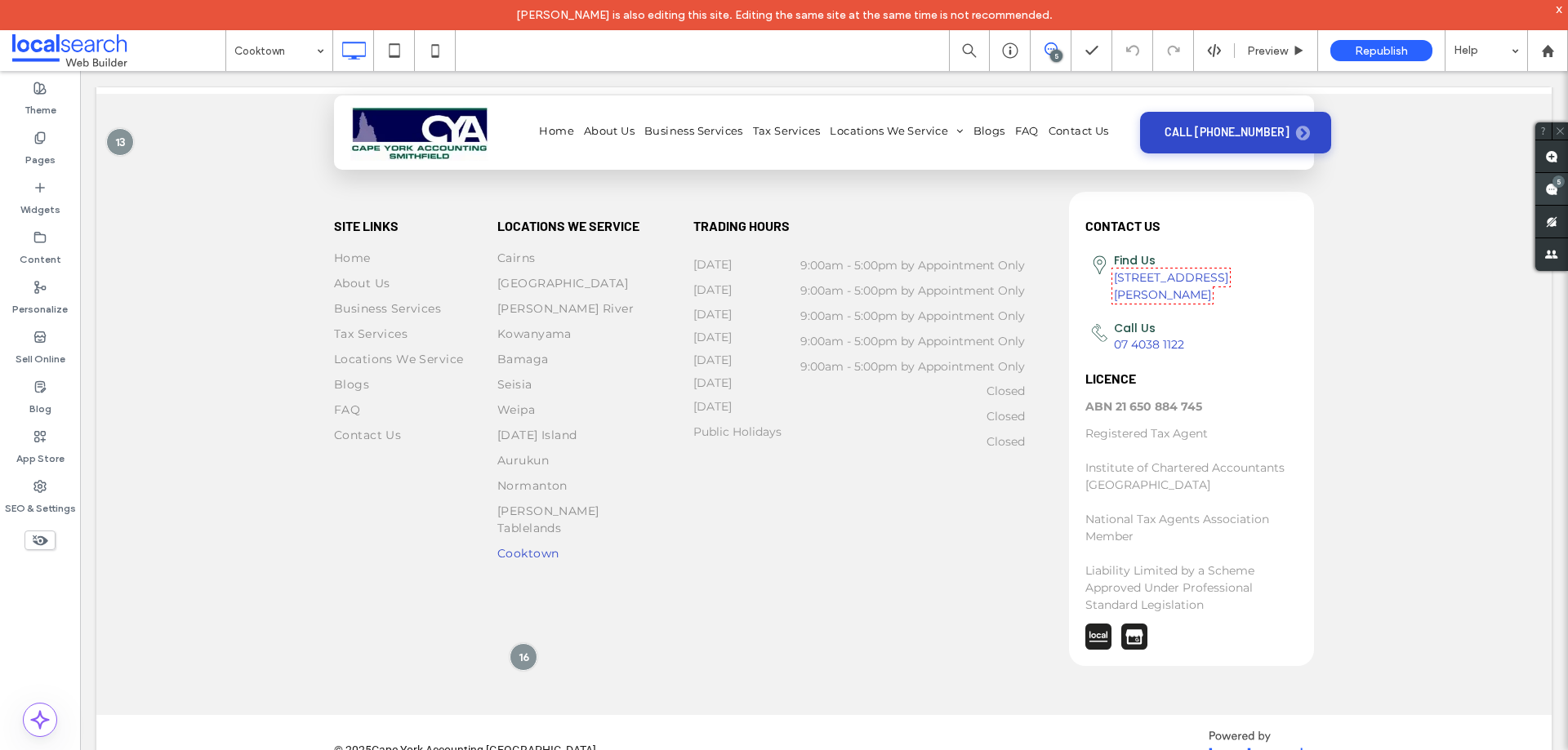
drag, startPoint x: 1287, startPoint y: 193, endPoint x: 945, endPoint y: 323, distance: 365.9
click at [1545, 193] on use at bounding box center [1551, 189] width 13 height 13
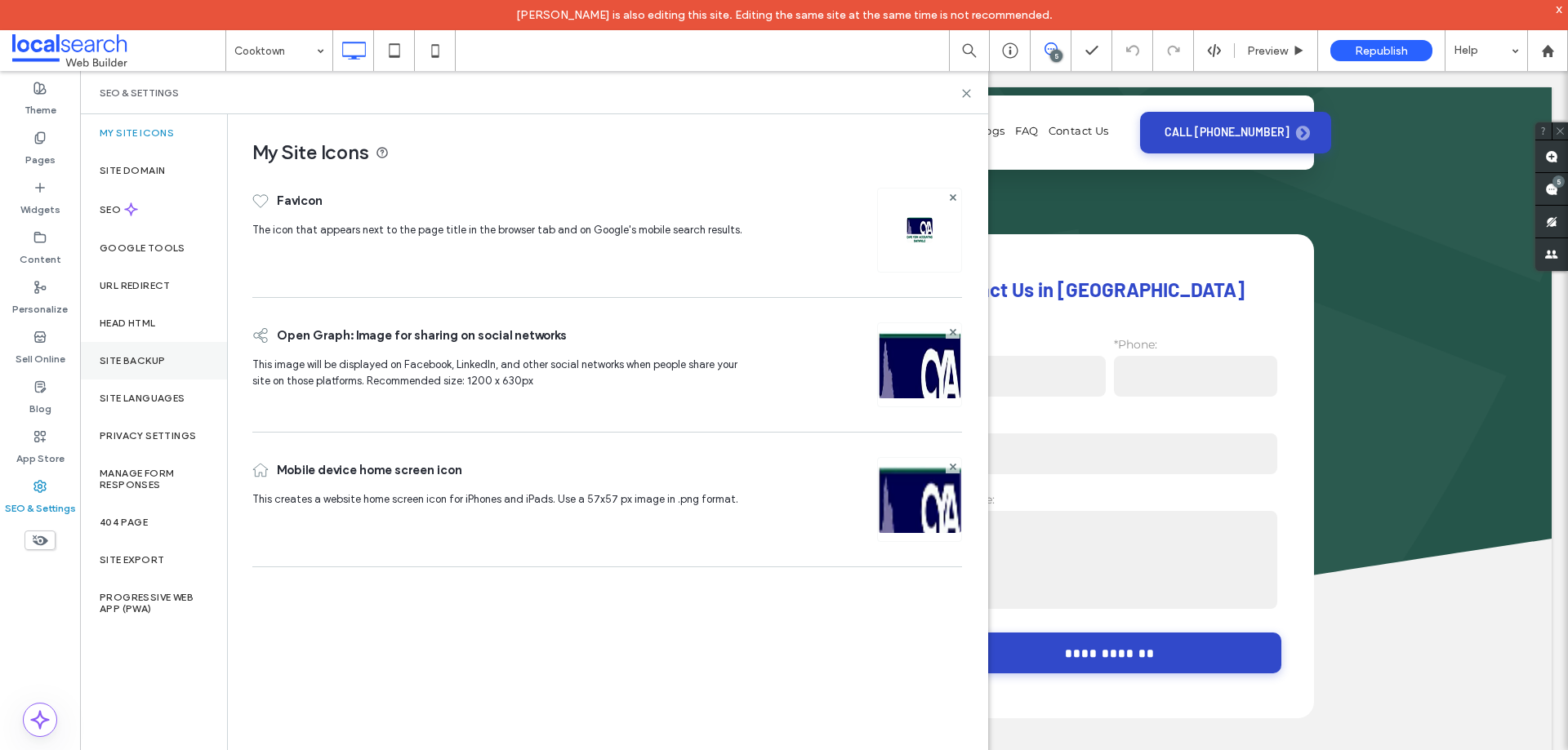
click at [149, 358] on label "Site Backup" at bounding box center [131, 360] width 65 height 11
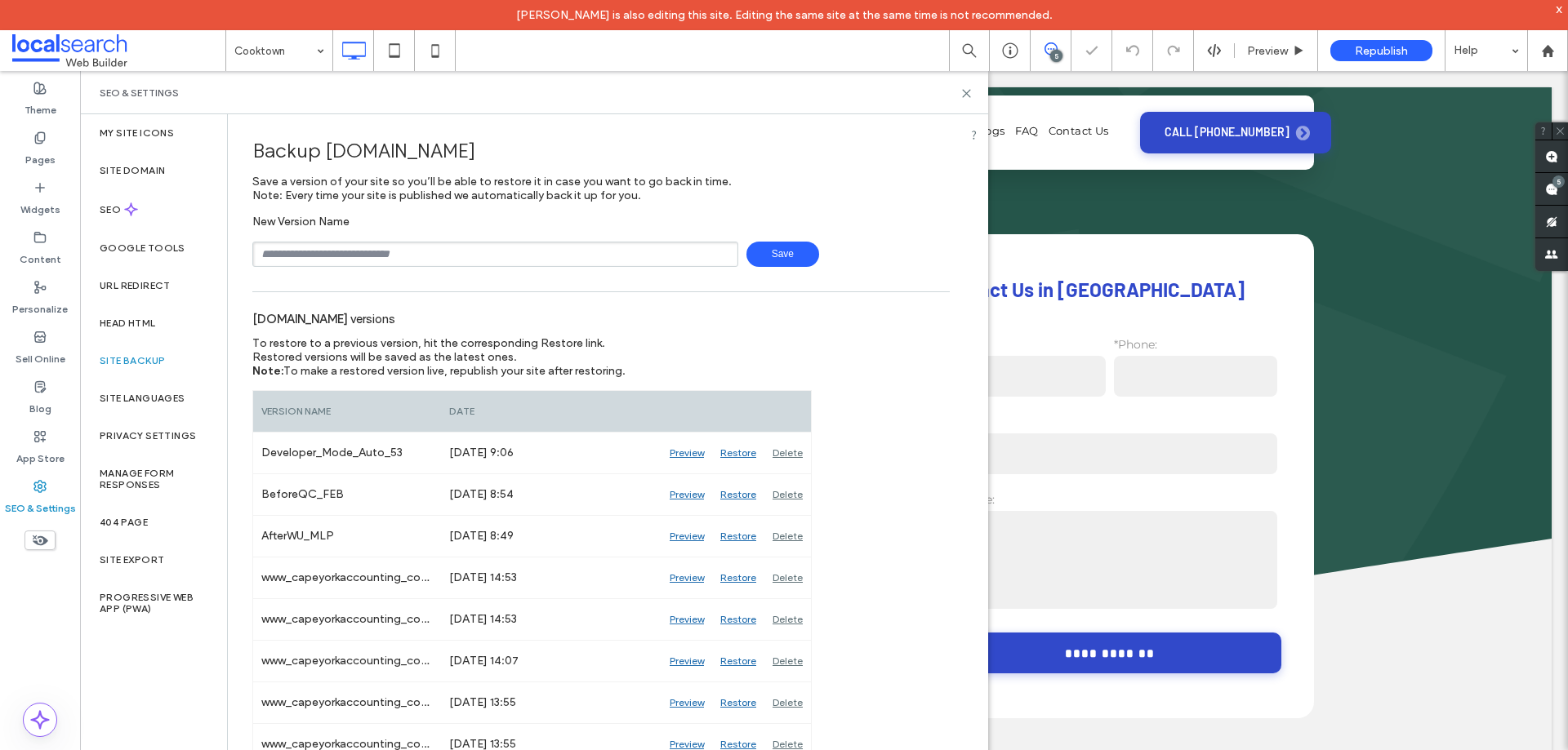
click at [362, 254] on input "text" at bounding box center [495, 254] width 486 height 25
type input "**********"
click at [790, 248] on span "Save" at bounding box center [782, 254] width 72 height 25
click at [967, 94] on use at bounding box center [966, 93] width 7 height 7
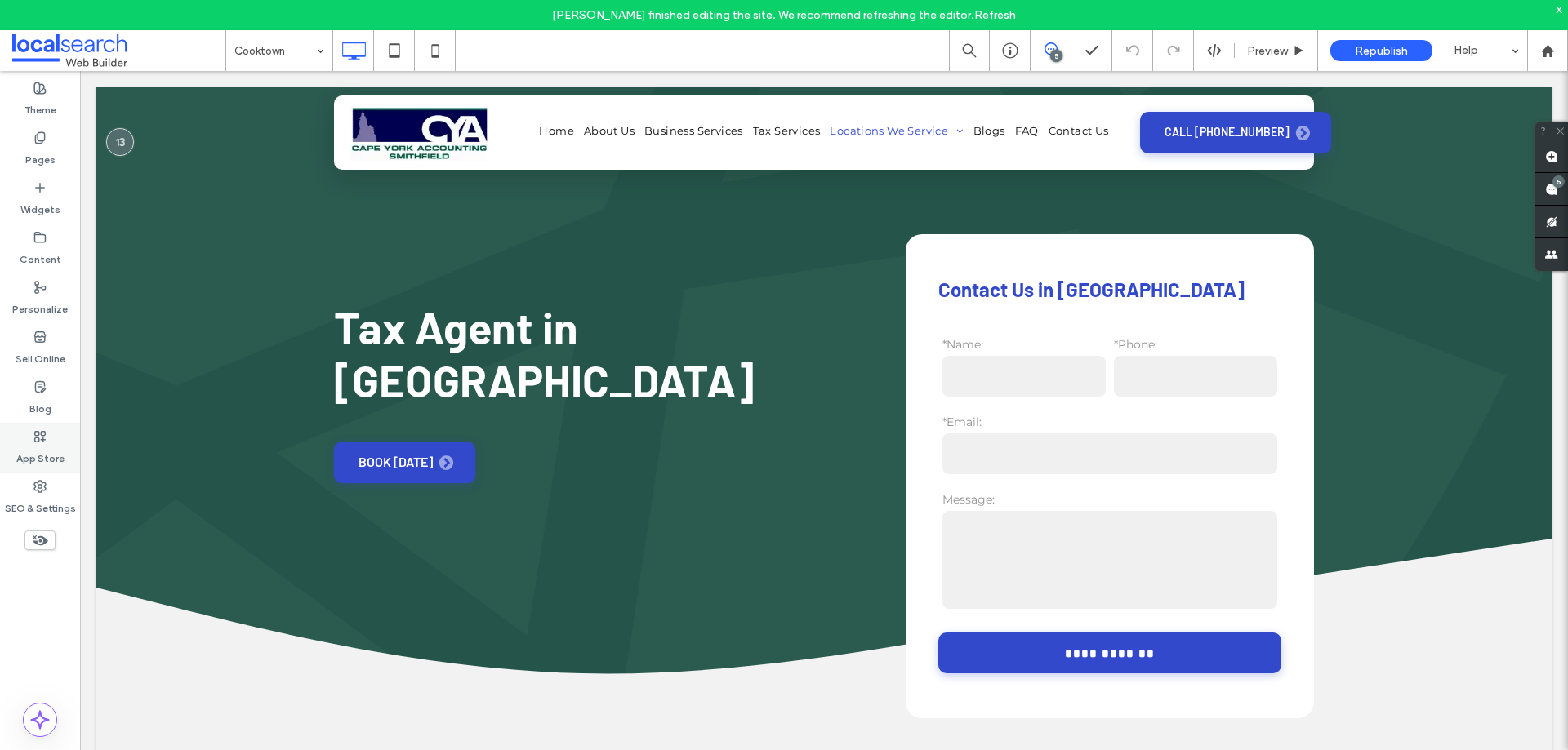
click at [29, 485] on div "SEO & Settings" at bounding box center [40, 497] width 80 height 50
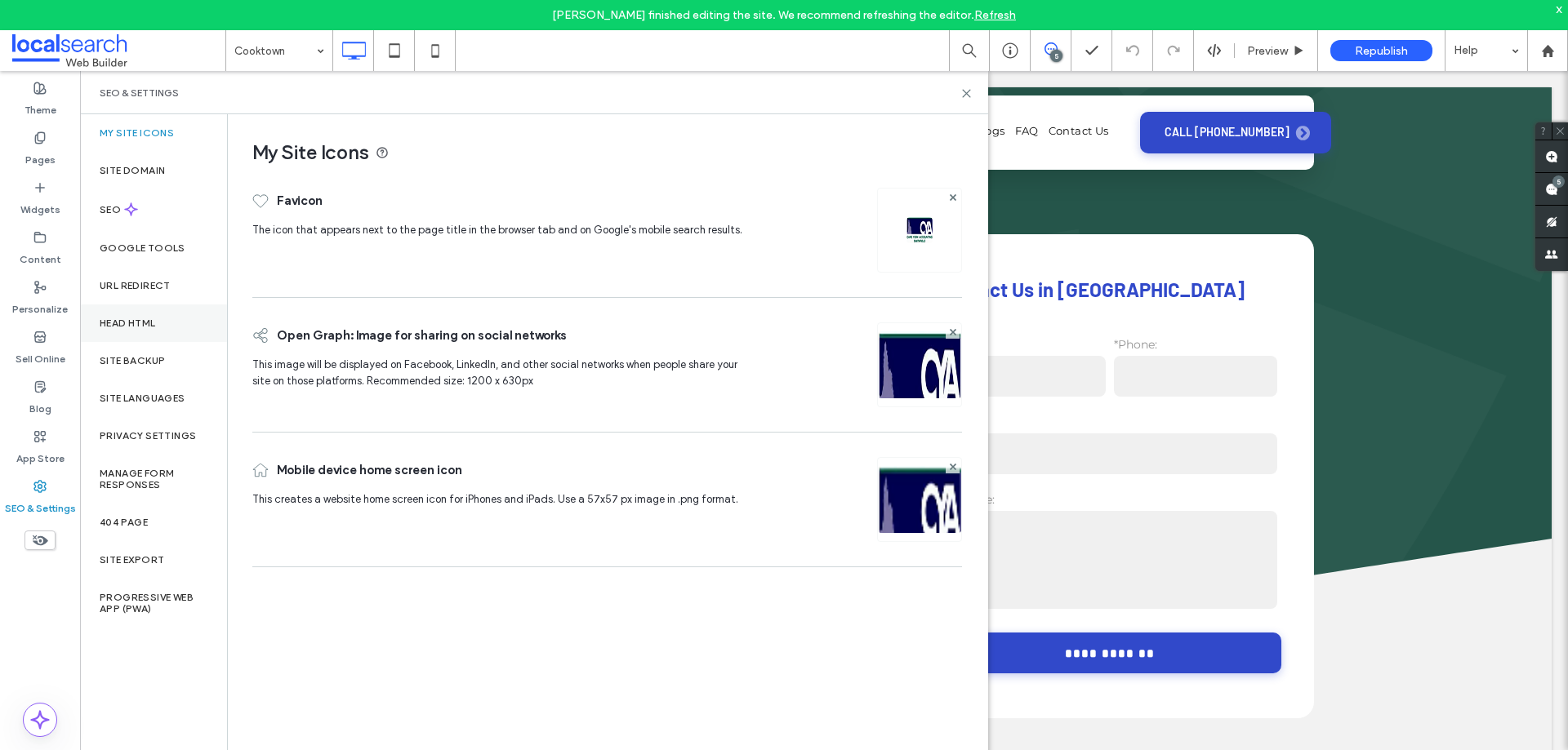
click at [117, 322] on label "Head HTML" at bounding box center [127, 323] width 57 height 11
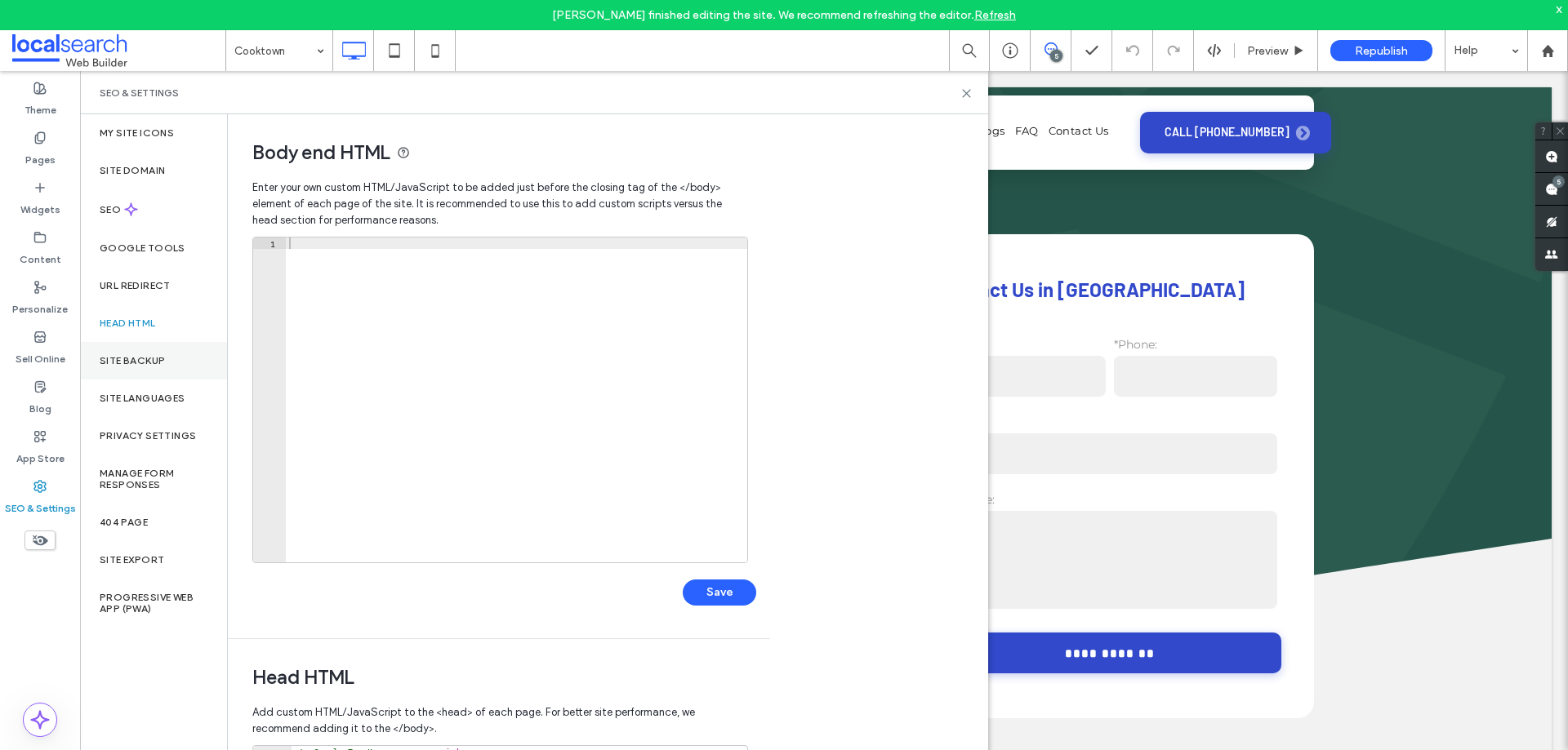
click at [129, 355] on label "Site Backup" at bounding box center [131, 360] width 65 height 11
